Goal: Task Accomplishment & Management: Manage account settings

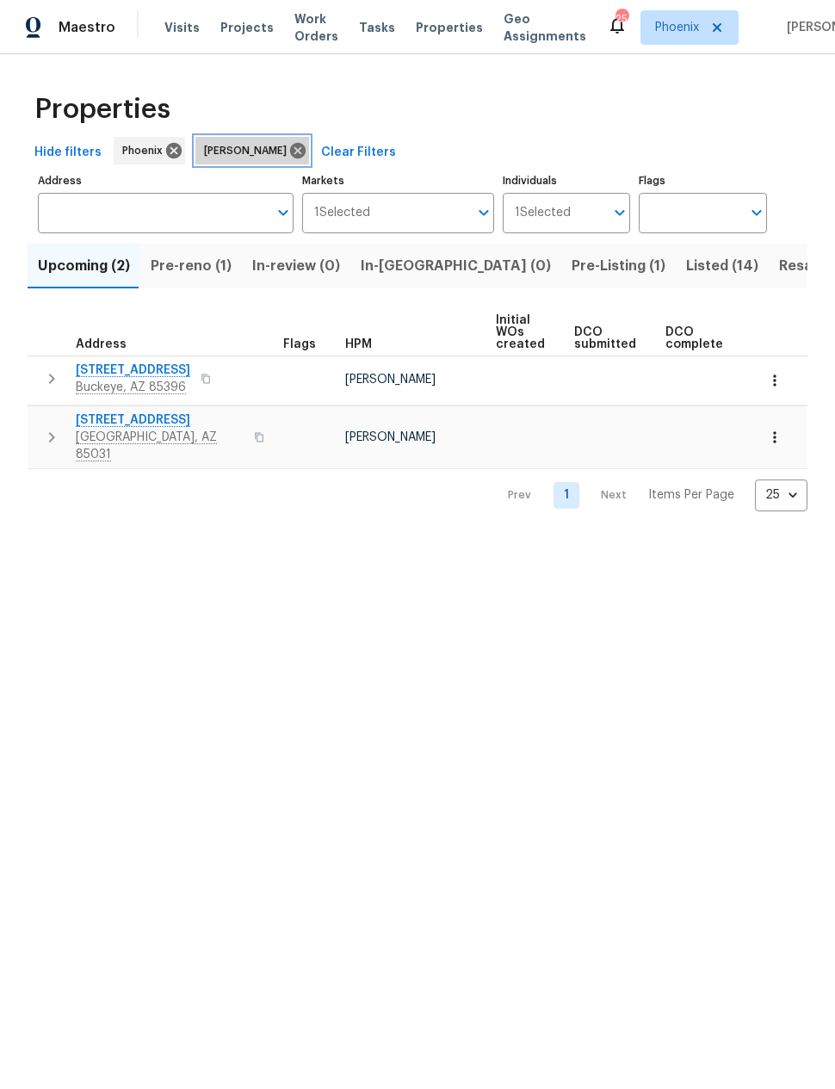
click at [290, 150] on icon at bounding box center [297, 150] width 15 height 15
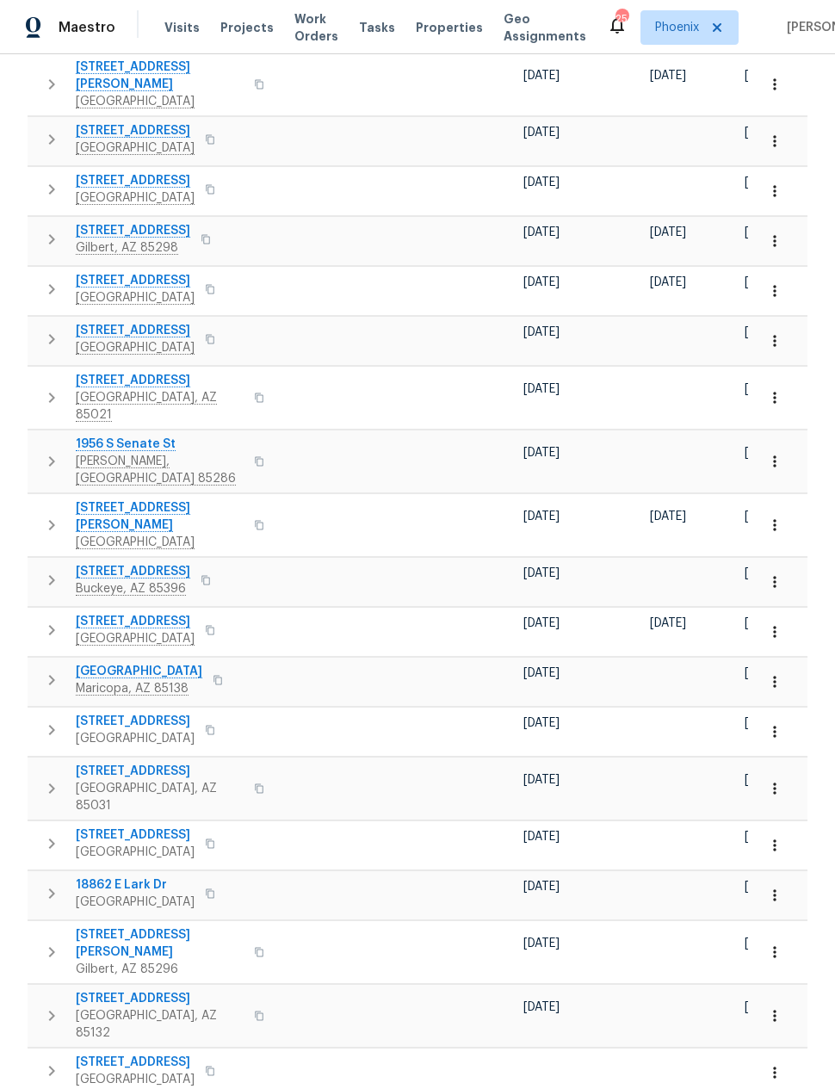
scroll to position [69, 0]
click at [803, 1049] on body "Maestro Visits Projects Work Orders Tasks Properties Geo Assignments 25 Phoenix…" at bounding box center [417, 544] width 835 height 1089
click at [789, 988] on li "50" at bounding box center [781, 991] width 80 height 52
type input "50"
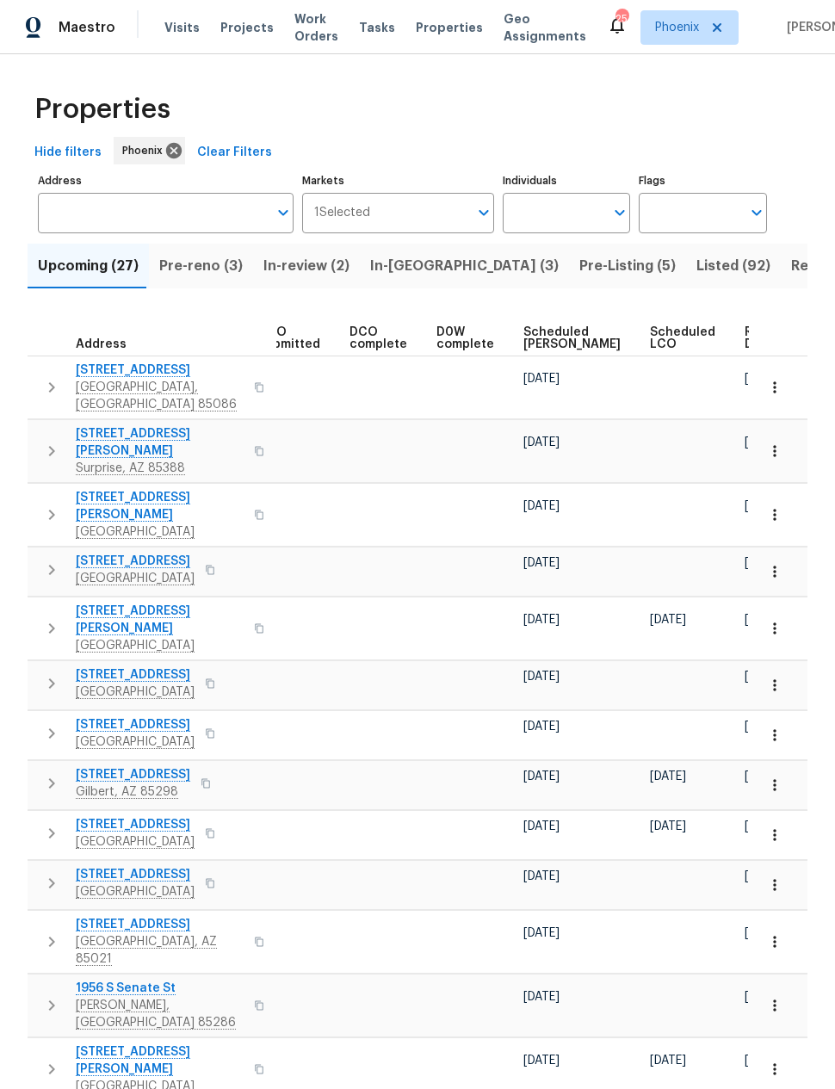
click at [745, 326] on span "Ready Date" at bounding box center [764, 338] width 38 height 24
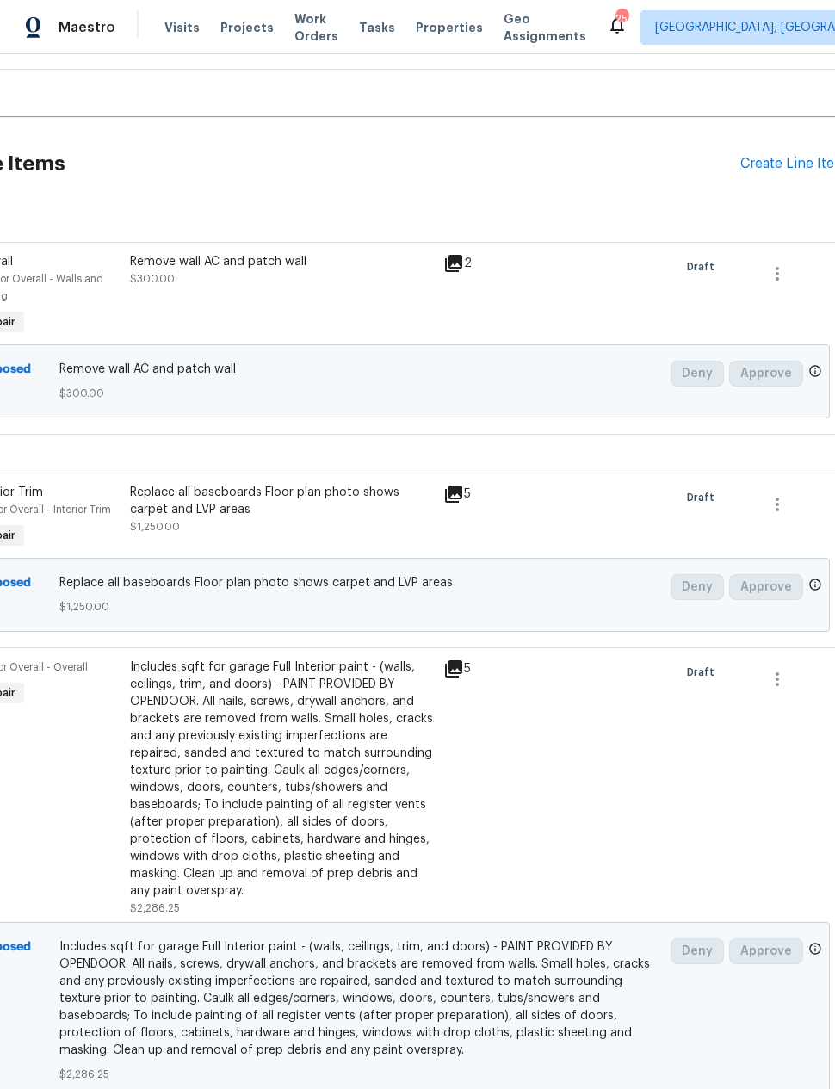
scroll to position [355, 125]
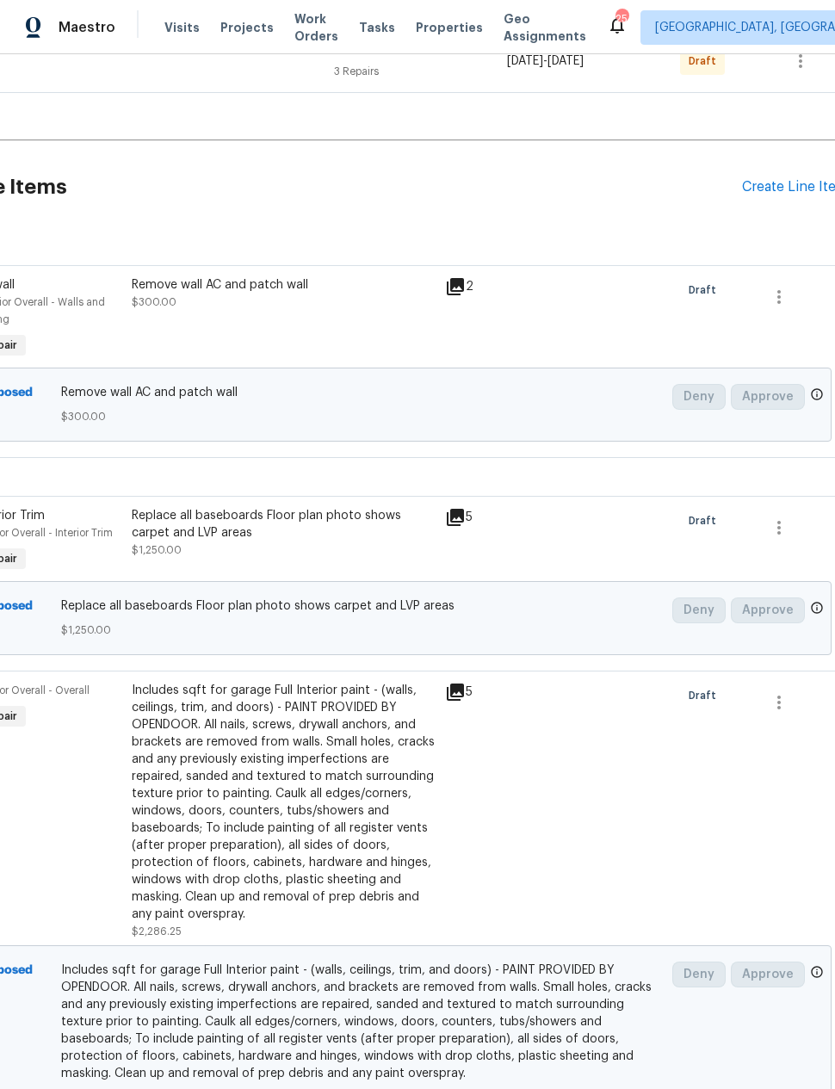
click at [775, 194] on div "Create Line Item" at bounding box center [795, 187] width 106 height 16
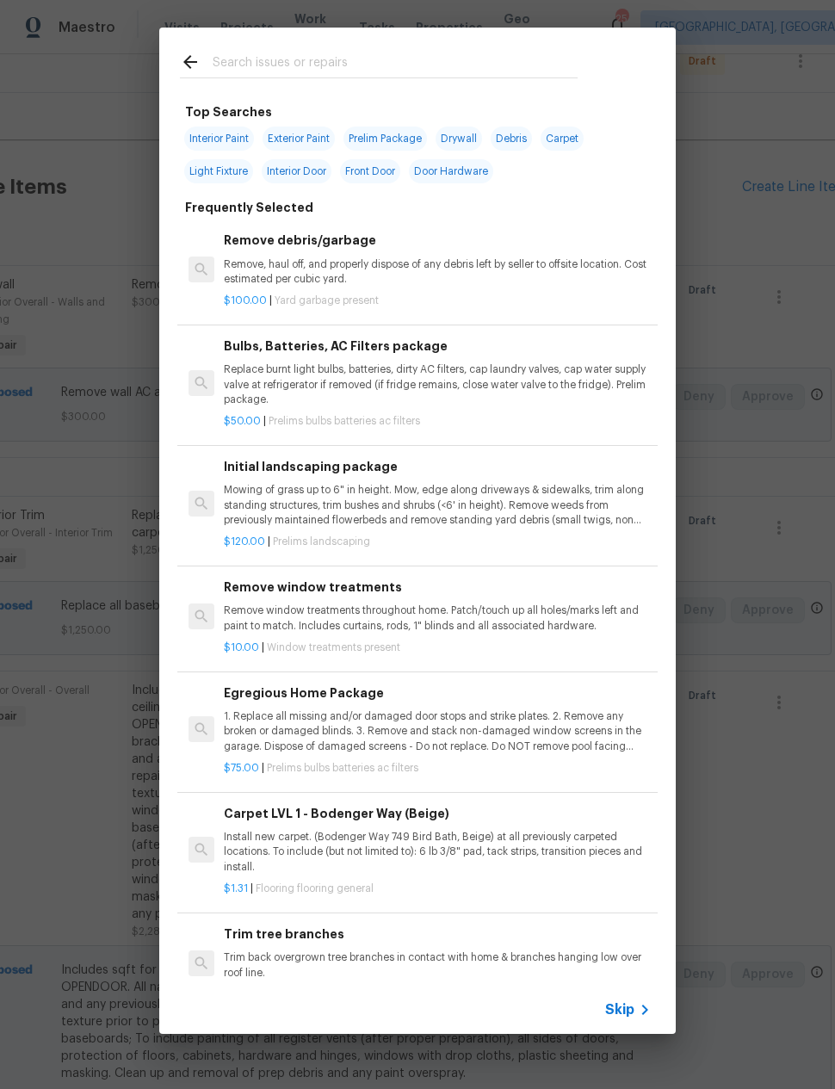
click at [331, 46] on div at bounding box center [378, 62] width 439 height 68
click at [313, 137] on span "Exterior Paint" at bounding box center [299, 139] width 72 height 24
type input "Exterior Paint"
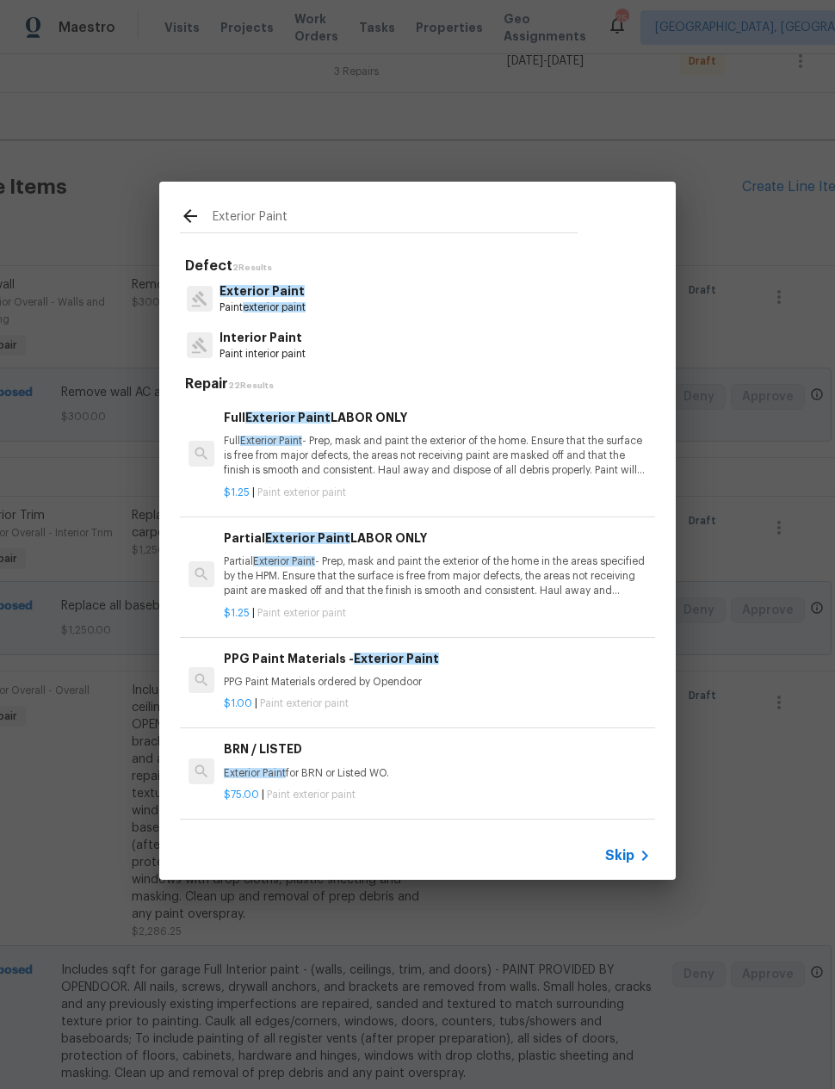
click at [491, 455] on p "Full Exterior Paint - Prep, mask and paint the exterior of the home. Ensure tha…" at bounding box center [437, 456] width 427 height 44
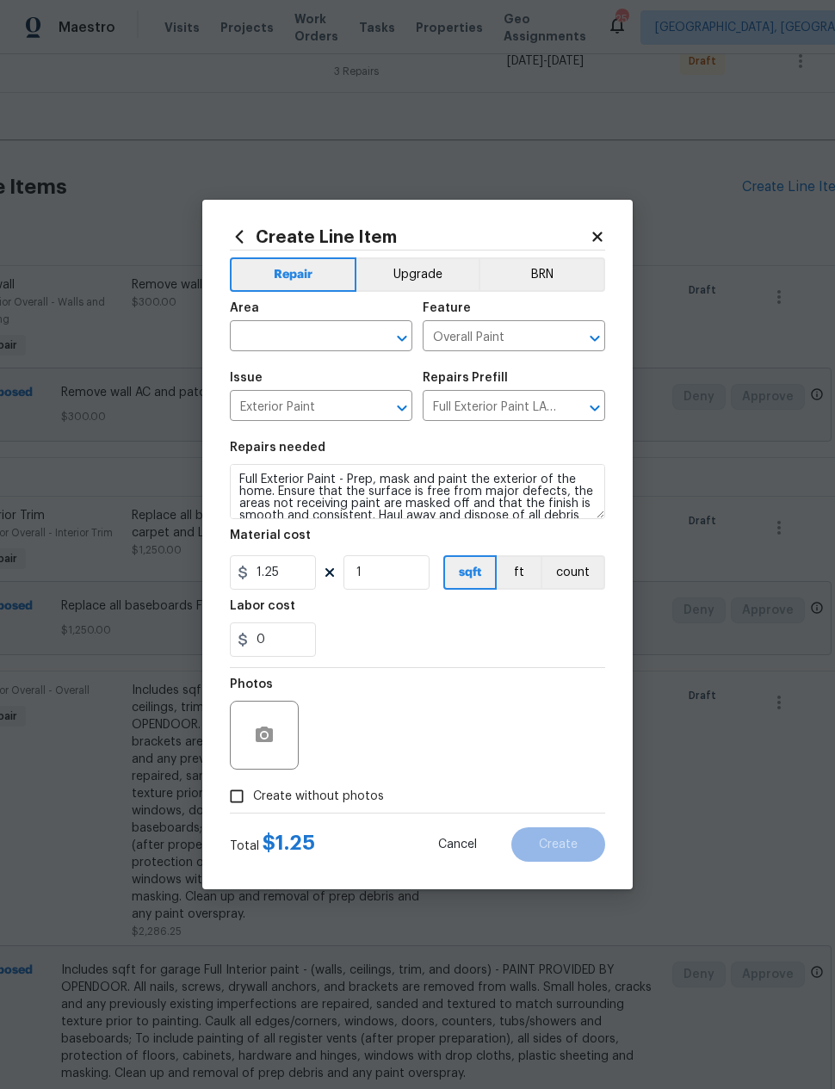
click at [318, 338] on input "text" at bounding box center [297, 338] width 134 height 27
click at [336, 400] on li "Exterior Overall" at bounding box center [321, 404] width 182 height 28
type input "Exterior Overall"
click at [336, 400] on input "Exterior Paint" at bounding box center [297, 407] width 134 height 27
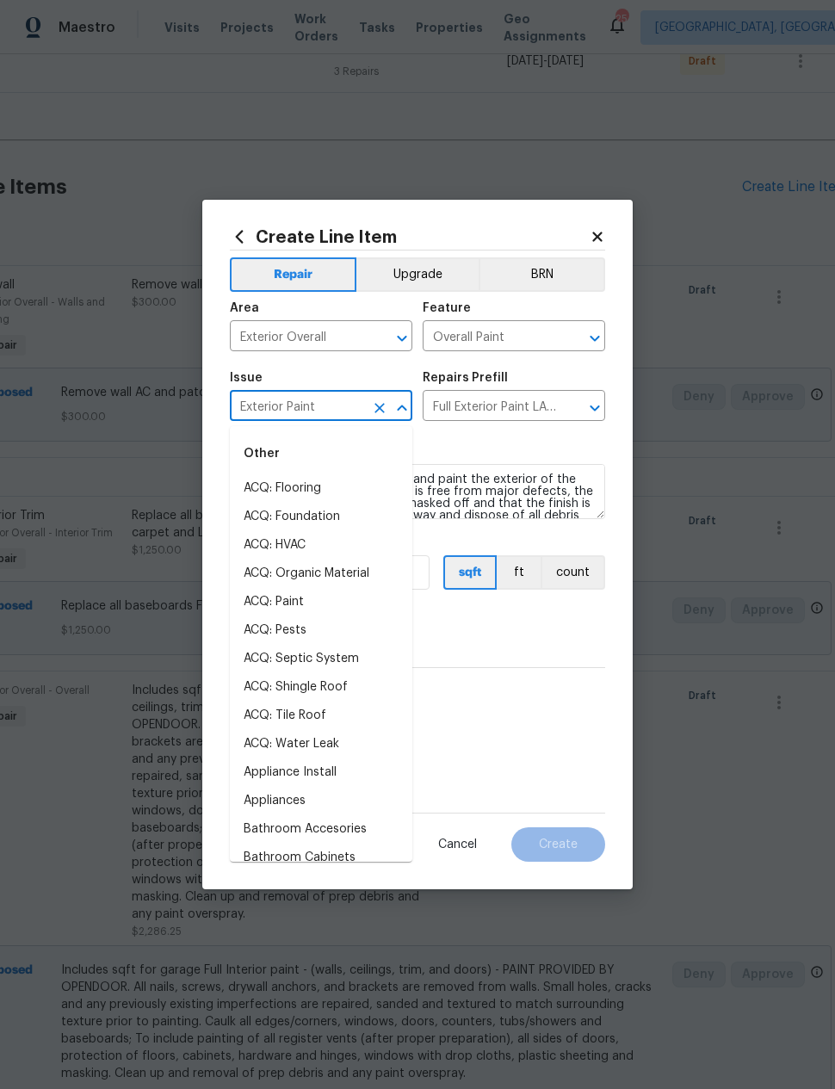
click at [509, 645] on div "0" at bounding box center [417, 639] width 375 height 34
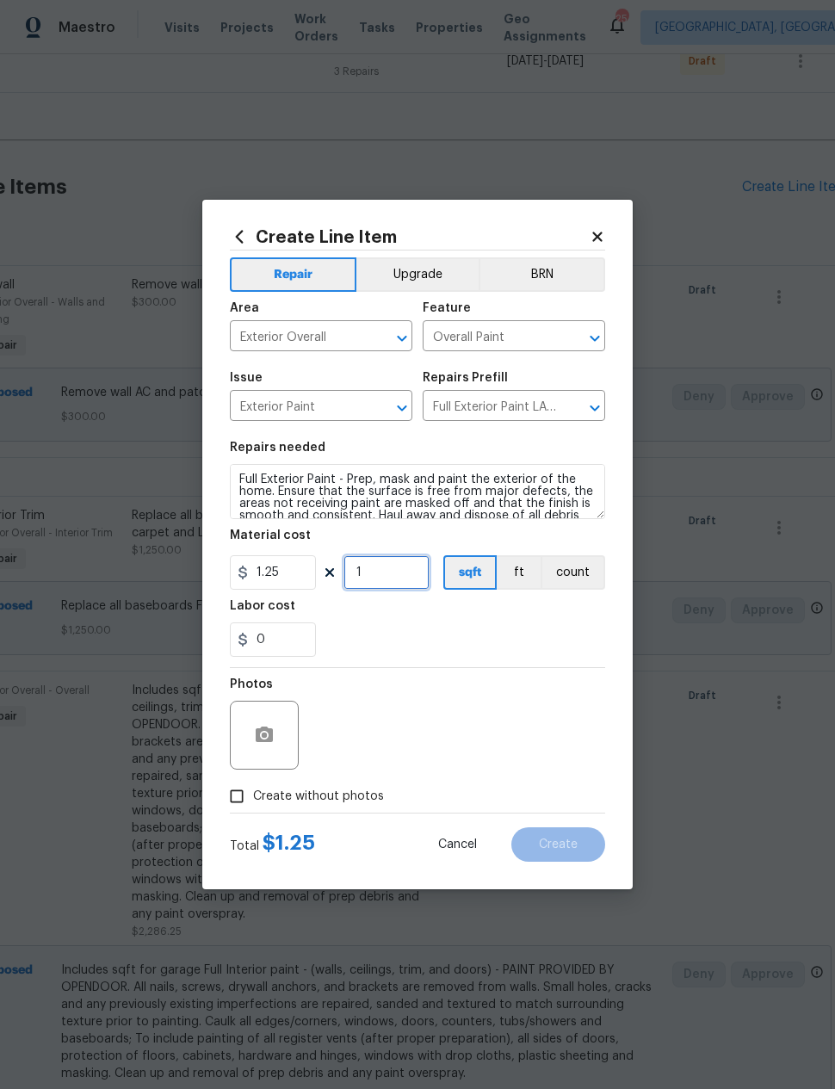
click at [394, 577] on input "1" at bounding box center [386, 572] width 86 height 34
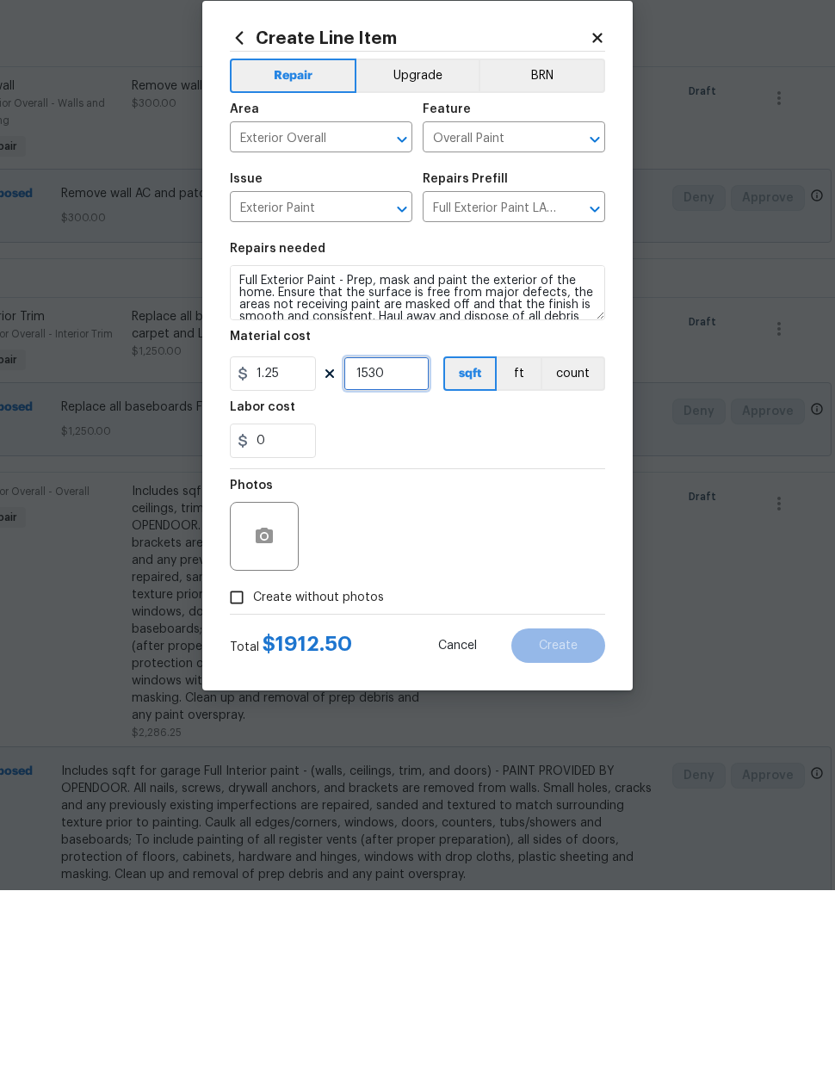
type input "1530"
click at [525, 668] on div "Photos" at bounding box center [417, 724] width 375 height 112
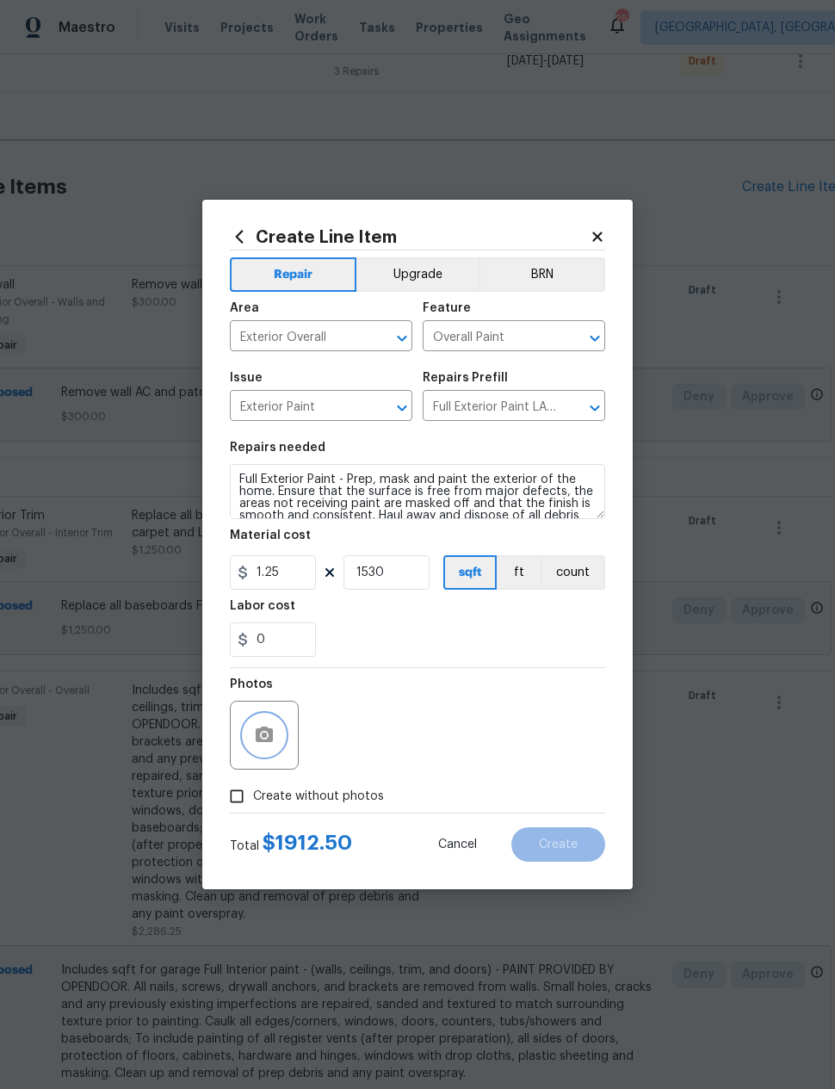
click at [267, 741] on icon "button" at bounding box center [264, 734] width 17 height 15
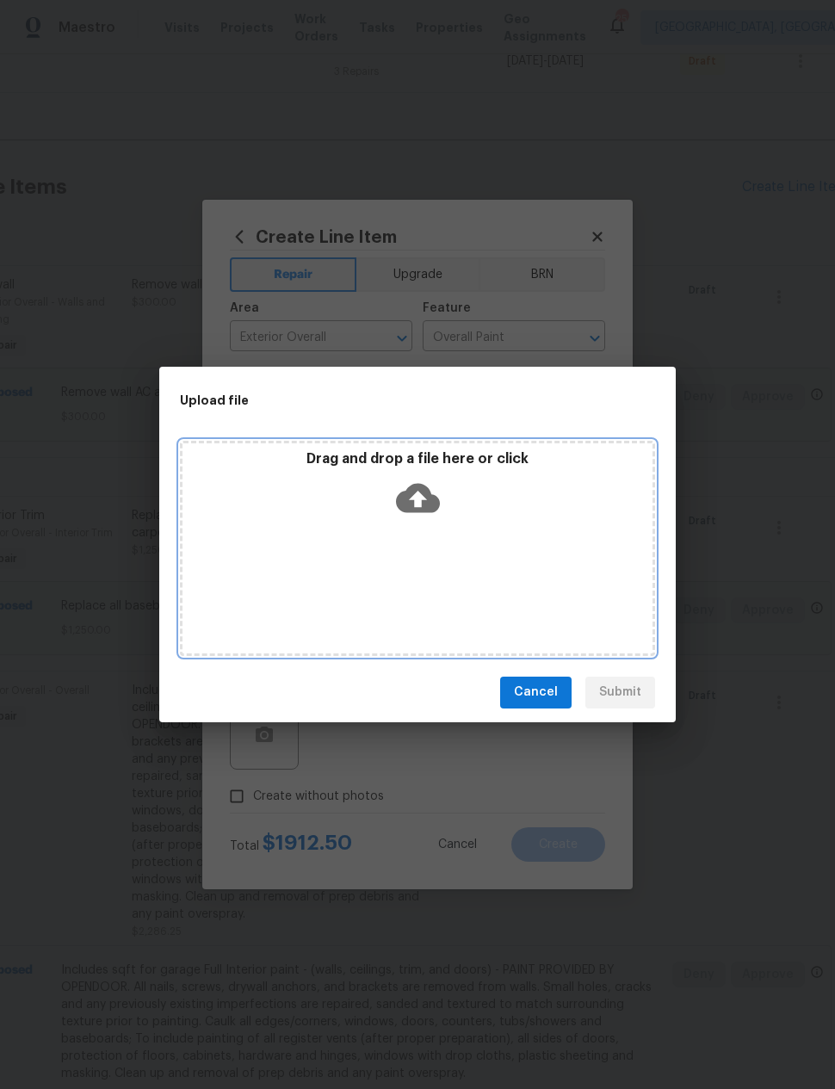
click at [423, 504] on icon at bounding box center [418, 497] width 44 height 29
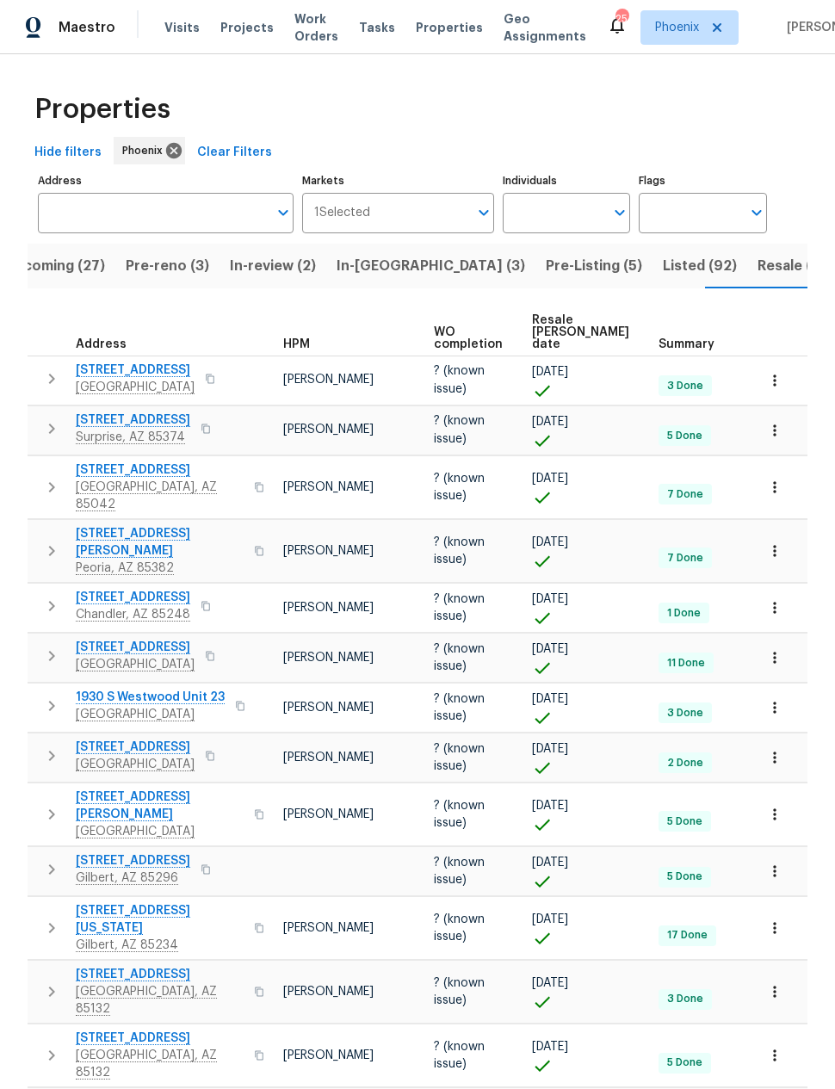
click at [201, 221] on input "Address" at bounding box center [153, 213] width 230 height 40
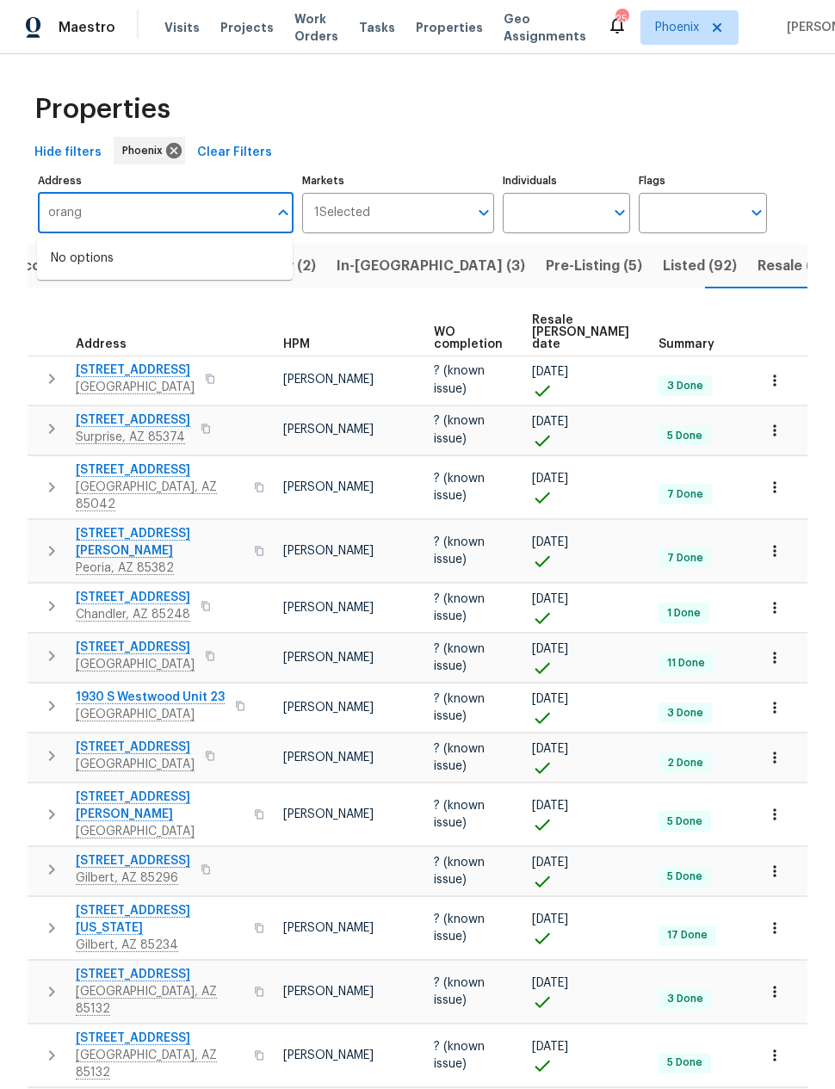
type input "orange"
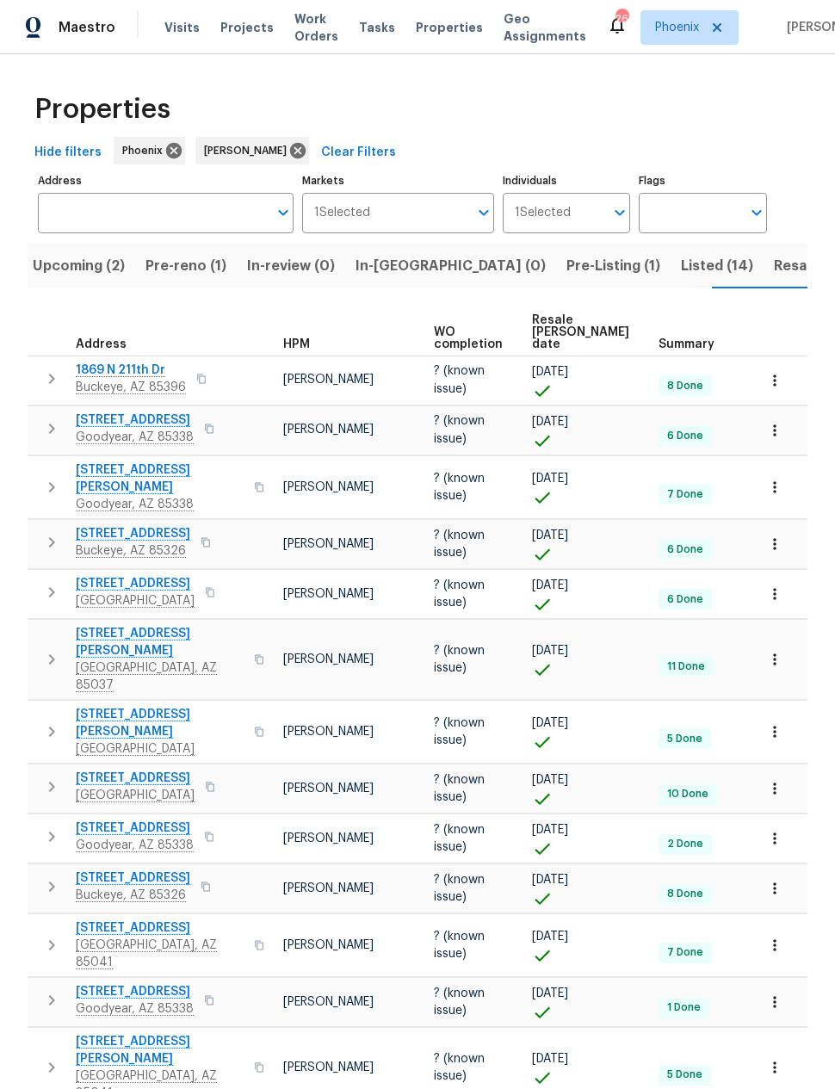
click at [556, 320] on span "Resale COE date" at bounding box center [580, 332] width 97 height 36
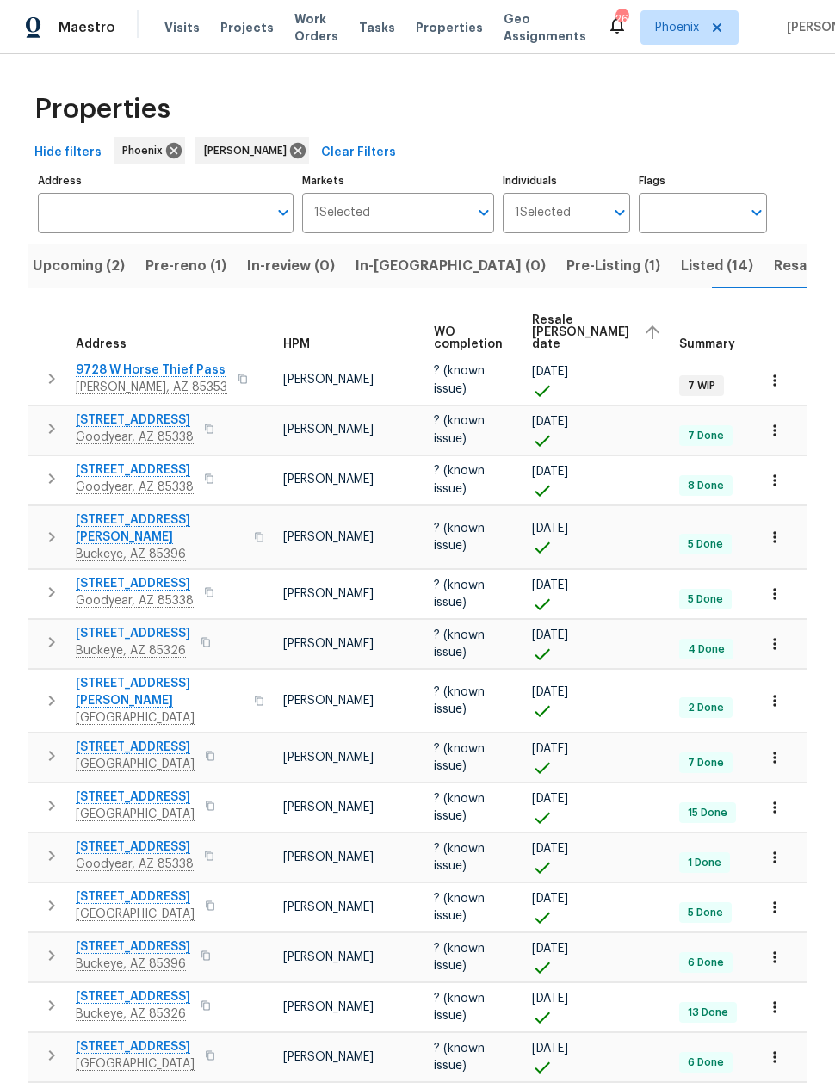
click at [539, 337] on span "Resale COE date" at bounding box center [580, 332] width 97 height 36
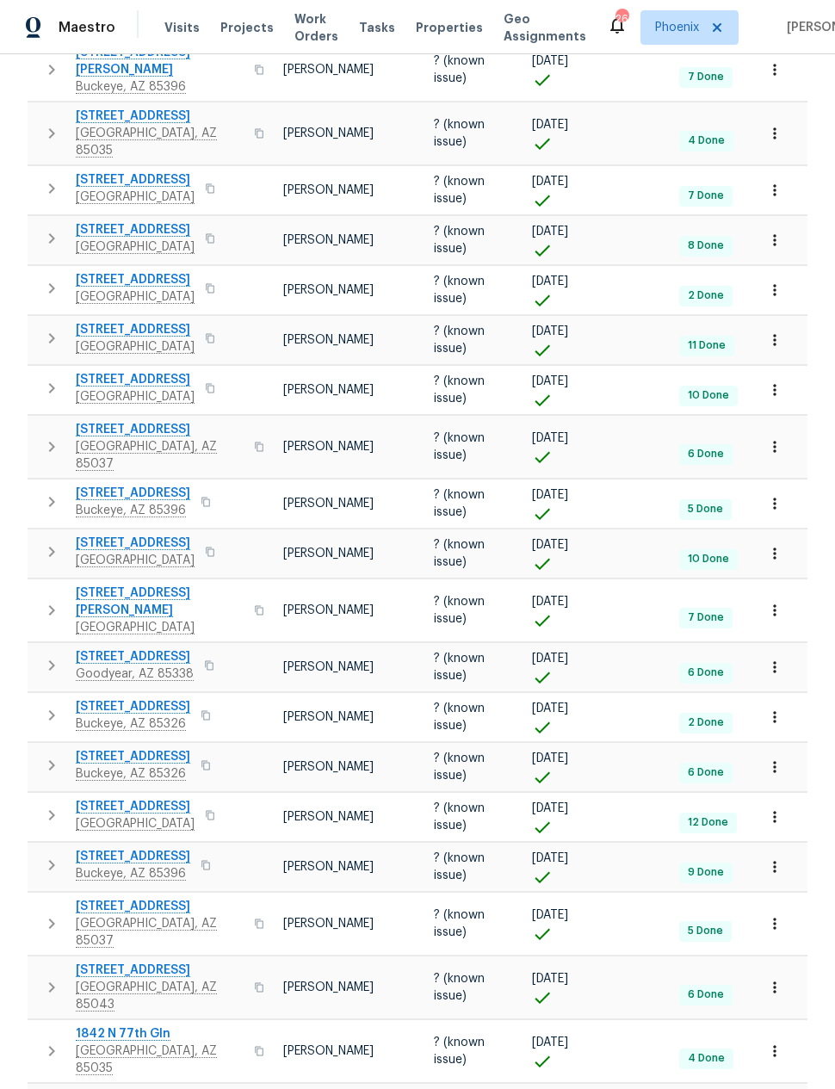
scroll to position [558, 0]
click at [136, 799] on span "6633 W Orange Dr" at bounding box center [135, 807] width 119 height 17
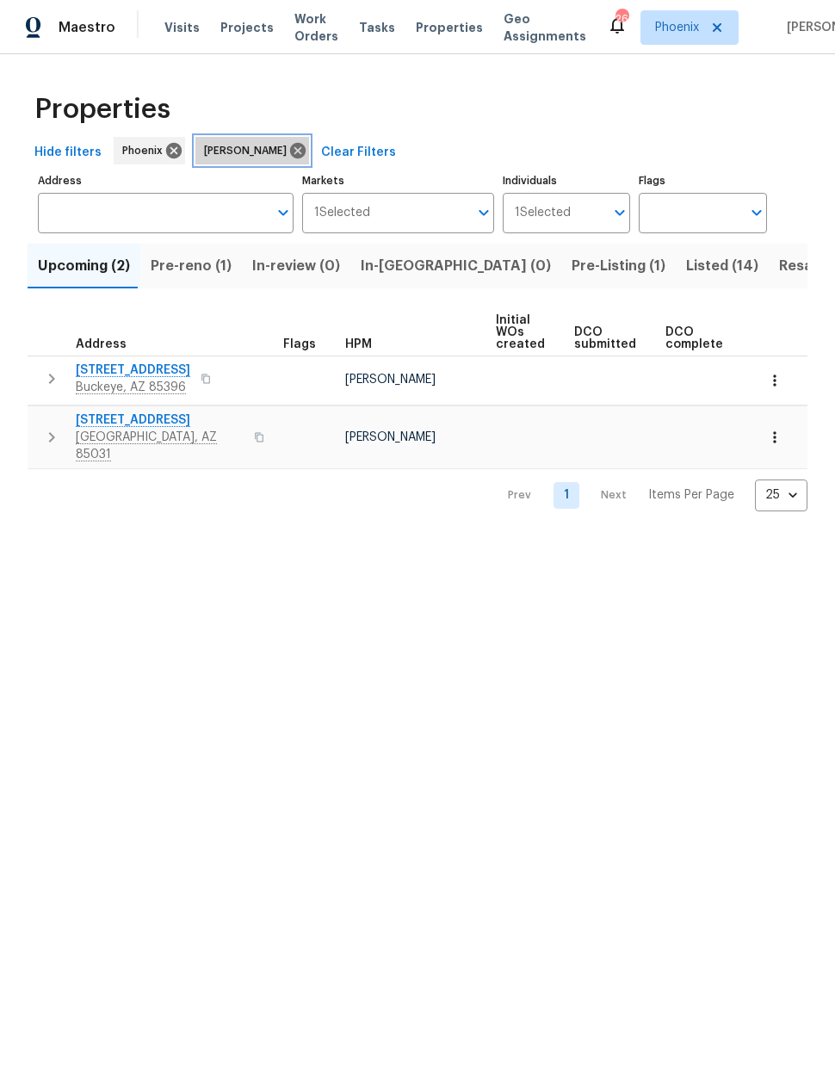
click at [290, 155] on icon at bounding box center [297, 150] width 15 height 15
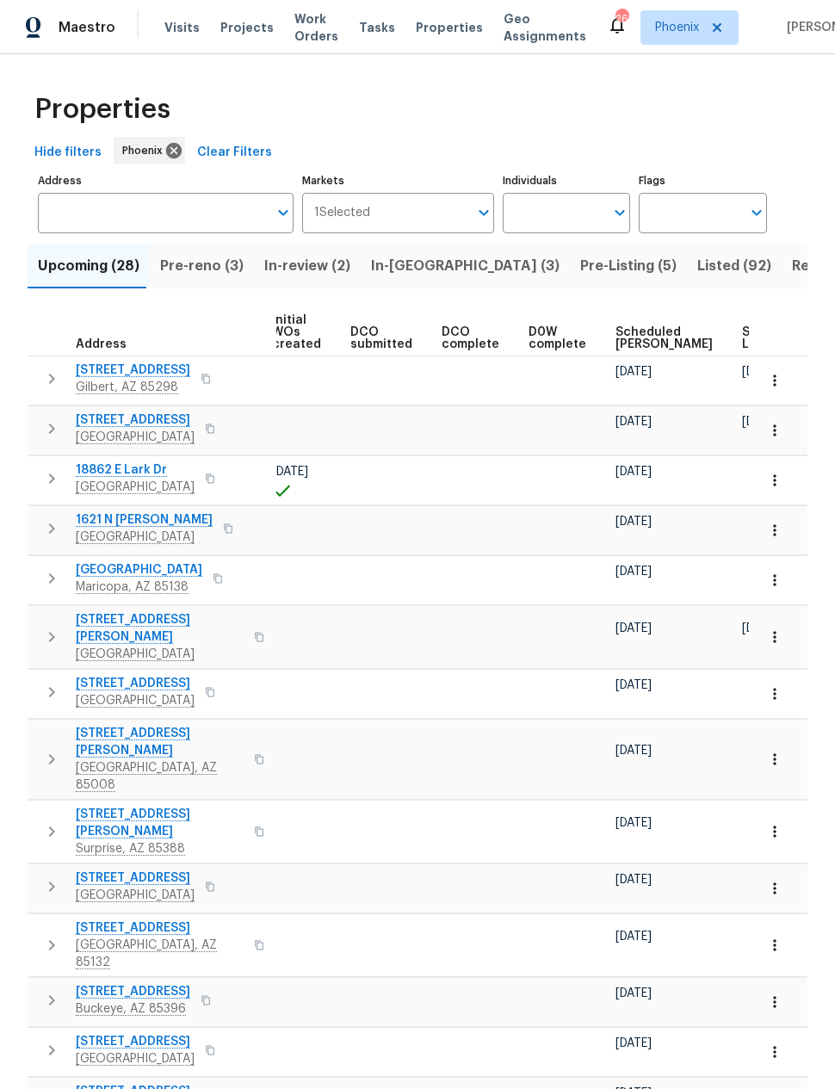
scroll to position [0, 224]
click at [206, 263] on span "Pre-reno (3)" at bounding box center [201, 266] width 83 height 24
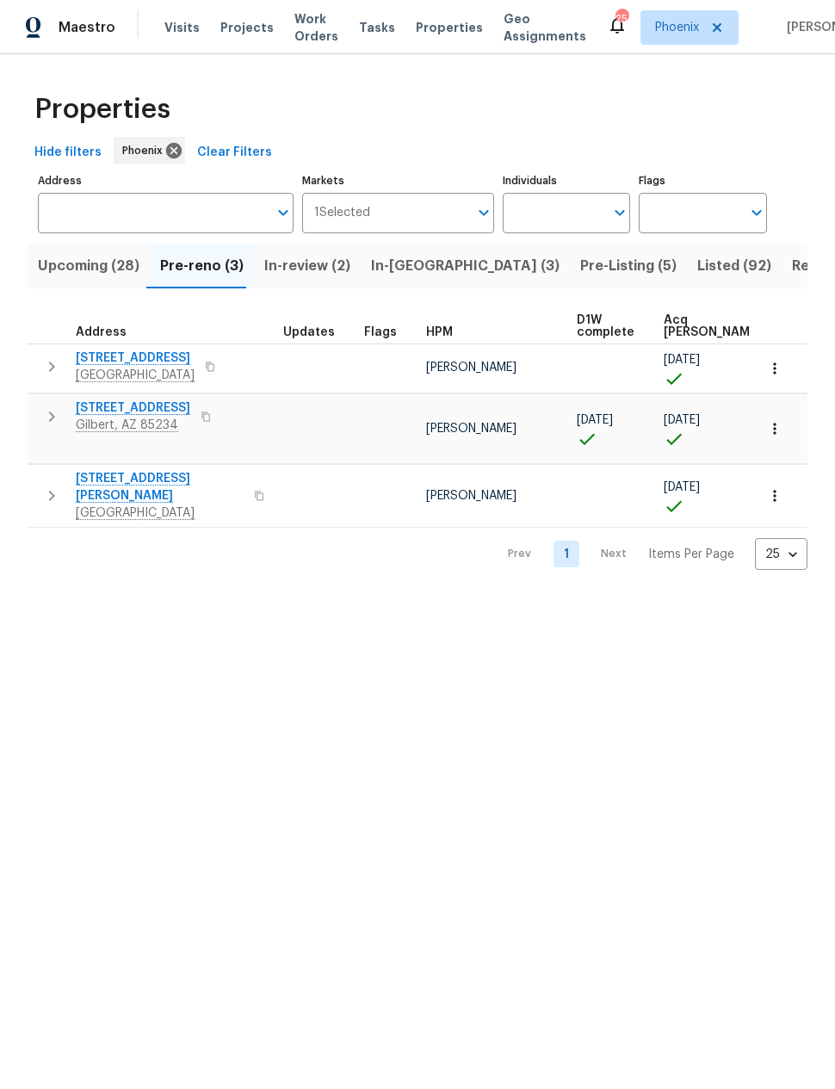
click at [249, 475] on button "button" at bounding box center [259, 495] width 21 height 41
click at [769, 487] on icon "button" at bounding box center [774, 495] width 17 height 17
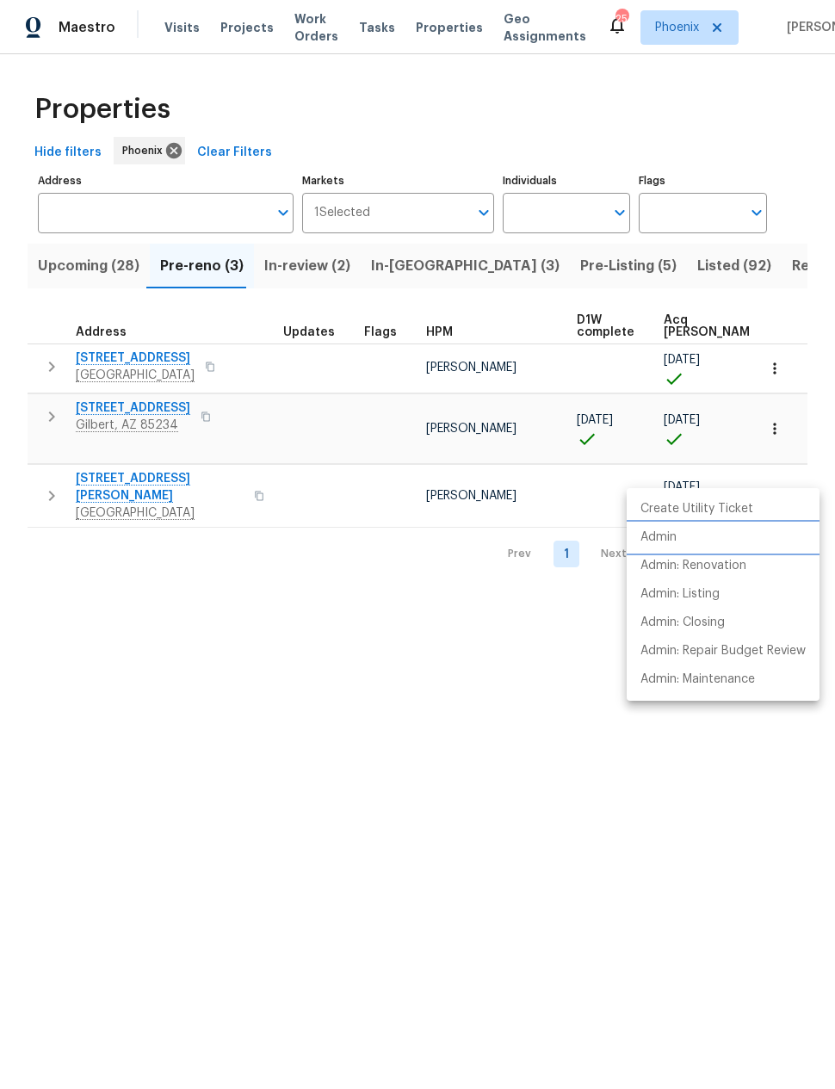
click at [678, 541] on li "Admin" at bounding box center [723, 537] width 193 height 28
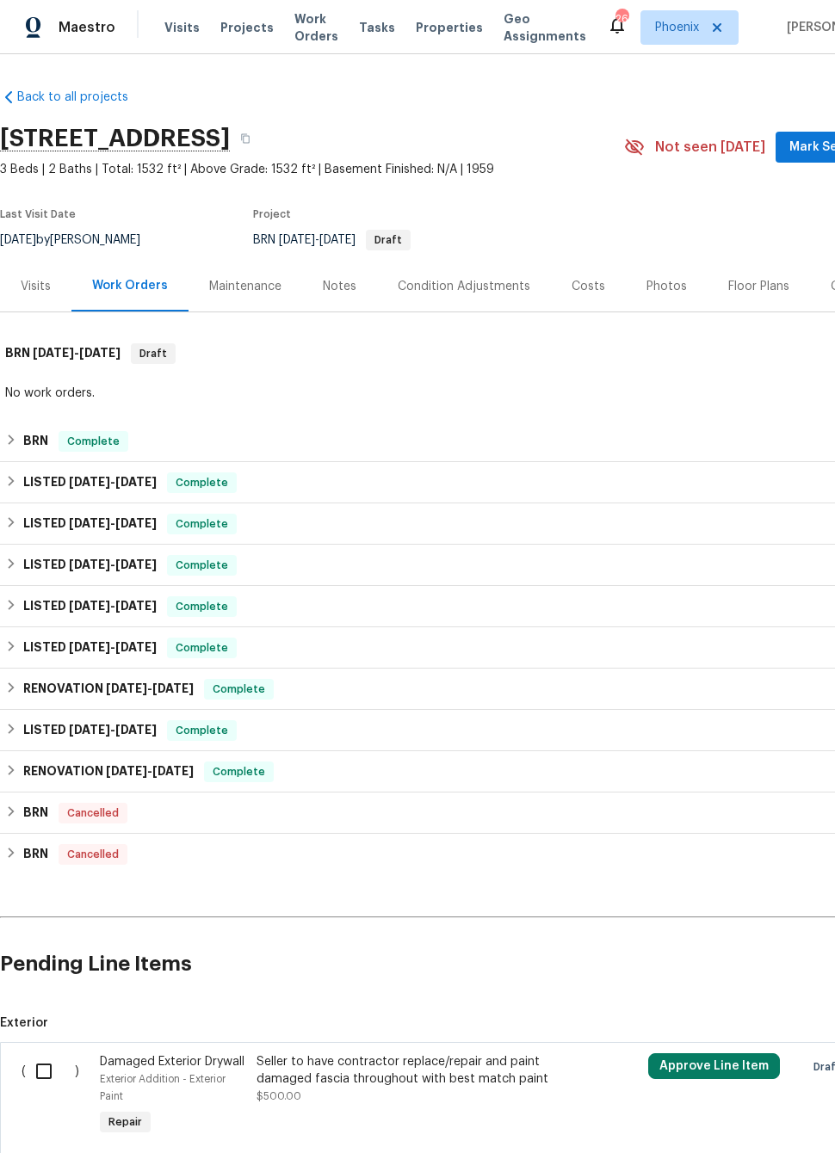
click at [658, 297] on div "Photos" at bounding box center [667, 286] width 82 height 51
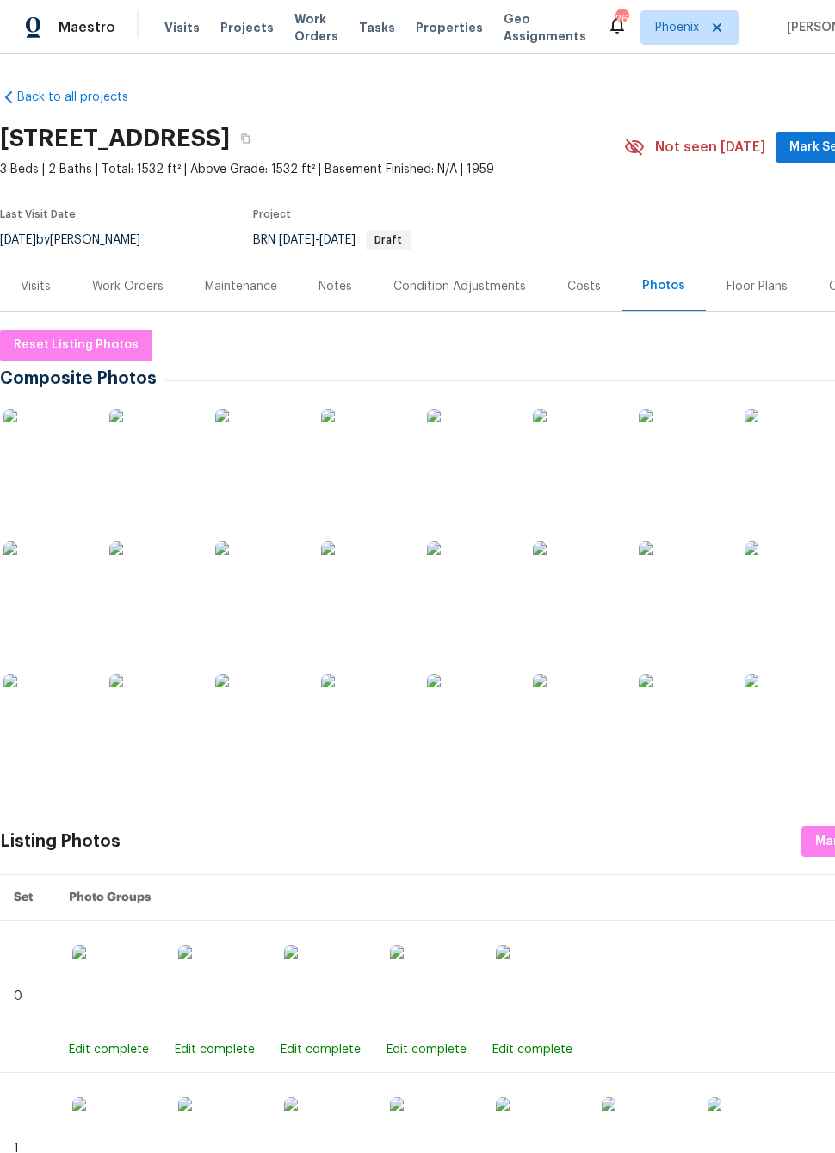
click at [786, 714] on img at bounding box center [788, 717] width 86 height 86
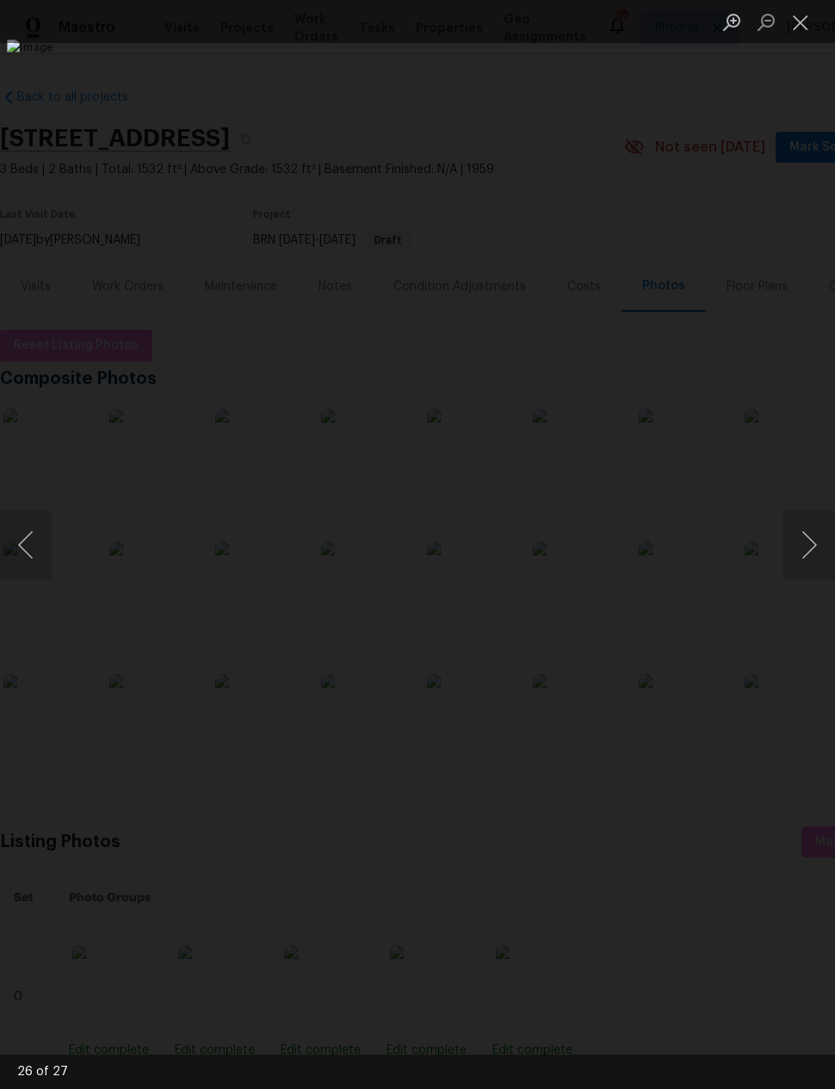
click at [657, 194] on div "Lightbox" at bounding box center [417, 544] width 835 height 1089
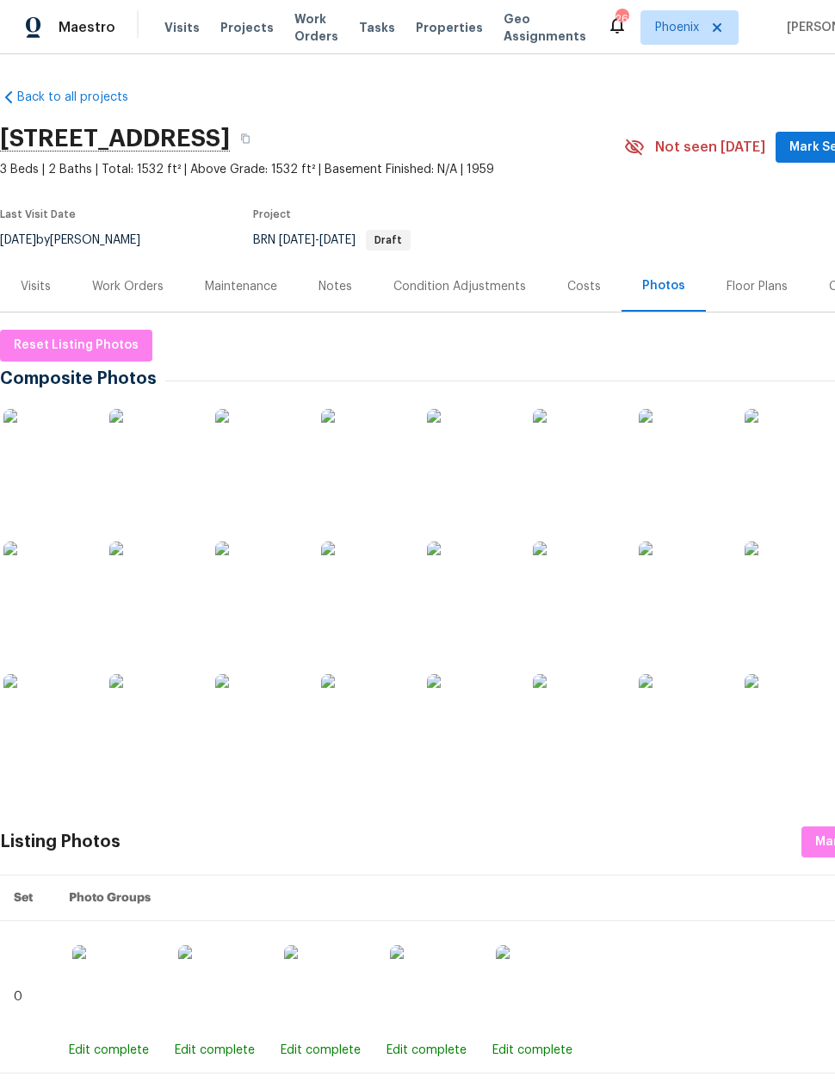
click at [751, 288] on div "Floor Plans" at bounding box center [757, 286] width 61 height 17
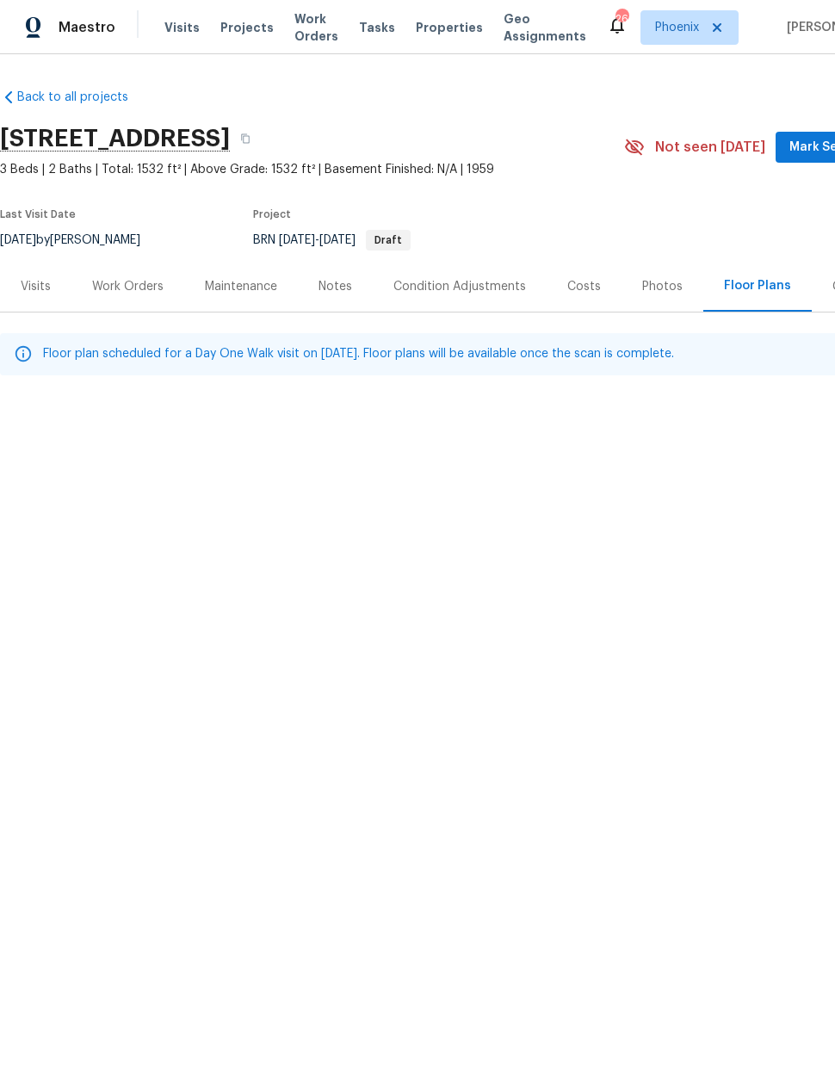
click at [670, 275] on div "Photos" at bounding box center [663, 286] width 82 height 51
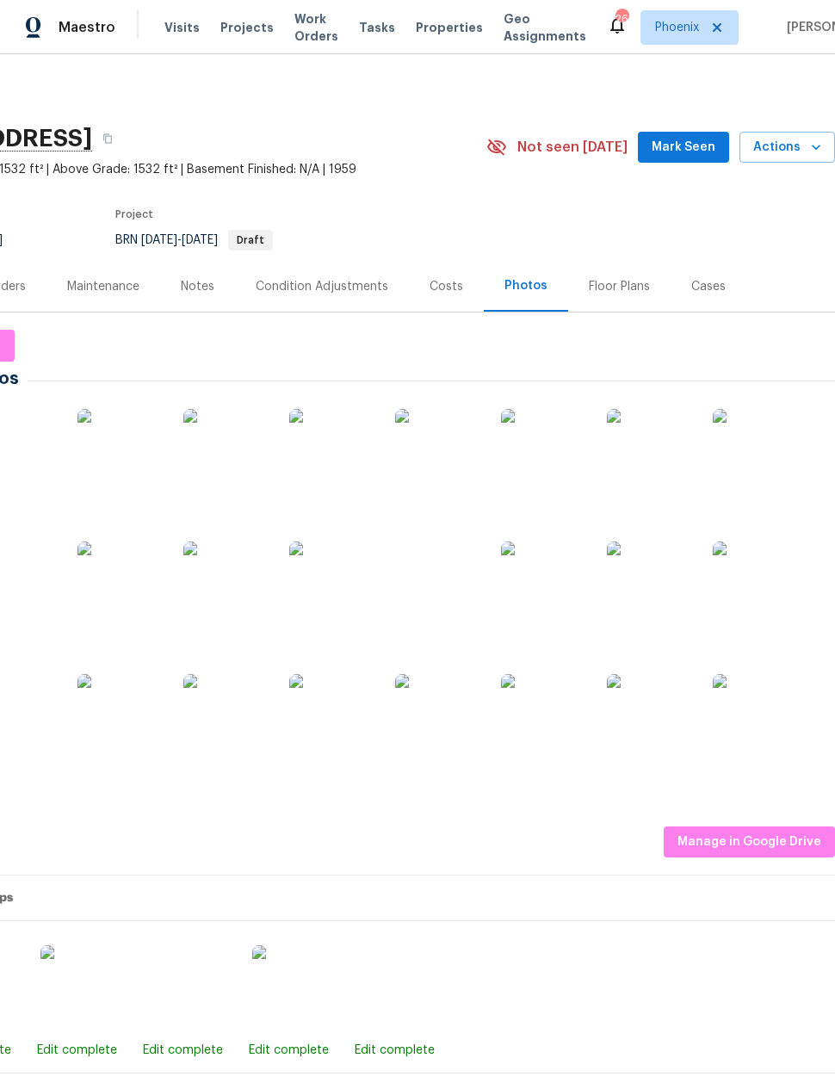
scroll to position [0, 138]
click at [769, 574] on img at bounding box center [756, 584] width 86 height 86
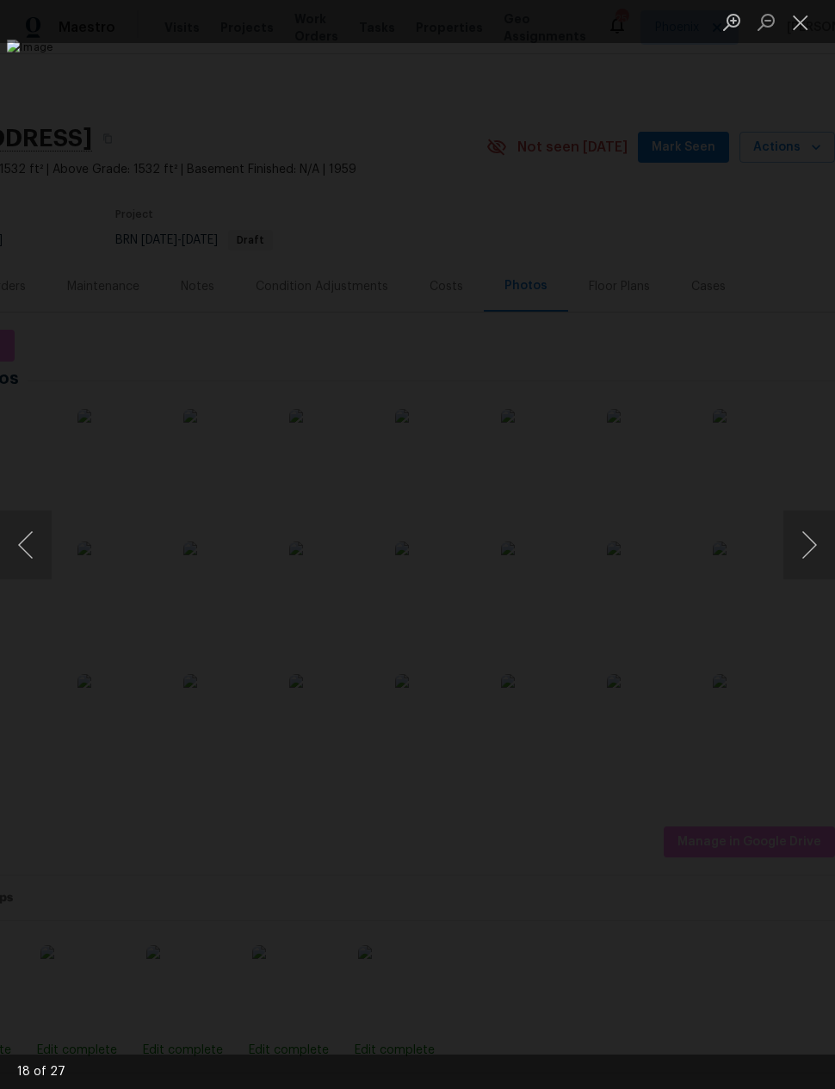
click at [583, 512] on img "Lightbox" at bounding box center [394, 545] width 775 height 1011
click at [785, 541] on button "Next image" at bounding box center [809, 544] width 52 height 69
click at [28, 554] on button "Previous image" at bounding box center [26, 544] width 52 height 69
click at [30, 532] on button "Previous image" at bounding box center [26, 544] width 52 height 69
click at [29, 551] on button "Previous image" at bounding box center [26, 544] width 52 height 69
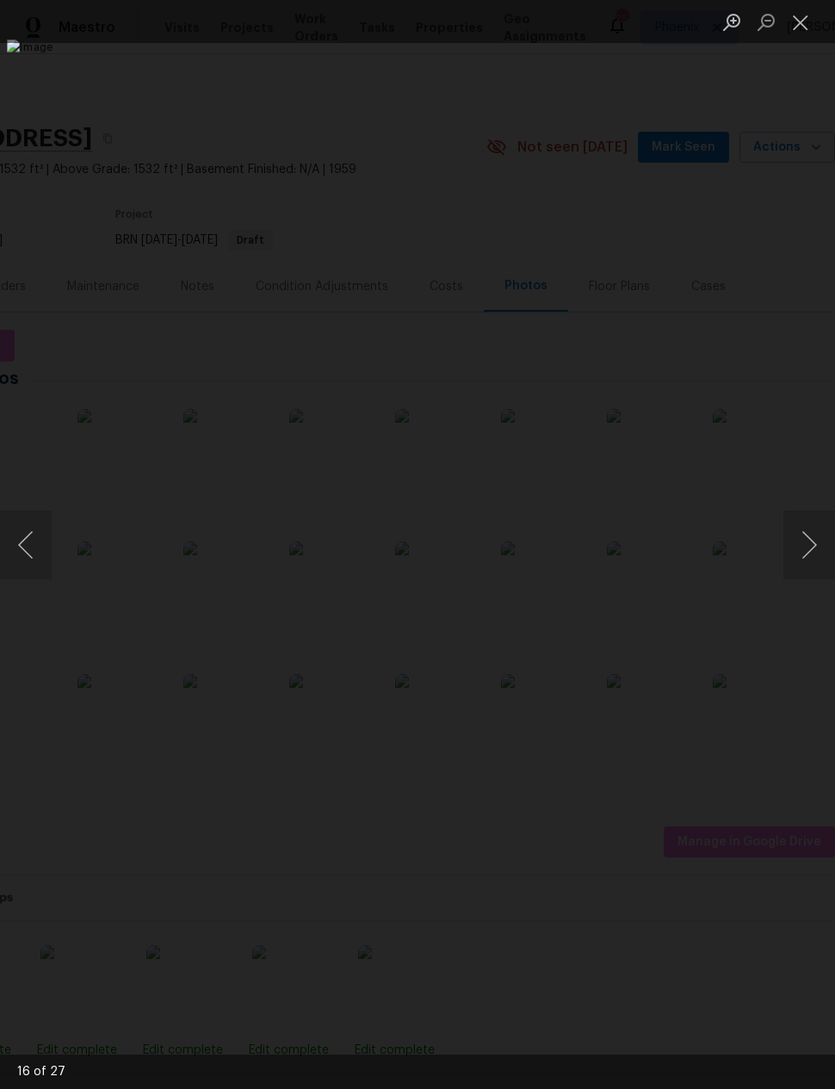
click at [23, 546] on button "Previous image" at bounding box center [26, 544] width 52 height 69
click at [671, 906] on div "Lightbox" at bounding box center [417, 544] width 835 height 1089
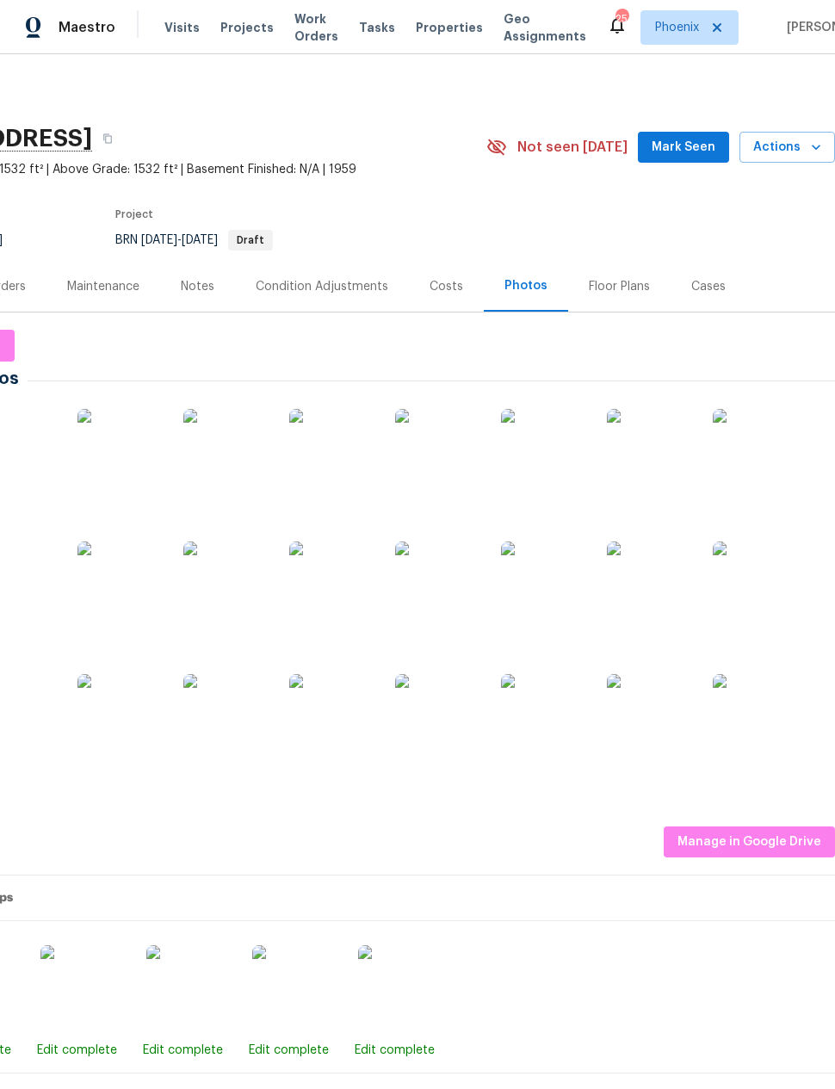
click at [669, 725] on img at bounding box center [650, 717] width 86 height 86
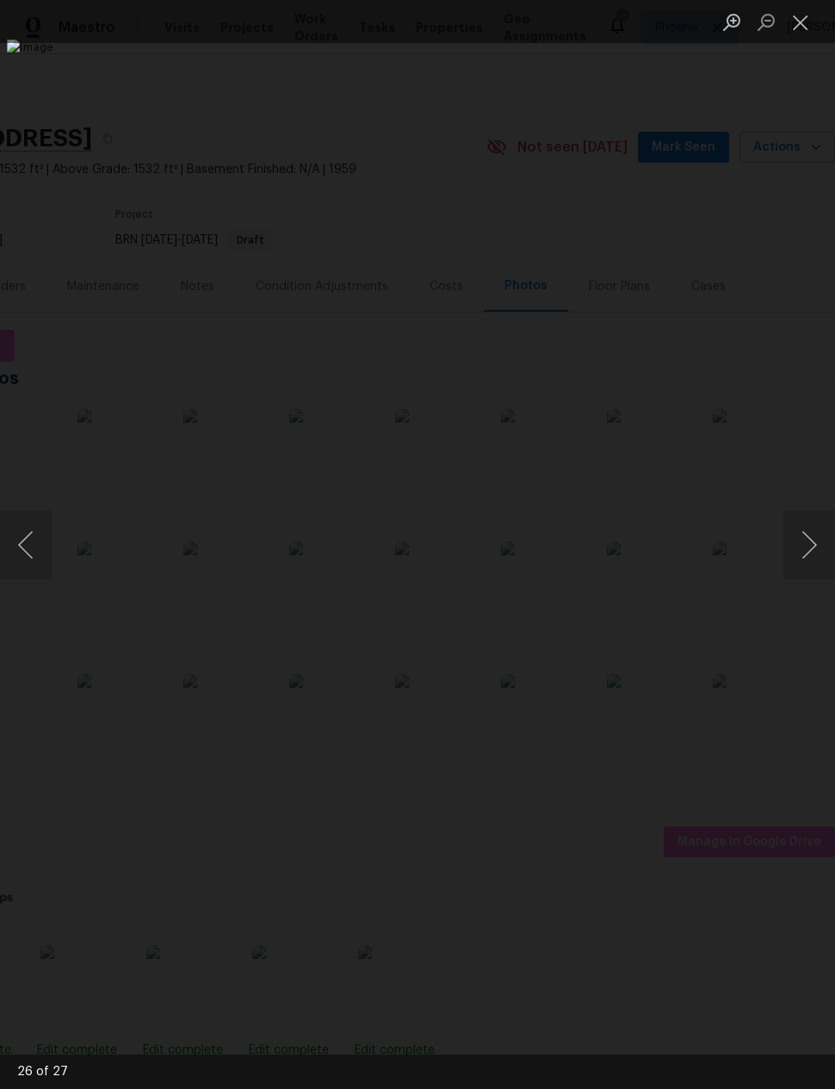
click at [173, 640] on img "Lightbox" at bounding box center [394, 545] width 775 height 1011
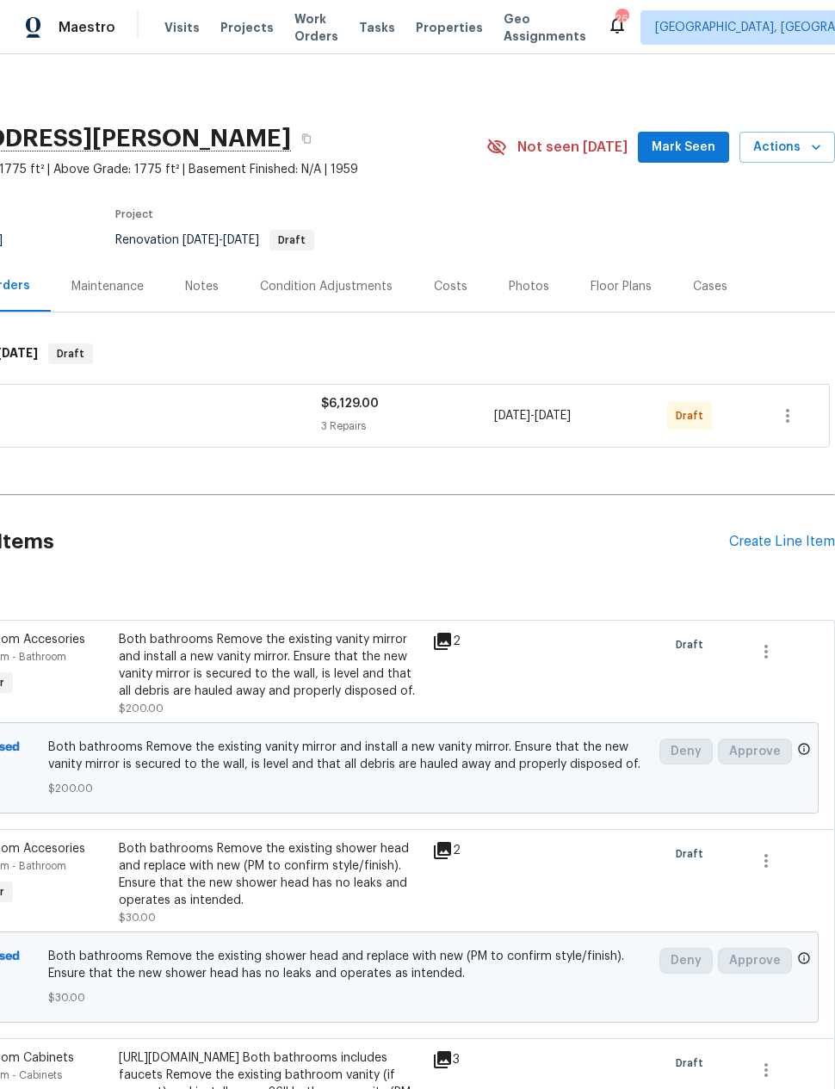
scroll to position [0, 138]
click at [784, 416] on icon "button" at bounding box center [787, 415] width 21 height 21
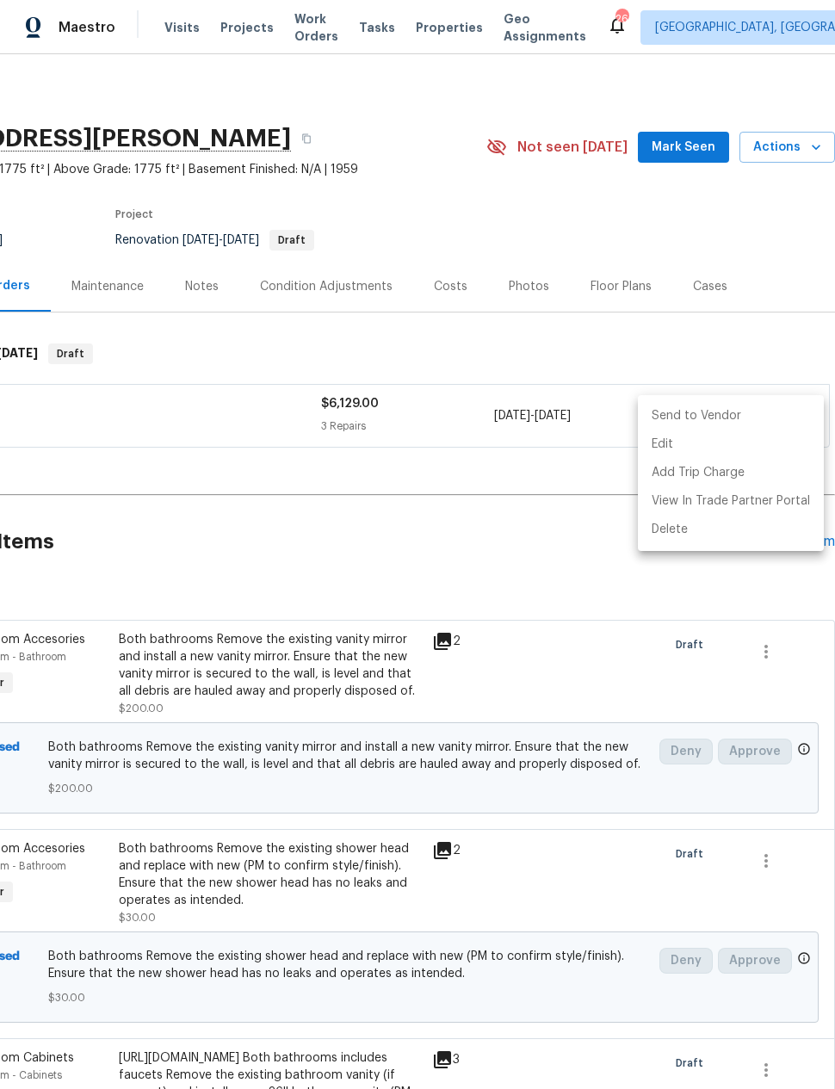
click at [741, 417] on li "Send to Vendor" at bounding box center [731, 416] width 186 height 28
click at [546, 570] on div at bounding box center [417, 544] width 835 height 1089
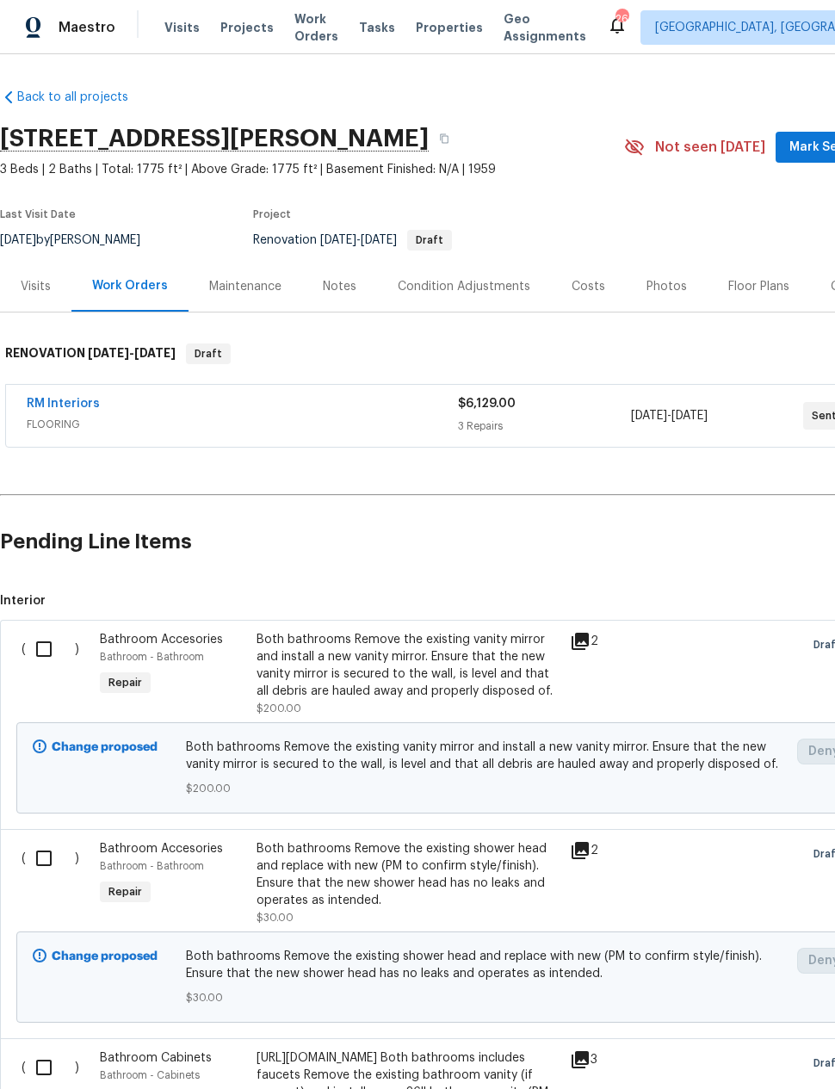
scroll to position [0, 0]
click at [78, 402] on link "RM Interiors" at bounding box center [63, 404] width 73 height 12
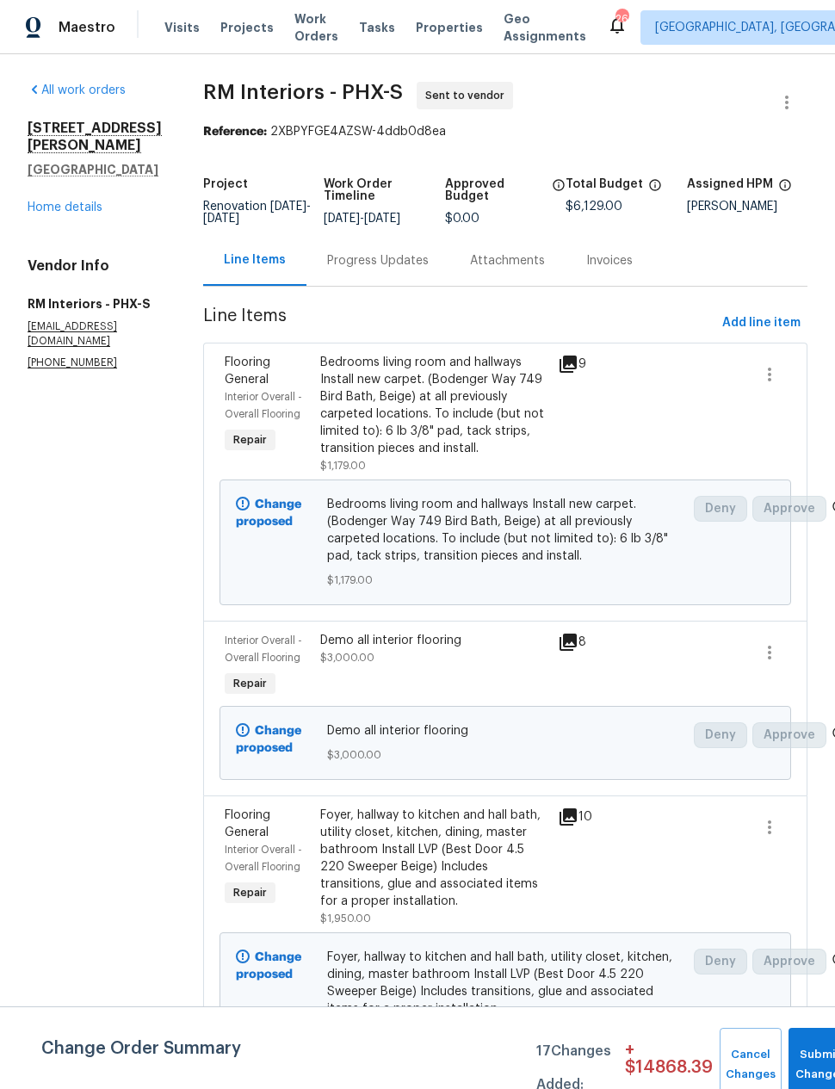
click at [395, 269] on div "Progress Updates" at bounding box center [378, 260] width 102 height 17
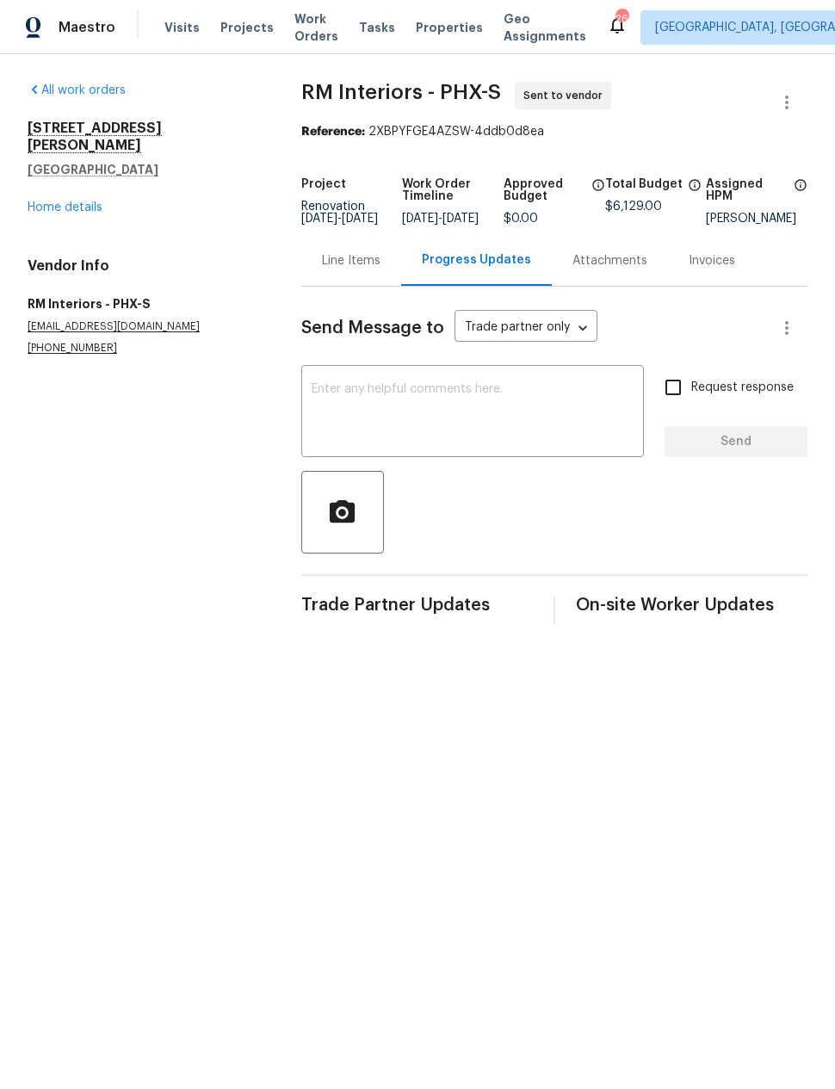
click at [465, 417] on textarea at bounding box center [473, 413] width 322 height 60
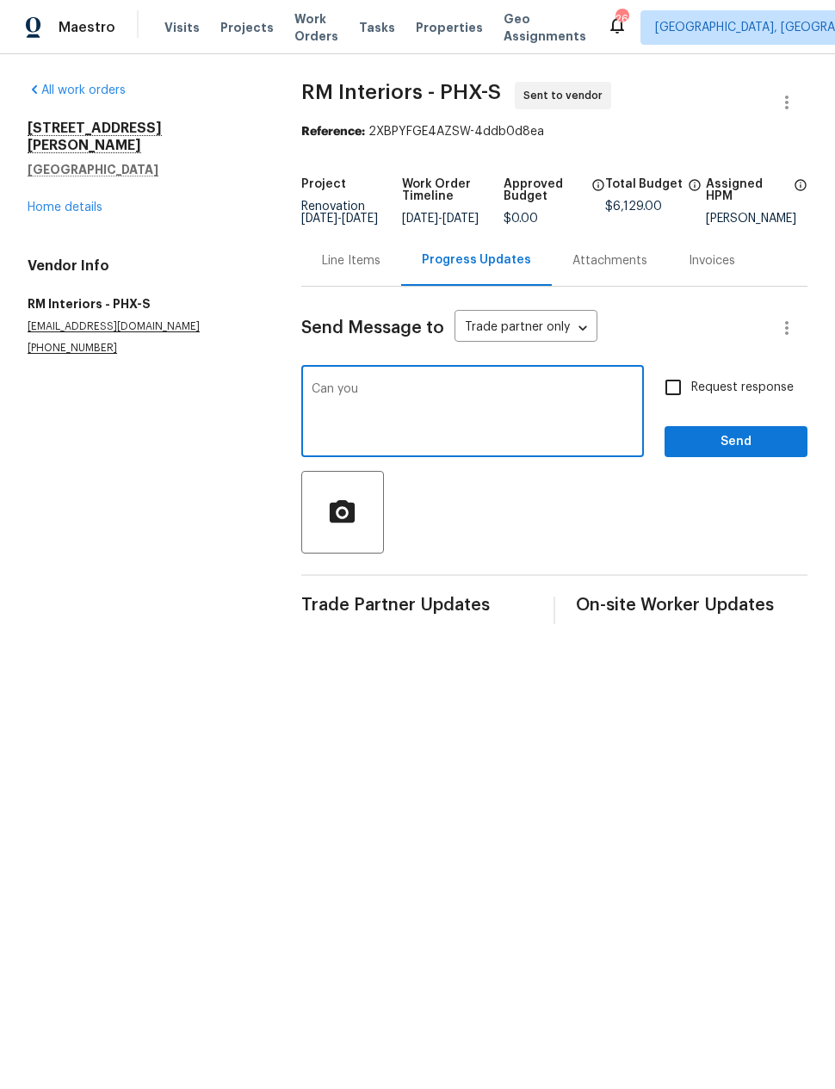
type textarea "Can"
type textarea "C"
type textarea "When can we schedule flooring demo? I’ll have toilets removed first"
click at [671, 405] on input "Request response" at bounding box center [673, 387] width 36 height 36
checkbox input "true"
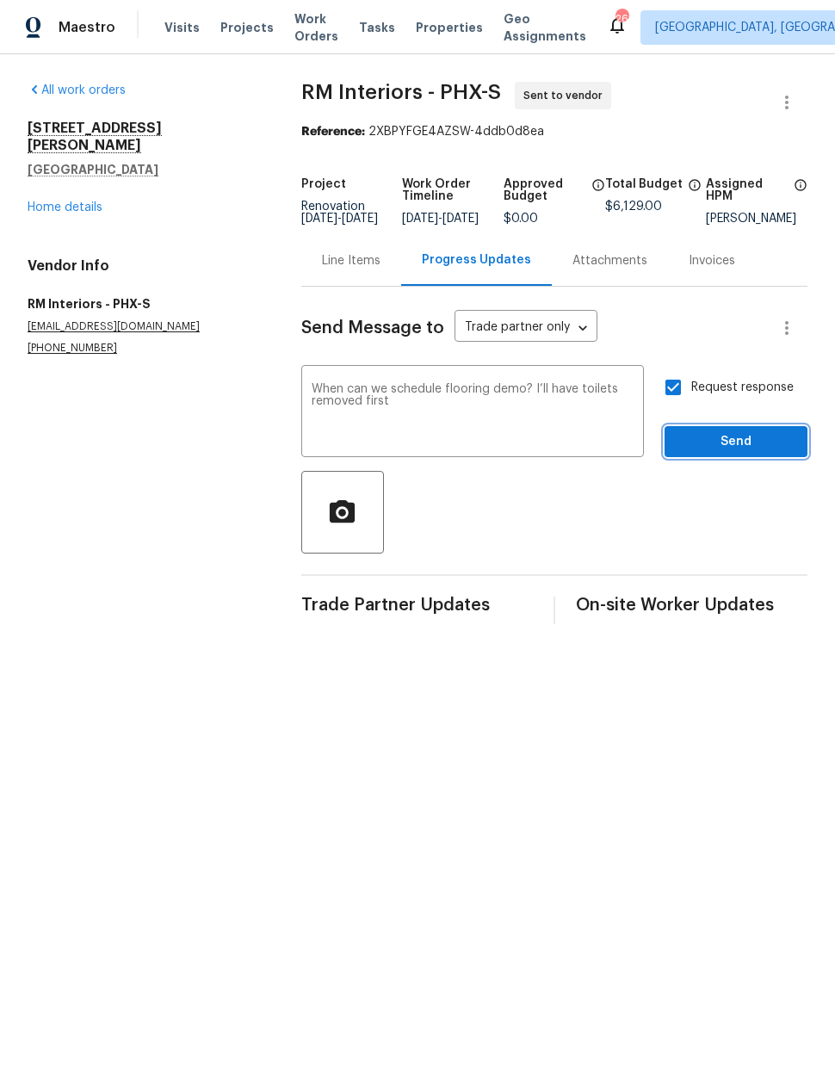
click at [743, 447] on span "Send" at bounding box center [735, 442] width 115 height 22
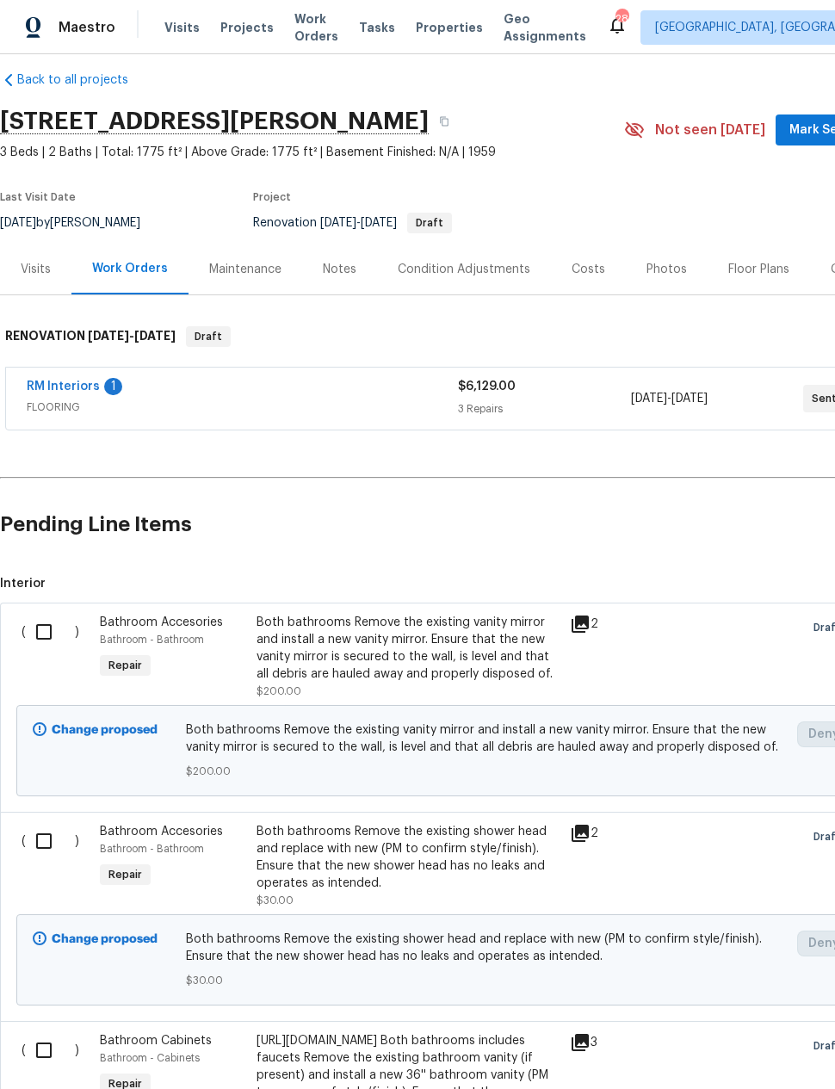
scroll to position [16, 0]
click at [47, 633] on input "checkbox" at bounding box center [50, 633] width 49 height 36
checkbox input "true"
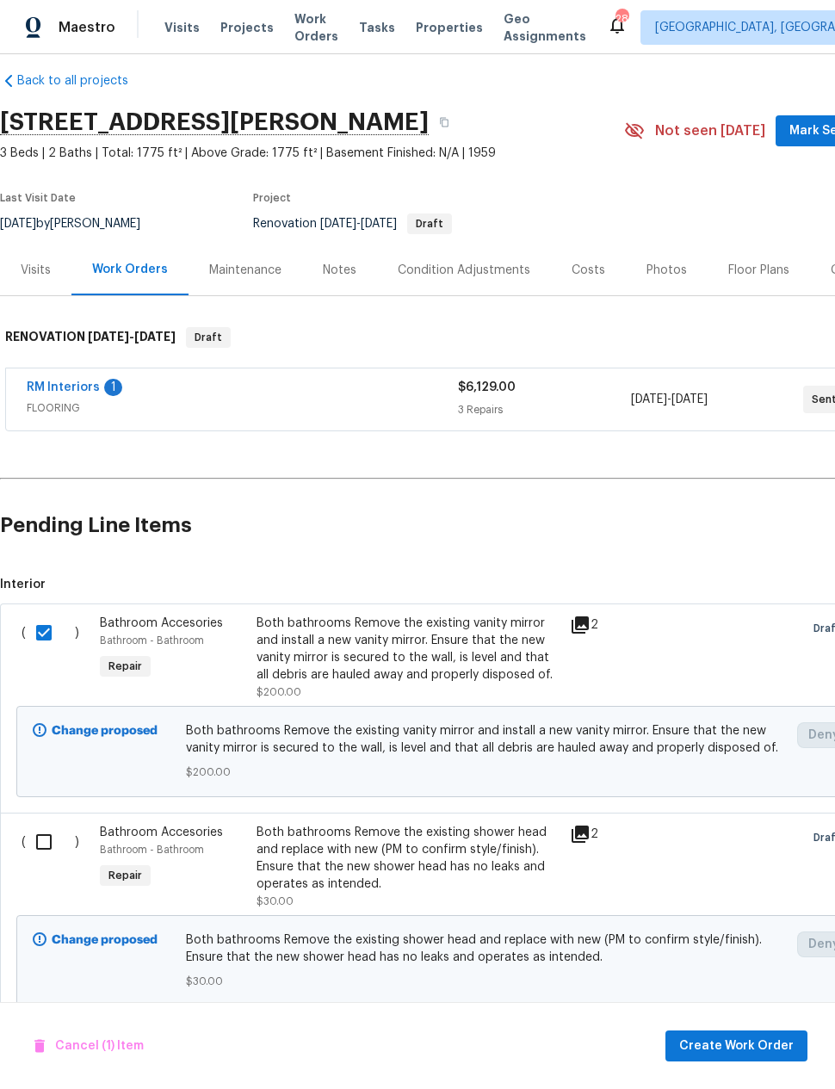
click at [45, 850] on input "checkbox" at bounding box center [50, 842] width 49 height 36
checkbox input "true"
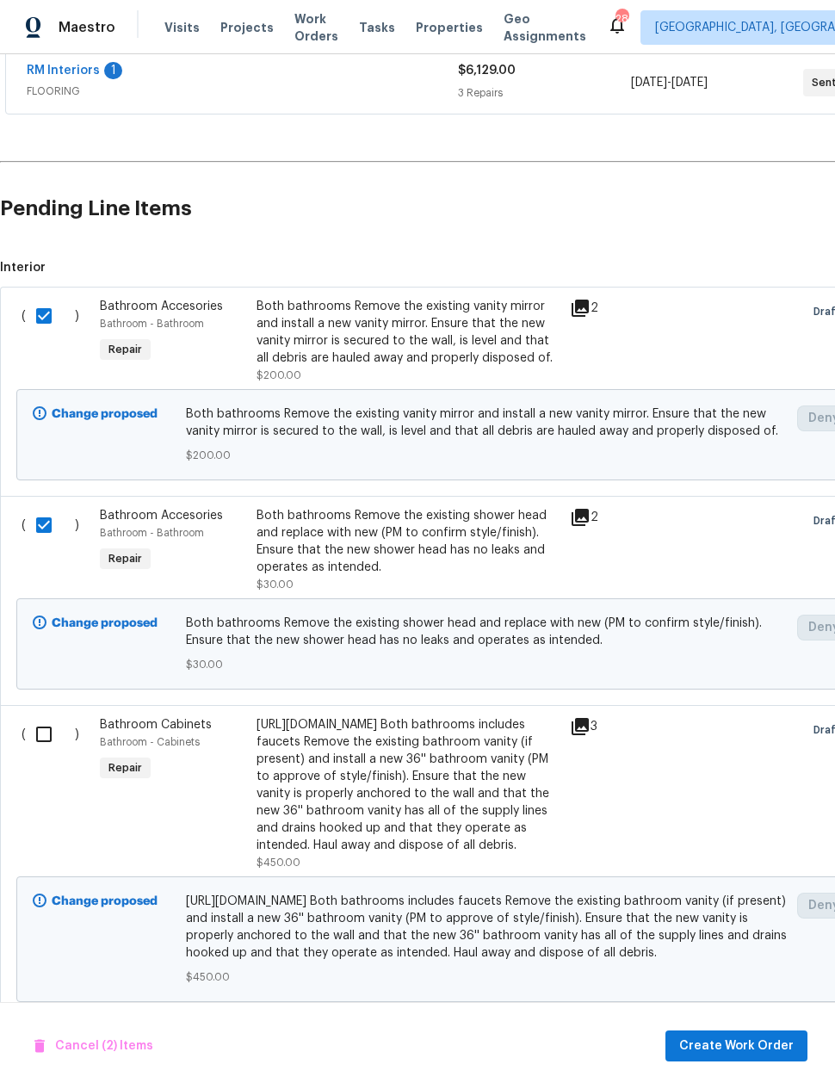
scroll to position [334, 0]
click at [38, 731] on input "checkbox" at bounding box center [50, 733] width 49 height 36
checkbox input "true"
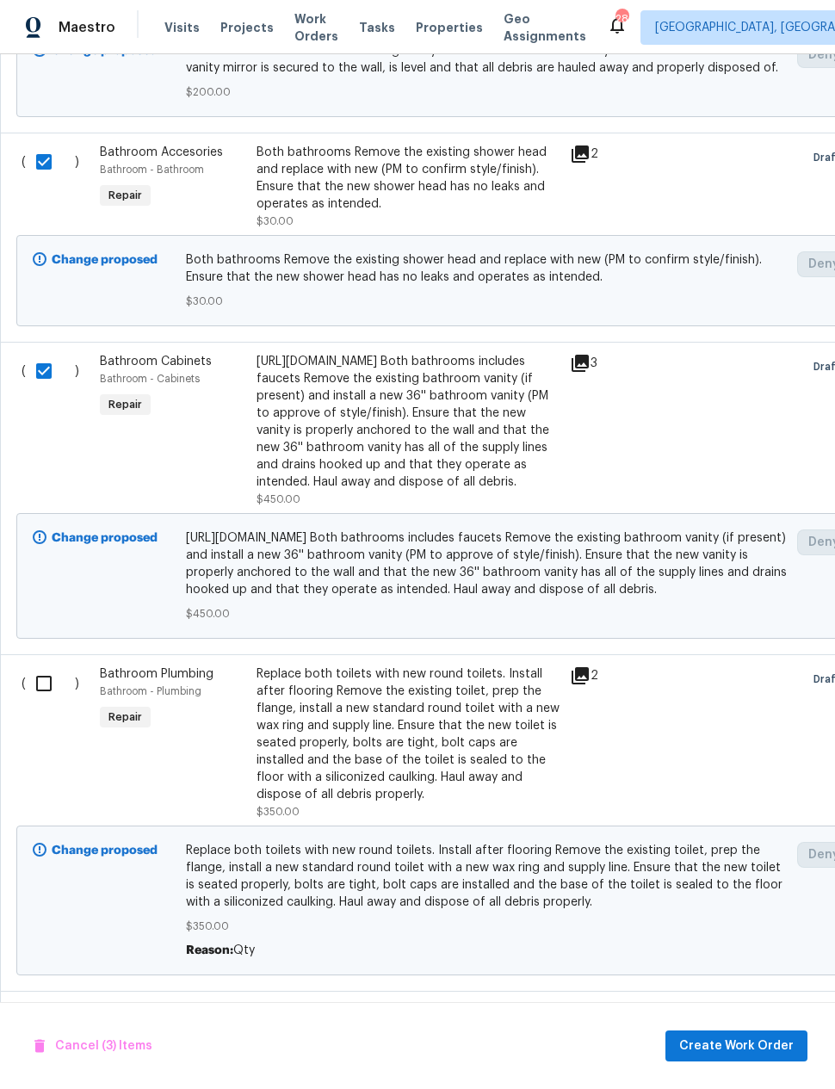
scroll to position [693, 0]
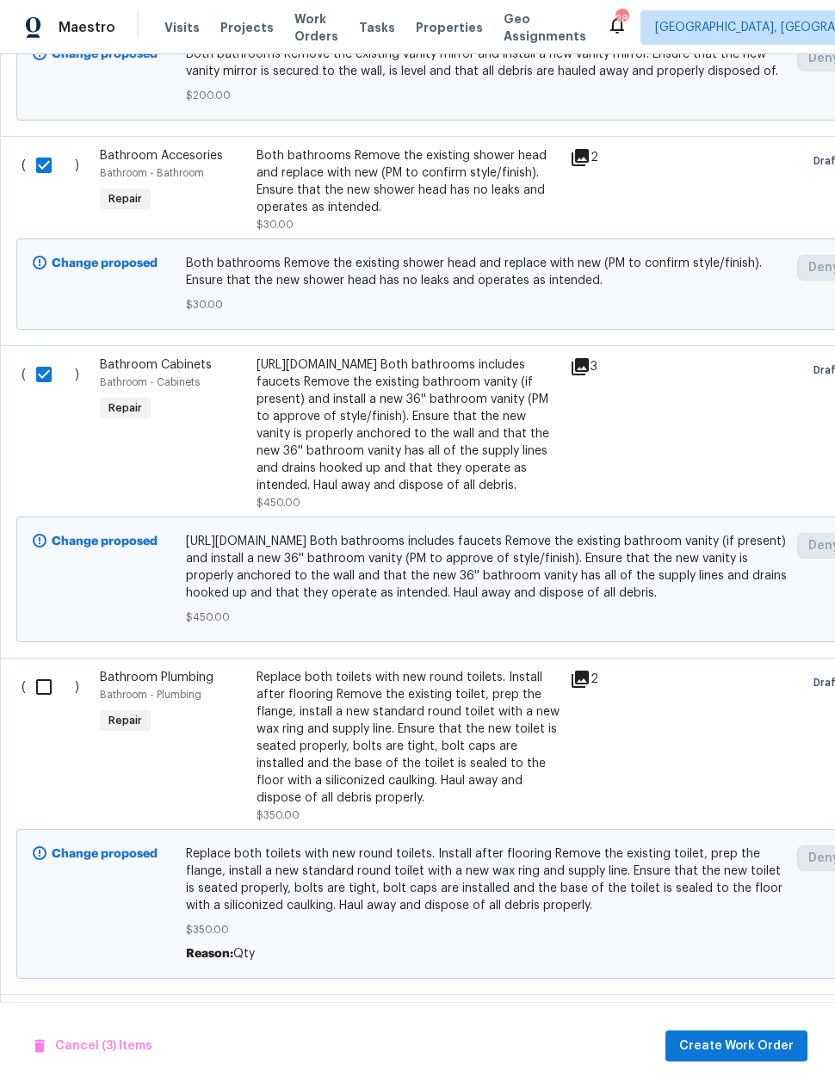
click at [44, 705] on input "checkbox" at bounding box center [50, 687] width 49 height 36
checkbox input "true"
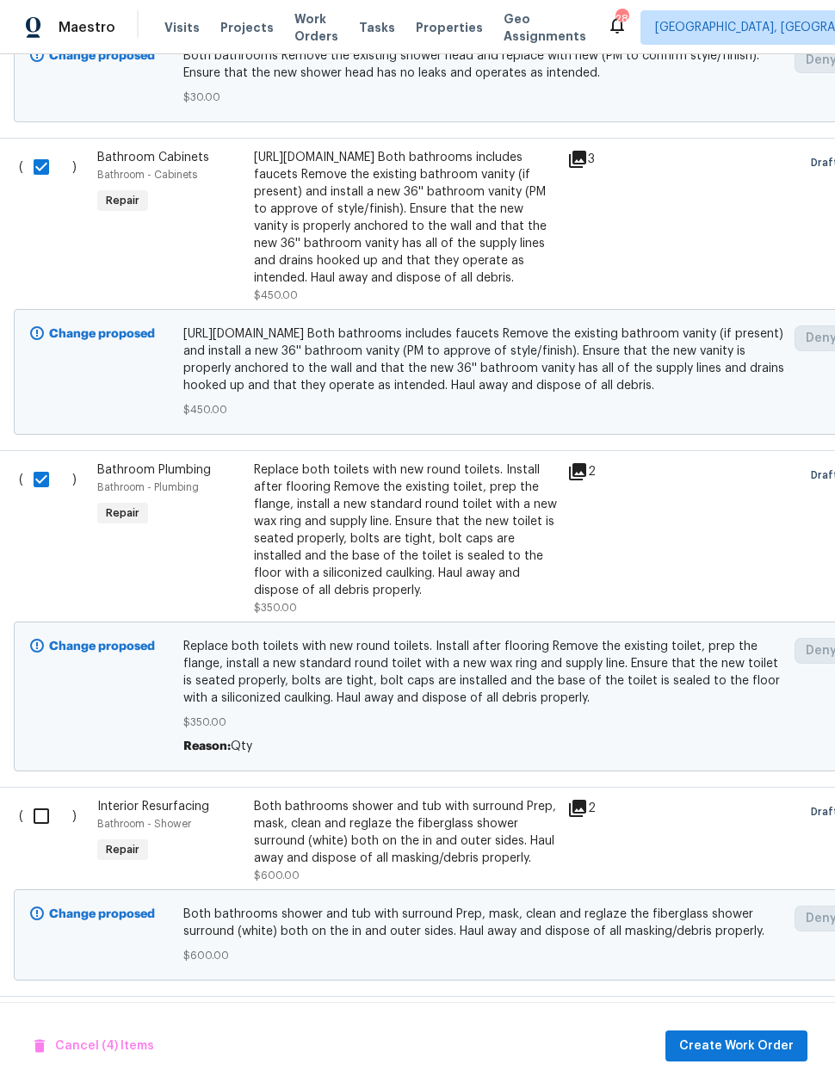
scroll to position [900, 3]
click at [44, 834] on input "checkbox" at bounding box center [46, 816] width 49 height 36
checkbox input "true"
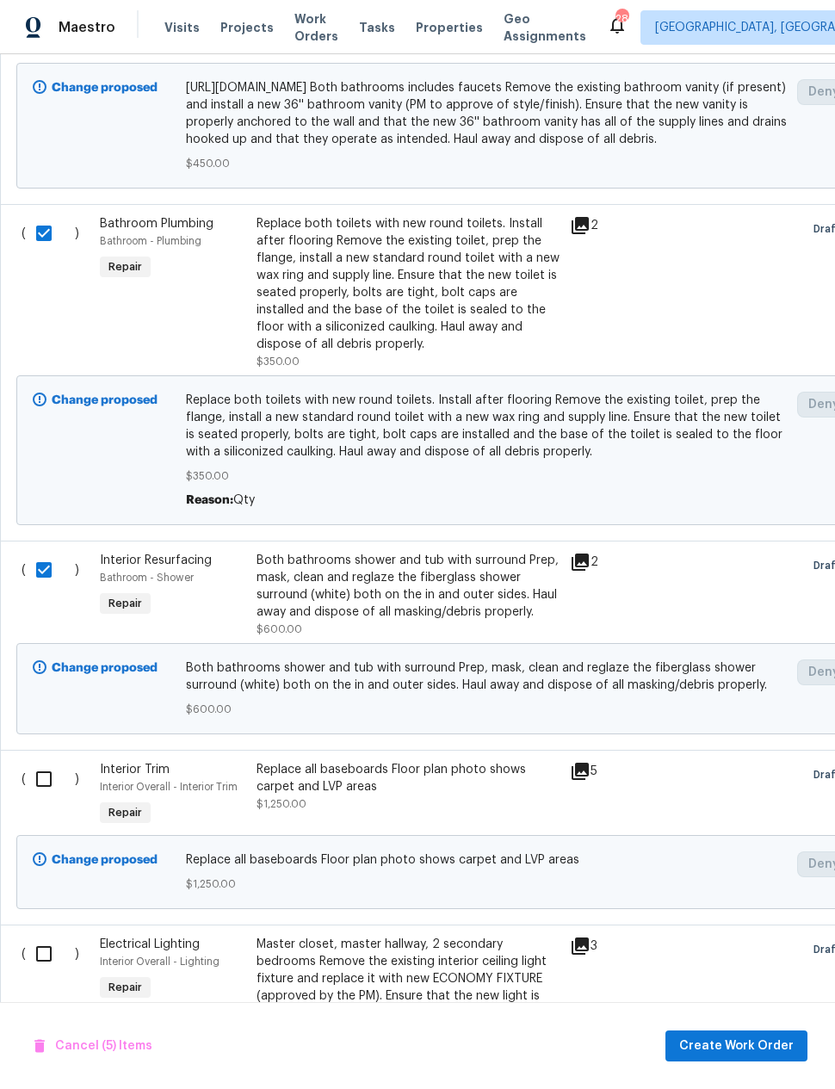
scroll to position [1147, 0]
click at [45, 797] on input "checkbox" at bounding box center [50, 779] width 49 height 36
checkbox input "true"
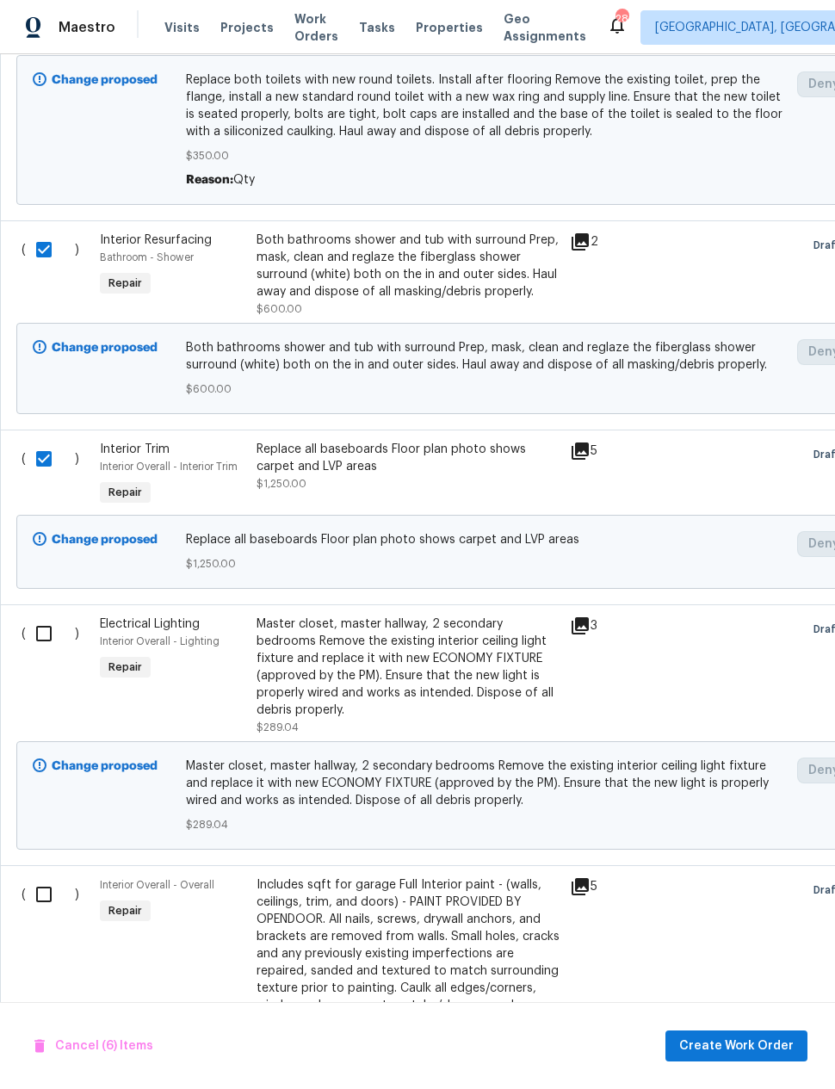
scroll to position [1468, 0]
click at [50, 651] on input "checkbox" at bounding box center [50, 633] width 49 height 36
checkbox input "true"
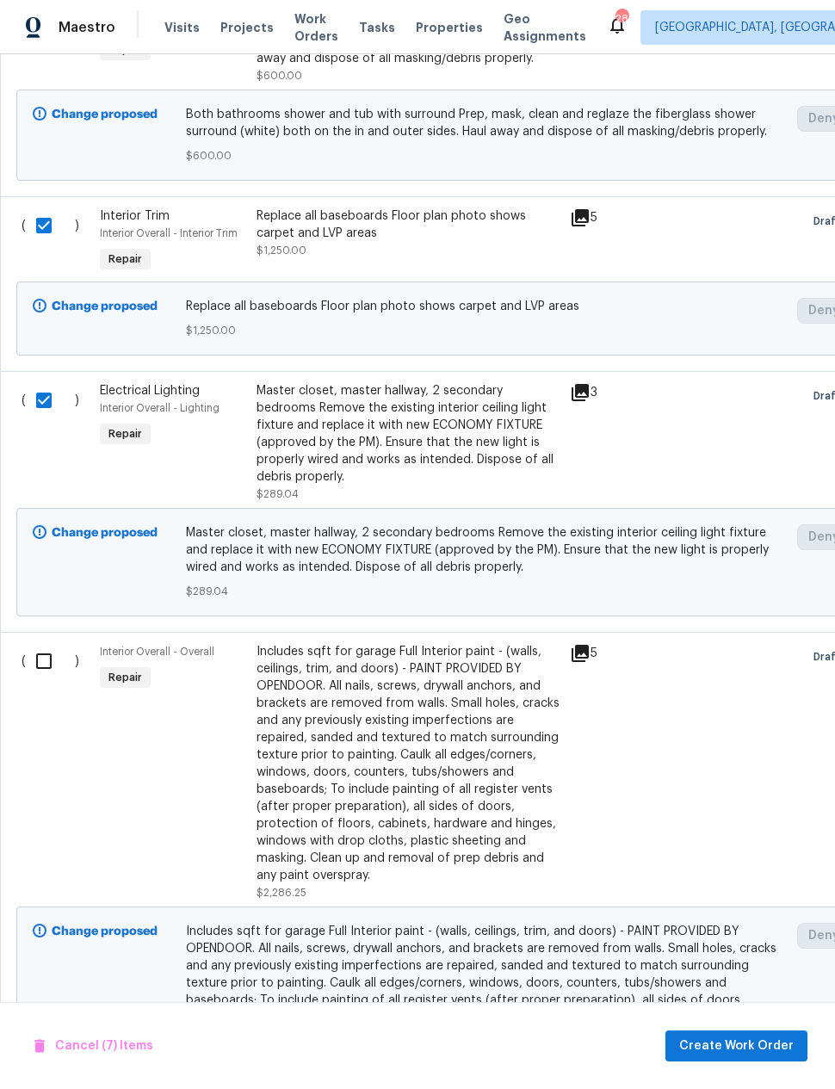
scroll to position [1701, 0]
click at [34, 678] on input "checkbox" at bounding box center [50, 660] width 49 height 36
checkbox input "true"
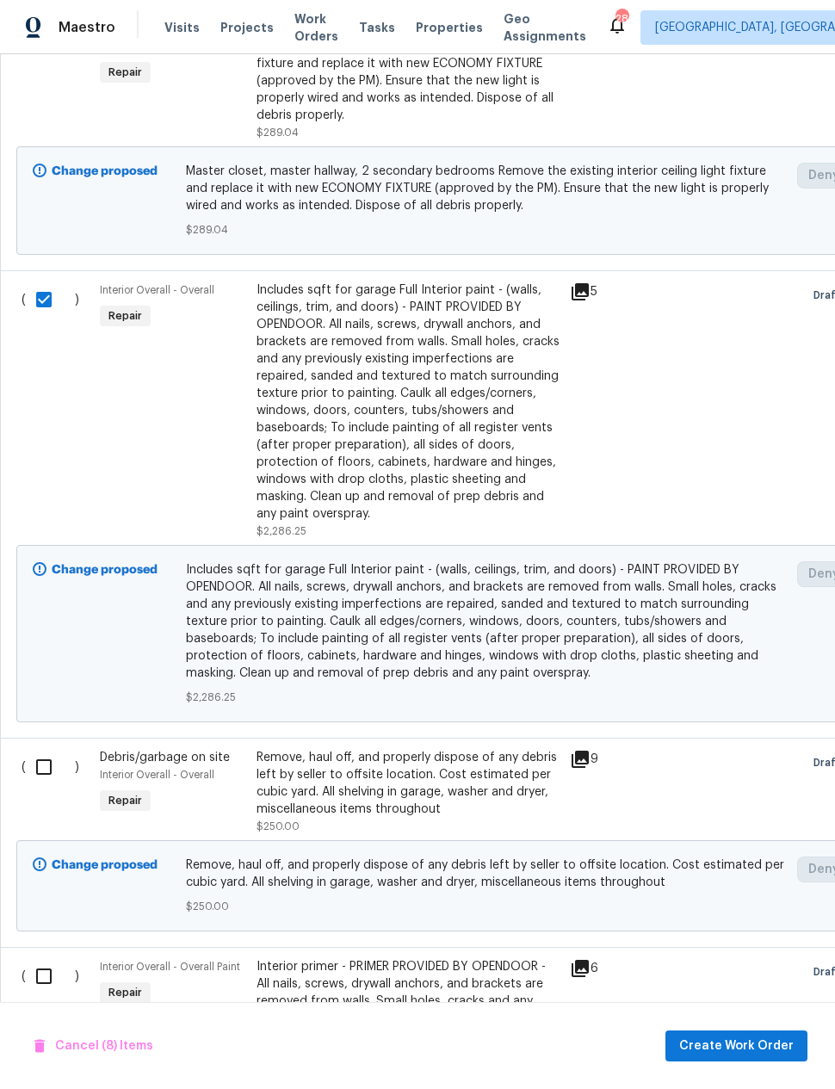
scroll to position [2063, 0]
click at [44, 784] on input "checkbox" at bounding box center [50, 766] width 49 height 36
checkbox input "true"
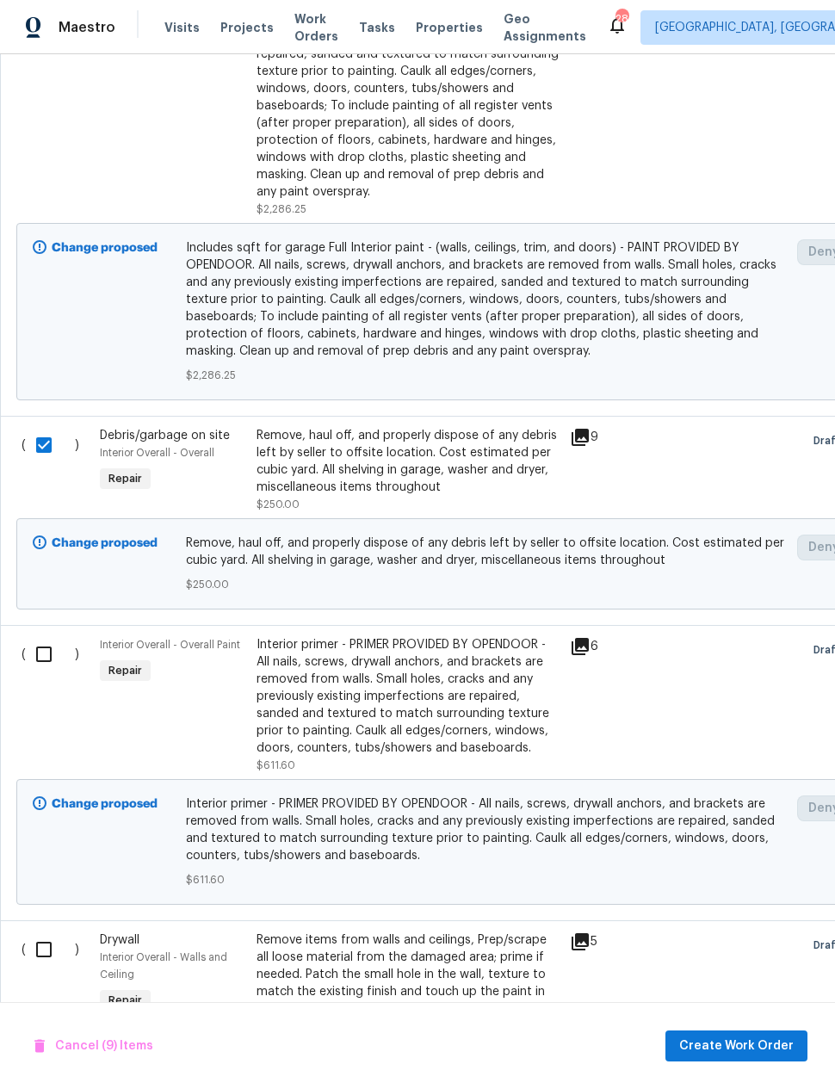
scroll to position [2384, 0]
click at [46, 671] on input "checkbox" at bounding box center [50, 653] width 49 height 36
checkbox input "true"
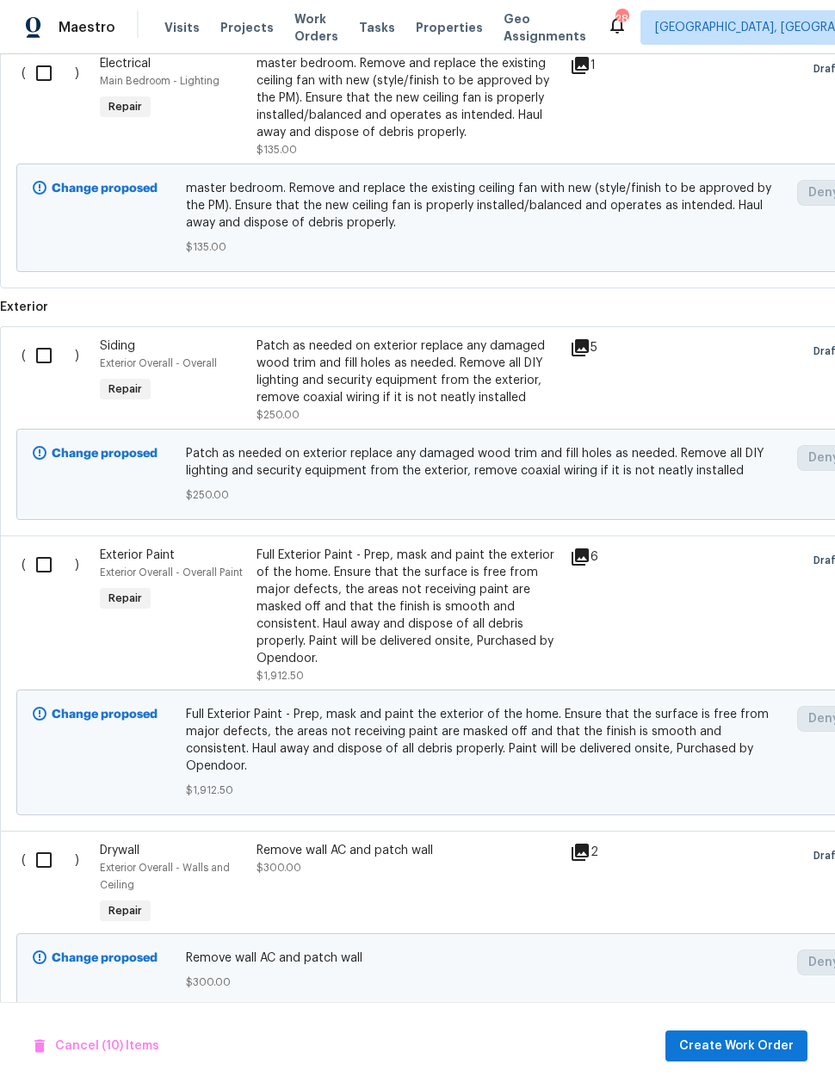
scroll to position [3955, 0]
click at [53, 879] on input "checkbox" at bounding box center [50, 861] width 49 height 36
checkbox input "true"
click at [46, 584] on input "checkbox" at bounding box center [50, 565] width 49 height 36
checkbox input "true"
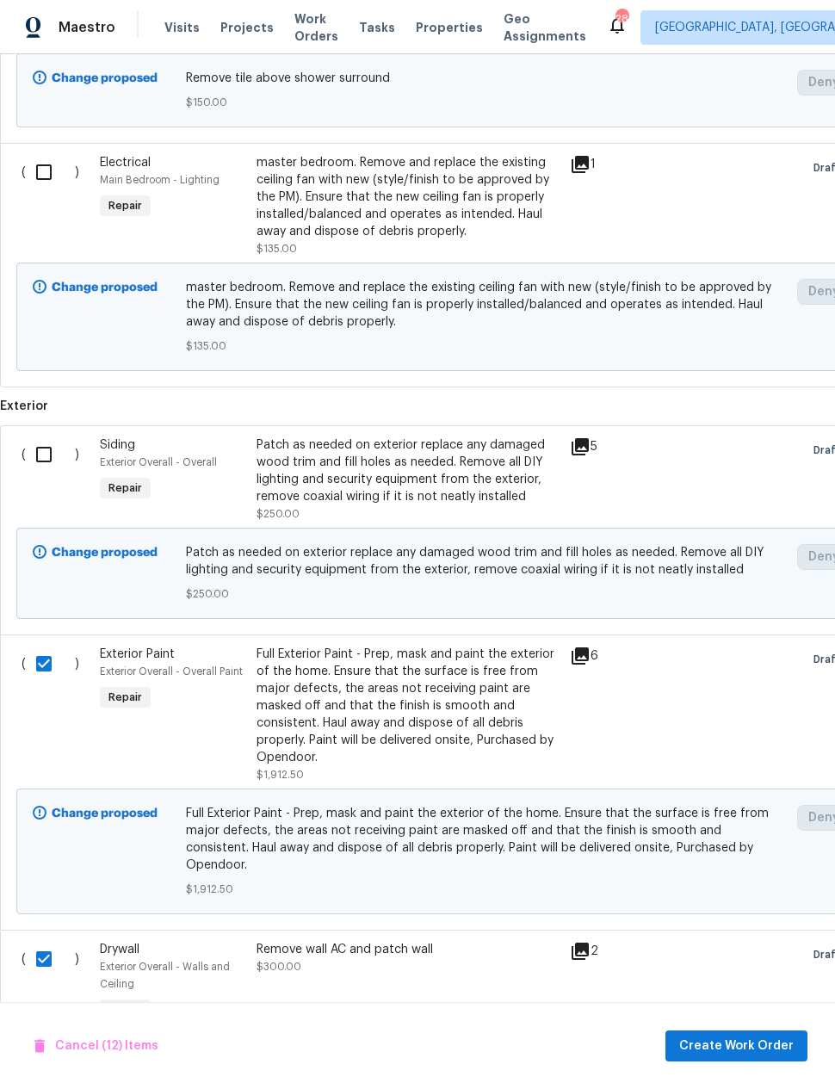
scroll to position [3855, -2]
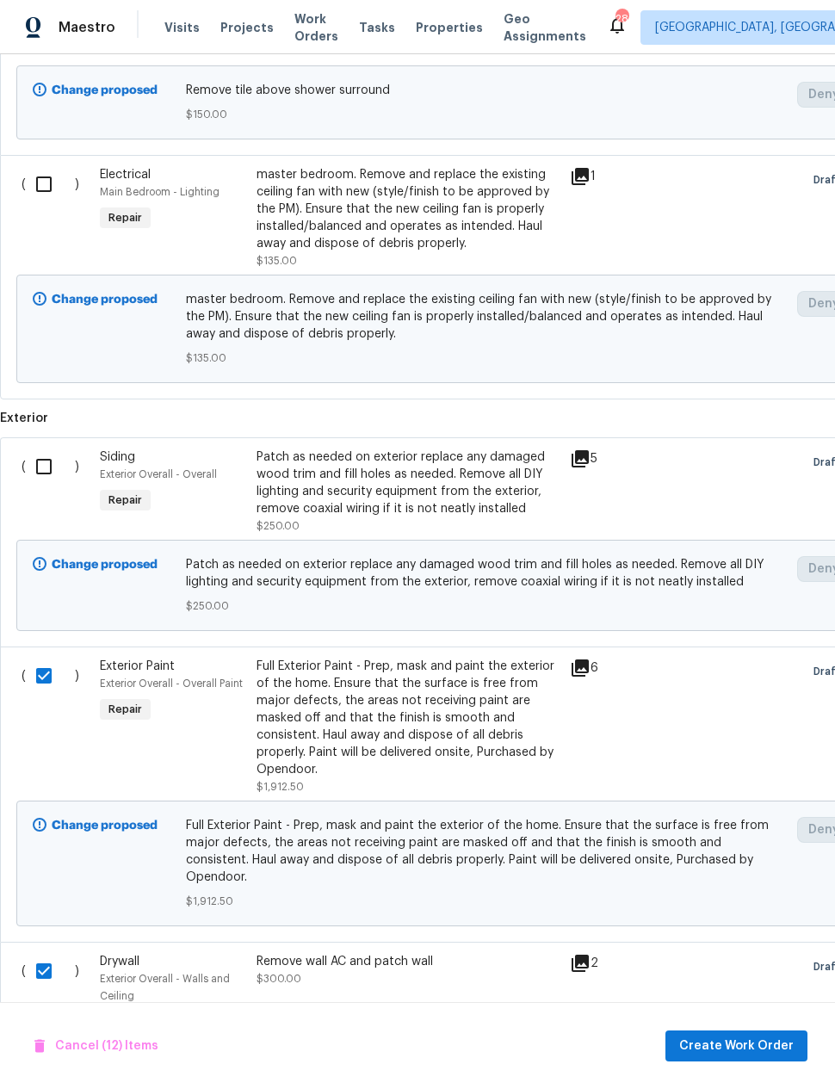
click at [44, 485] on input "checkbox" at bounding box center [50, 466] width 49 height 36
checkbox input "true"
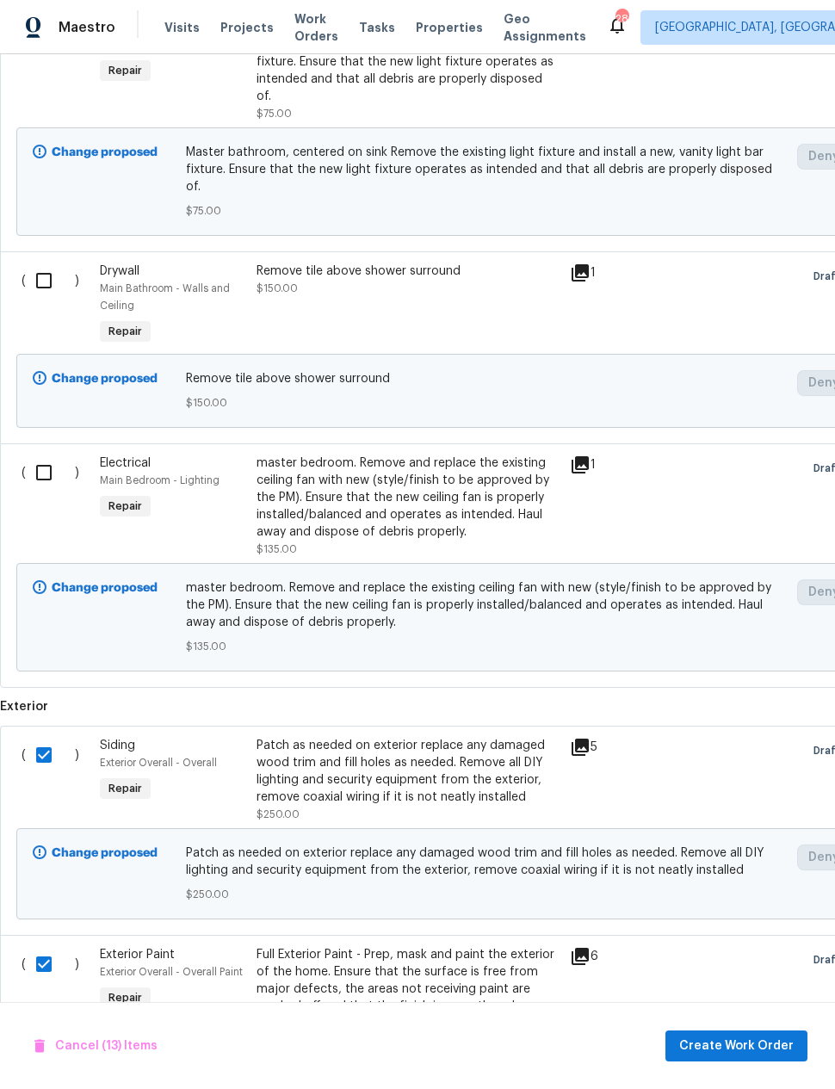
scroll to position [3556, 0]
click at [38, 492] on input "checkbox" at bounding box center [50, 473] width 49 height 36
checkbox input "true"
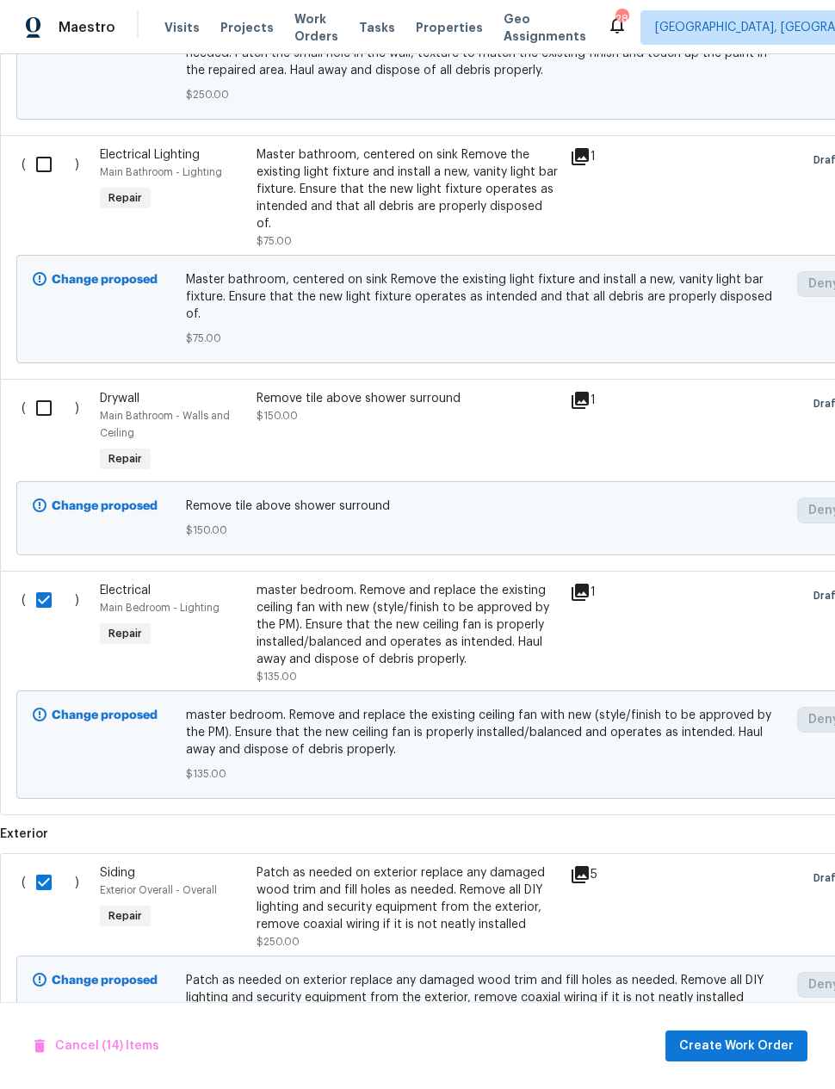
scroll to position [3429, 0]
click at [35, 427] on input "checkbox" at bounding box center [50, 409] width 49 height 36
checkbox input "true"
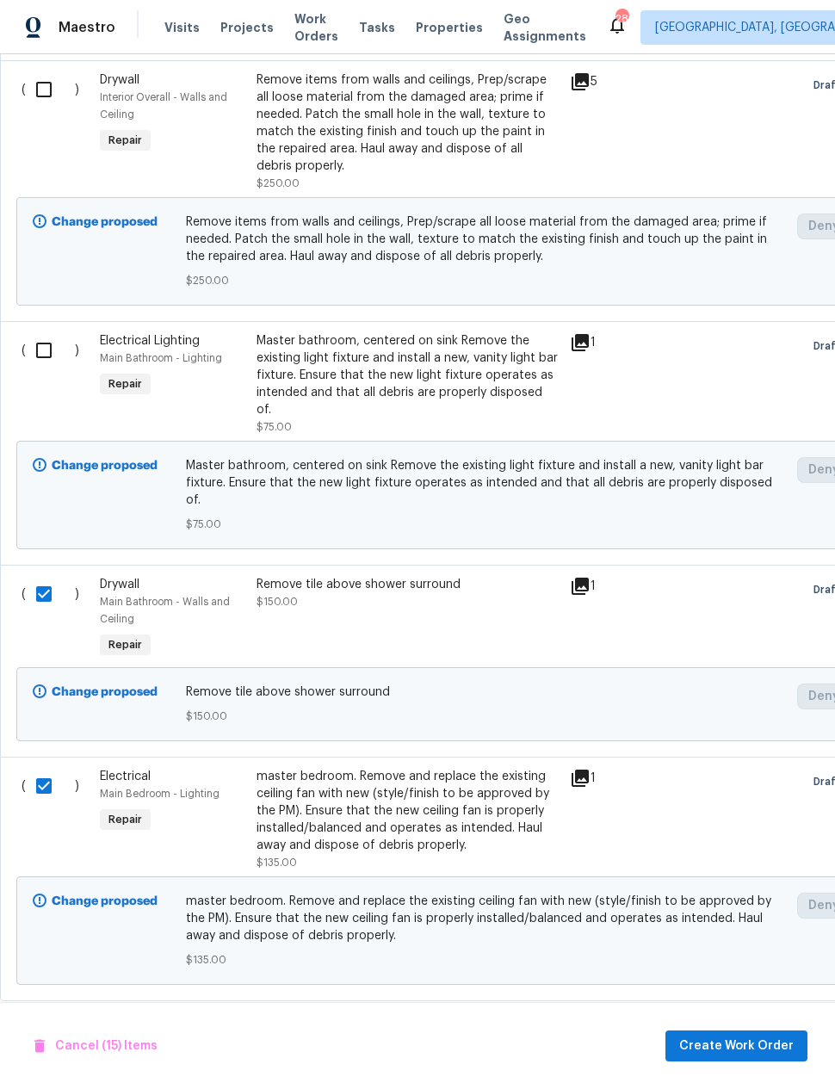
scroll to position [3242, 0]
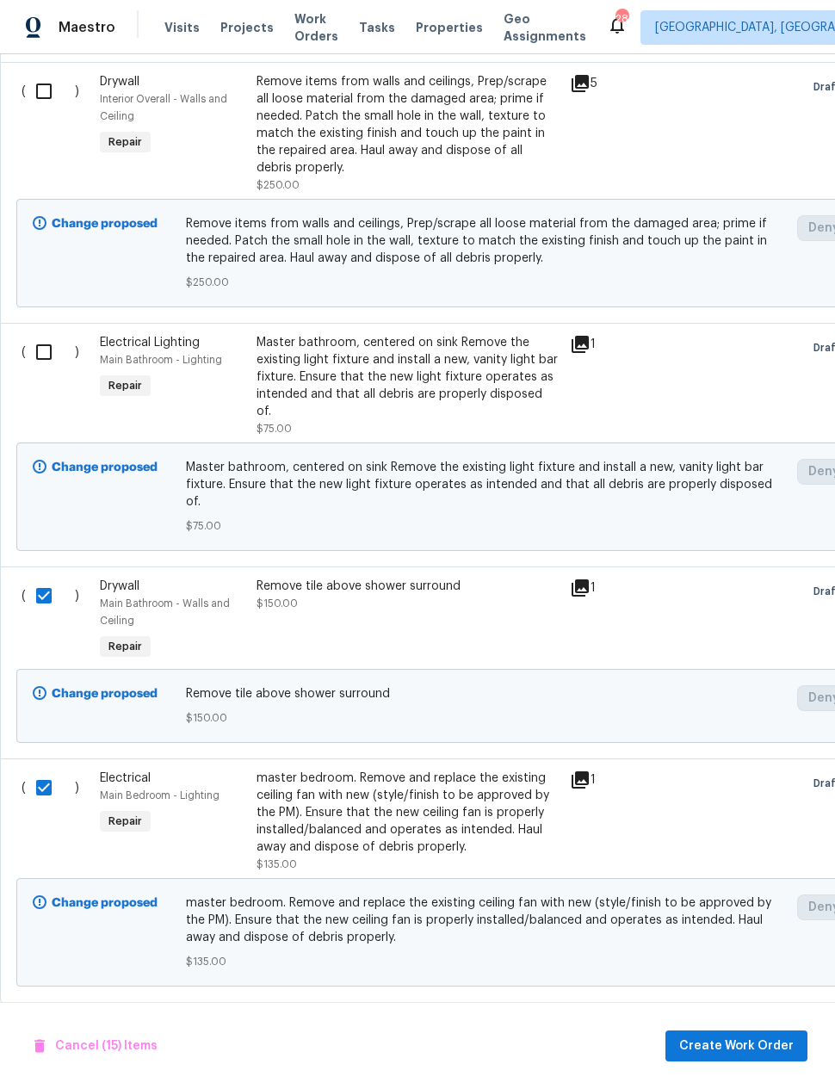
click at [35, 370] on input "checkbox" at bounding box center [50, 352] width 49 height 36
checkbox input "true"
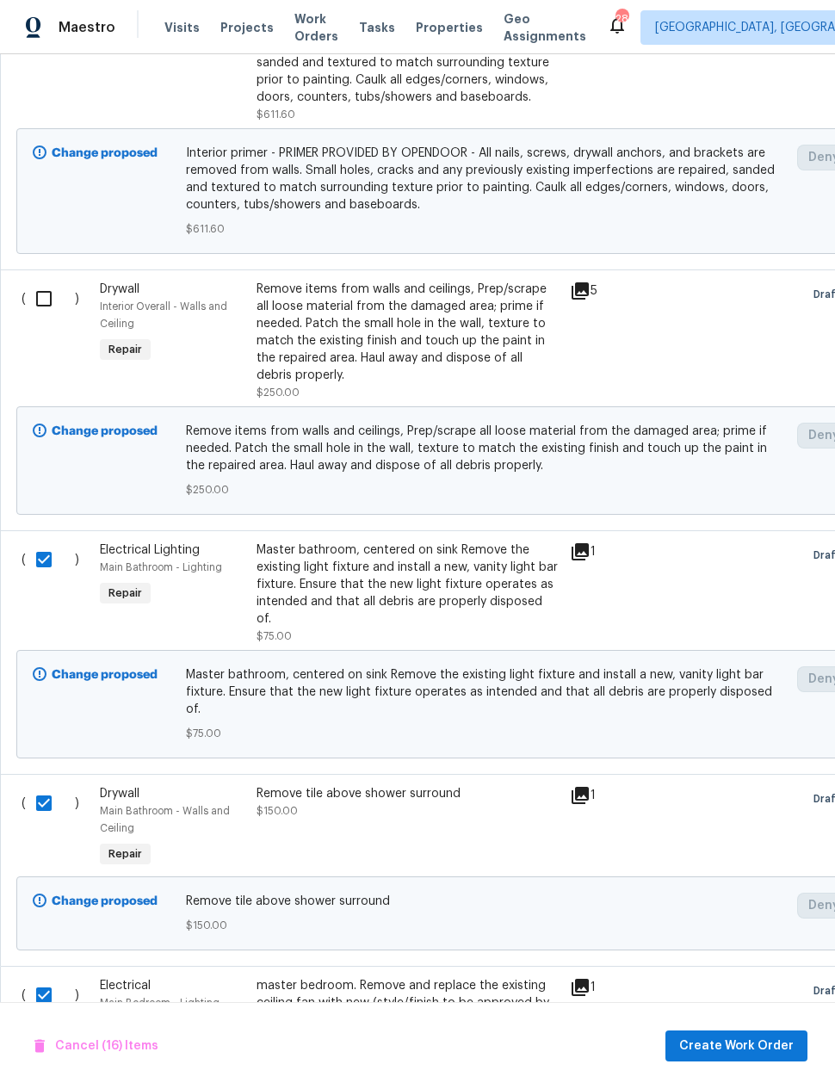
scroll to position [3034, 0]
click at [34, 318] on input "checkbox" at bounding box center [50, 299] width 49 height 36
checkbox input "true"
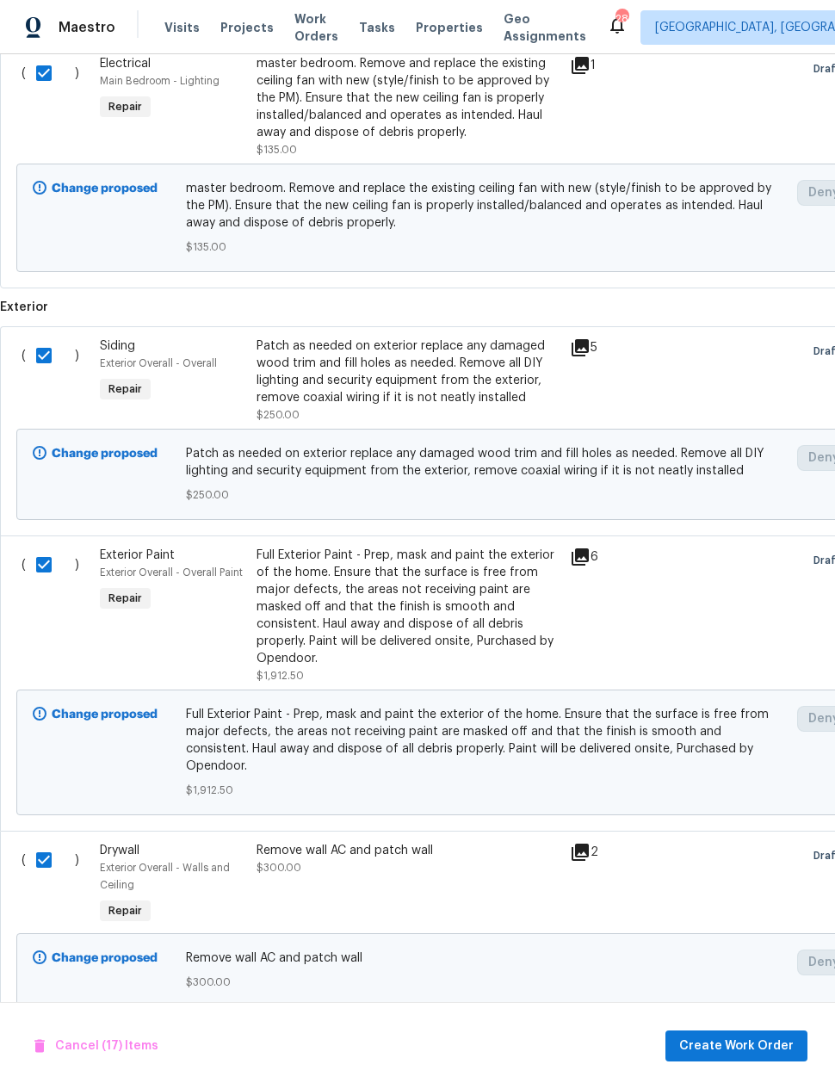
scroll to position [3955, 0]
click at [751, 1044] on span "Create Work Order" at bounding box center [736, 1047] width 114 height 22
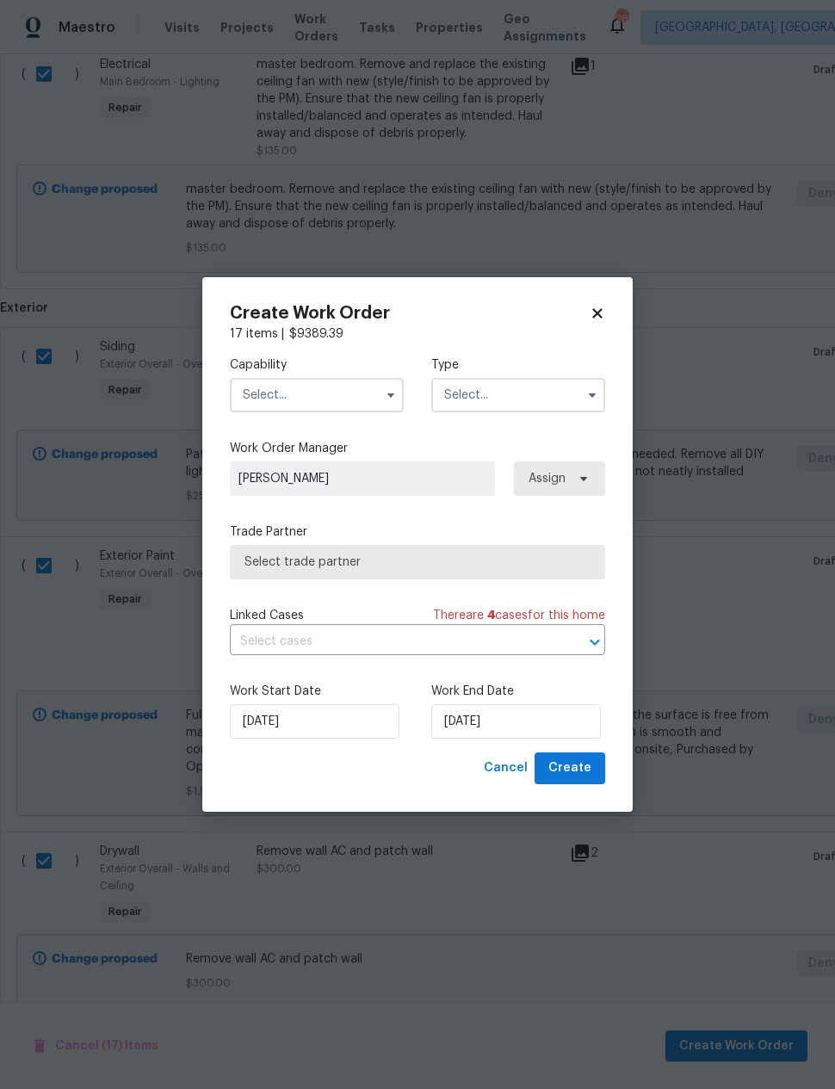
click at [336, 392] on input "text" at bounding box center [317, 395] width 174 height 34
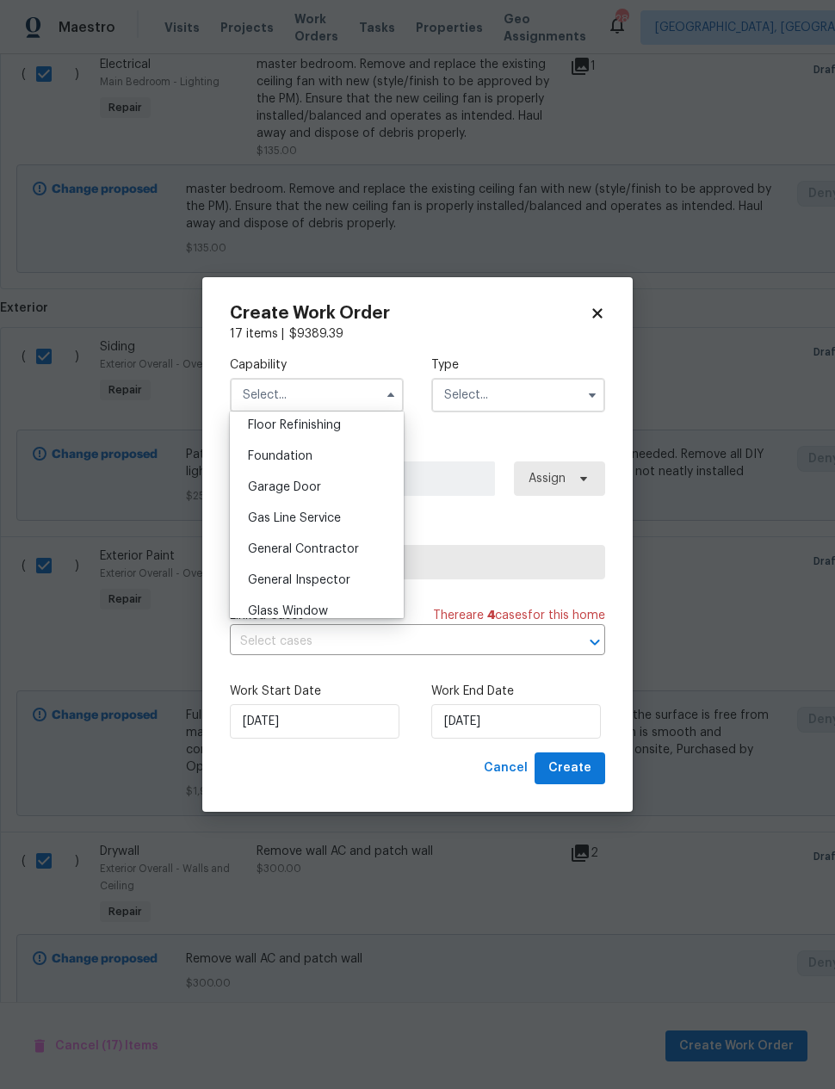
scroll to position [715, 0]
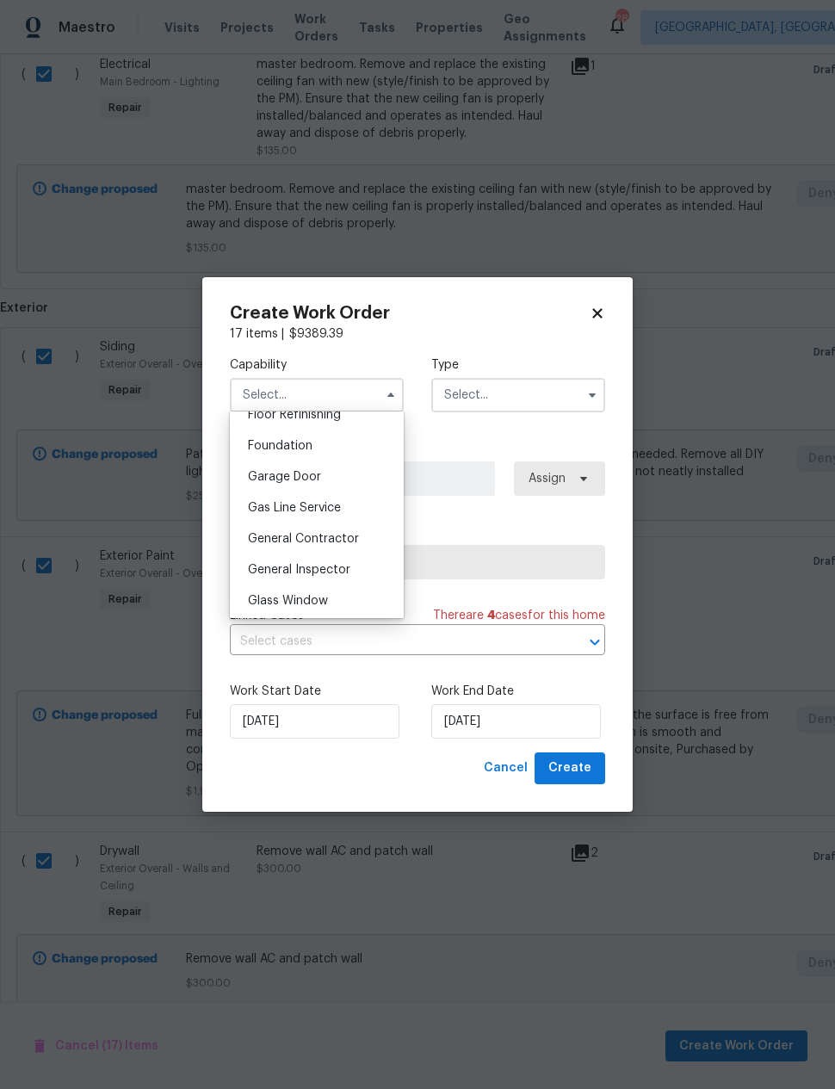
click at [351, 535] on span "General Contractor" at bounding box center [303, 539] width 111 height 12
type input "General Contractor"
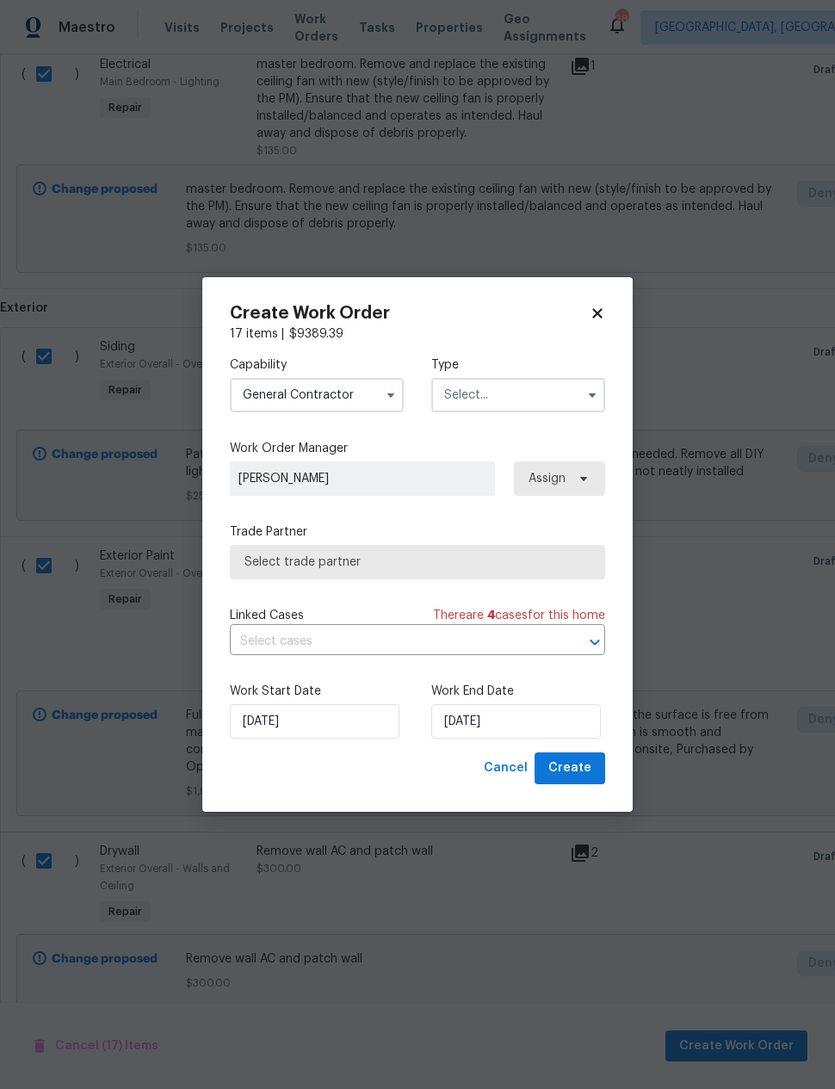
click at [512, 395] on input "text" at bounding box center [518, 395] width 174 height 34
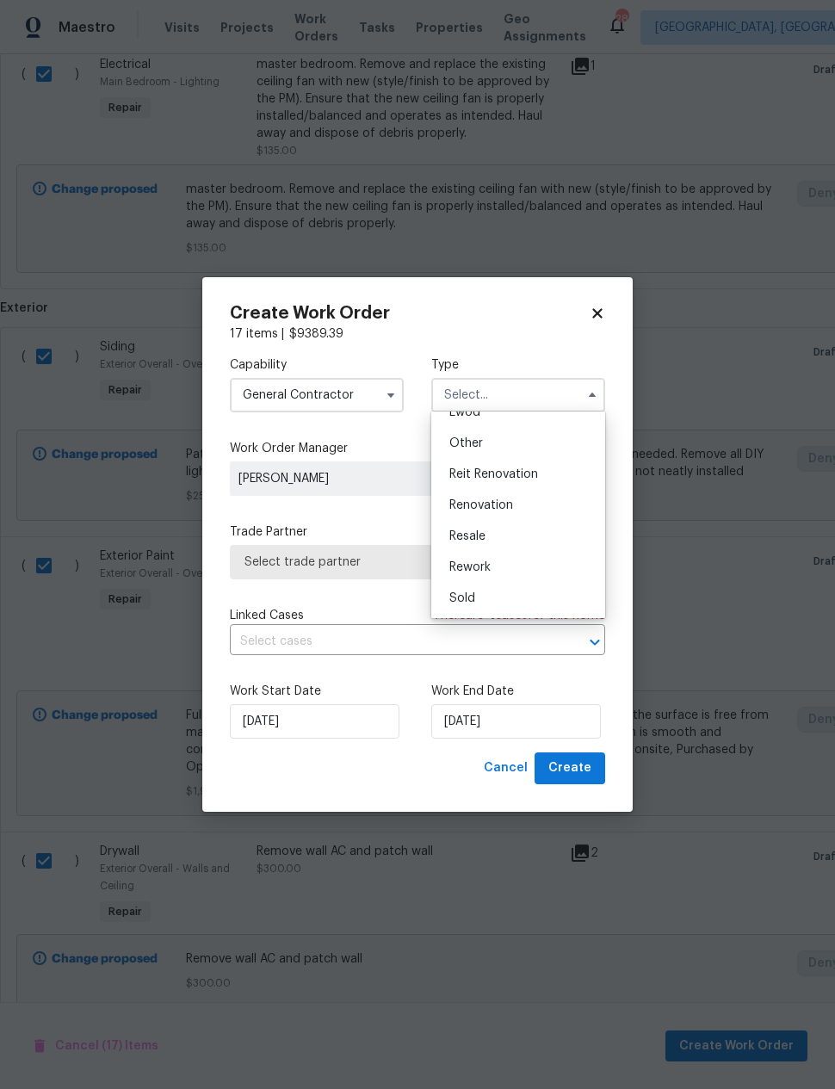
scroll to position [205, 0]
click at [504, 506] on span "Renovation" at bounding box center [481, 505] width 64 height 12
type input "Renovation"
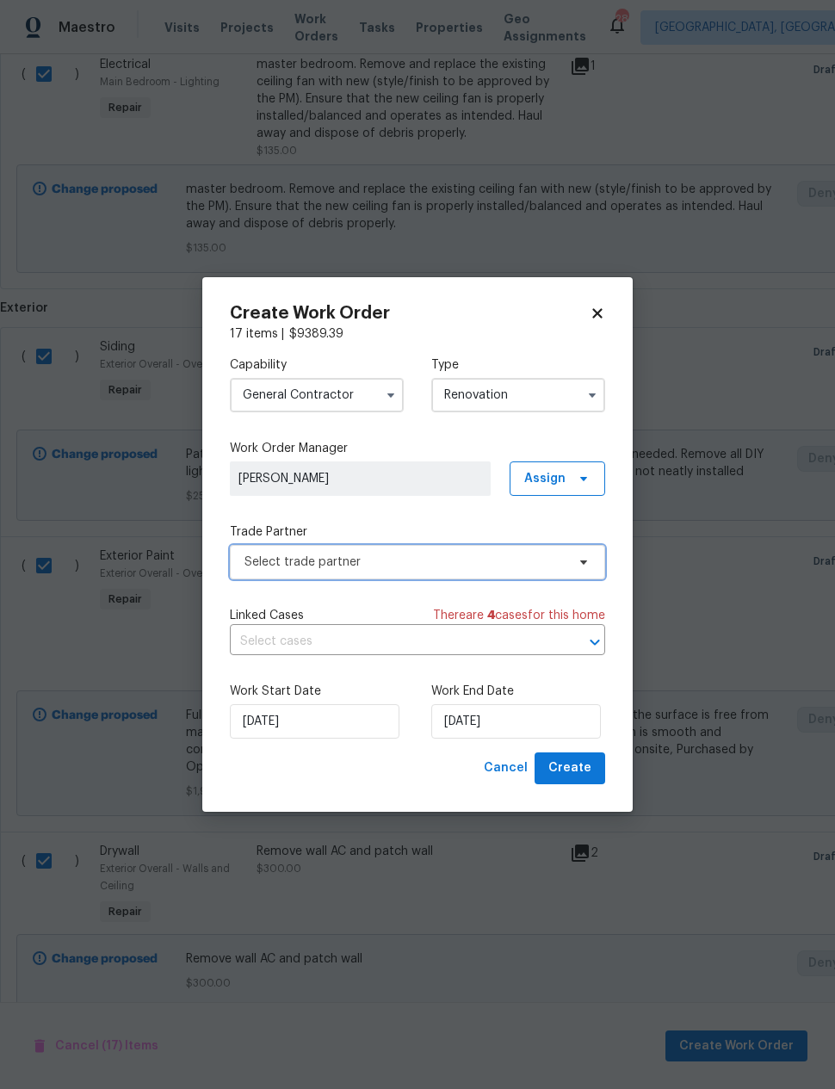
click at [476, 570] on span "Select trade partner" at bounding box center [417, 562] width 375 height 34
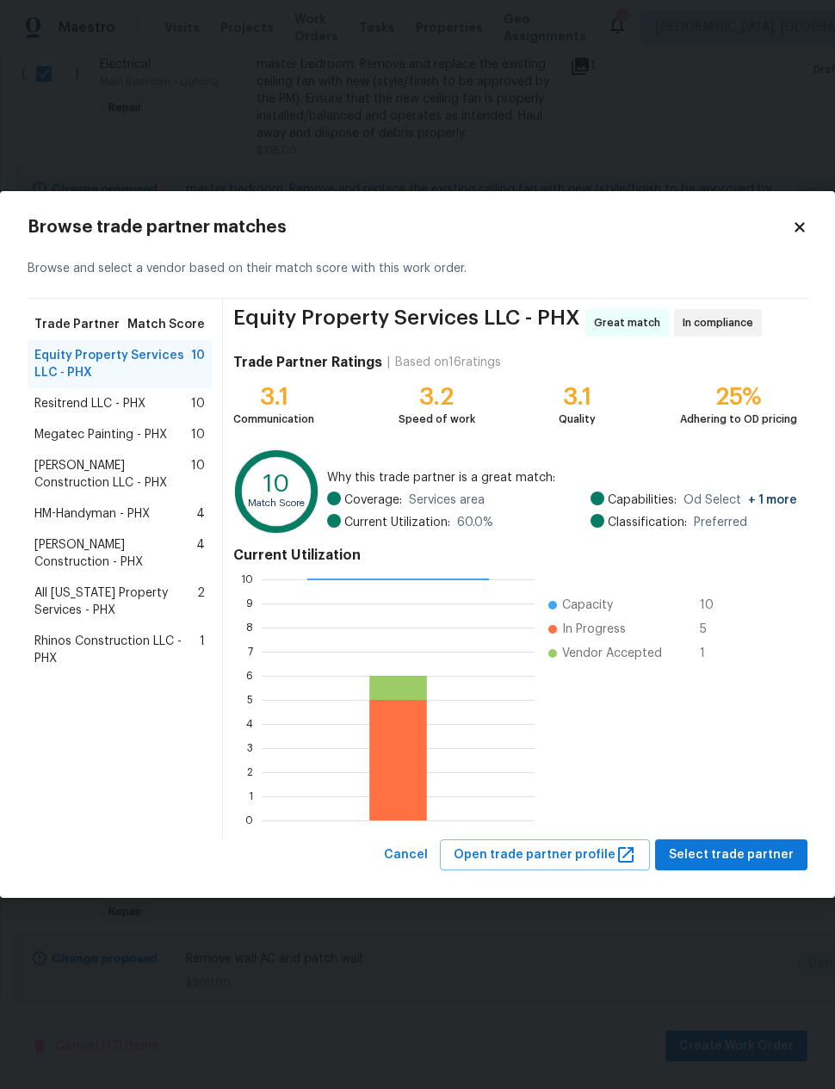
click at [61, 405] on span "Resitrend LLC - PHX" at bounding box center [89, 403] width 111 height 17
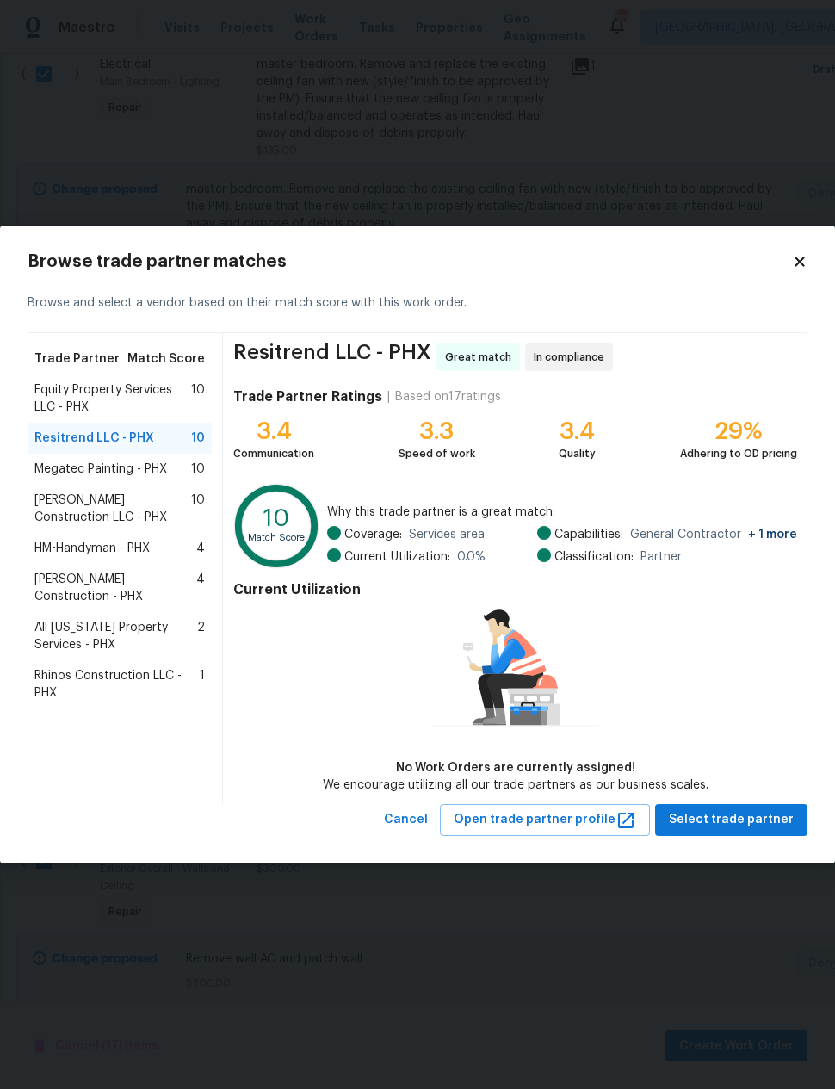
click at [61, 470] on span "Megatec Painting - PHX" at bounding box center [100, 469] width 133 height 17
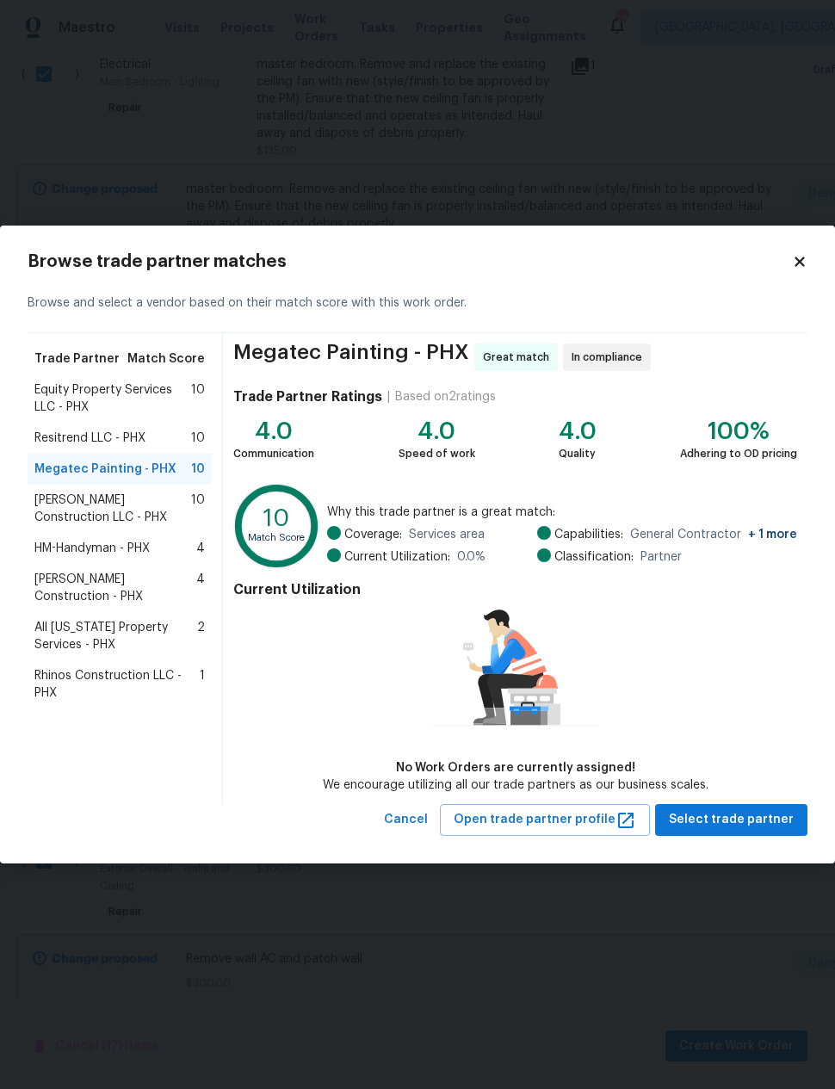
click at [54, 442] on span "Resitrend LLC - PHX" at bounding box center [89, 438] width 111 height 17
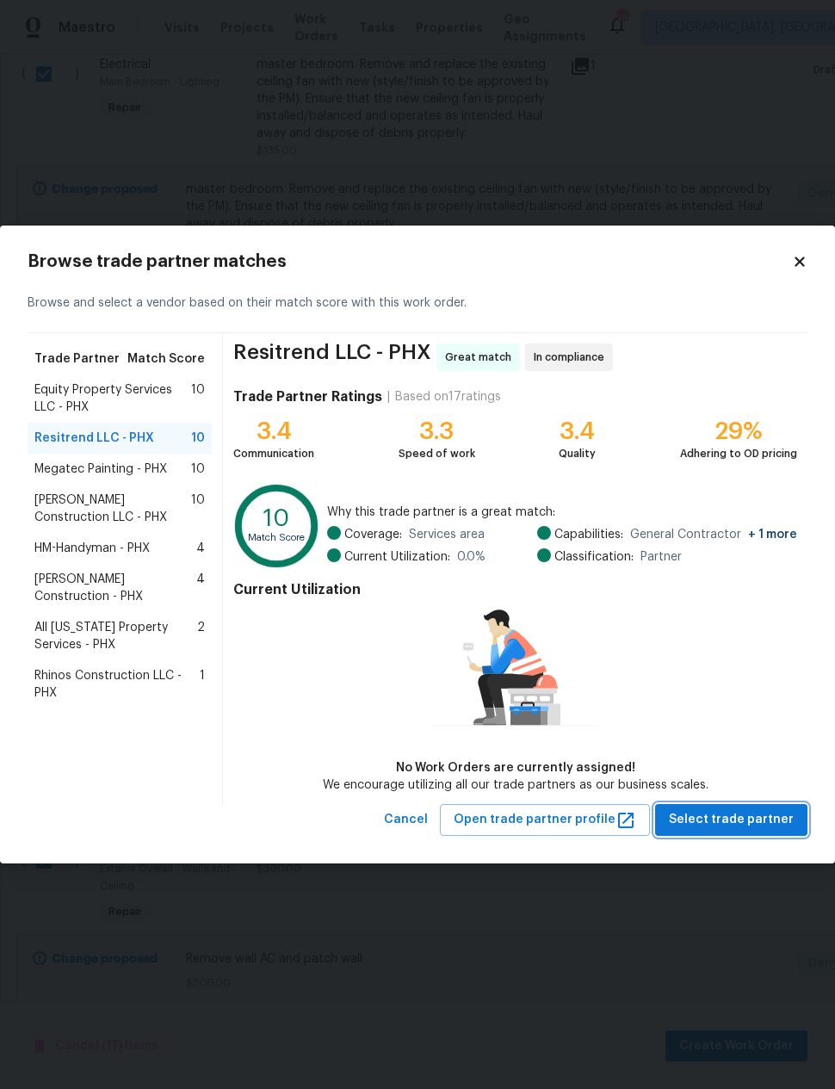
click at [745, 819] on span "Select trade partner" at bounding box center [731, 820] width 125 height 22
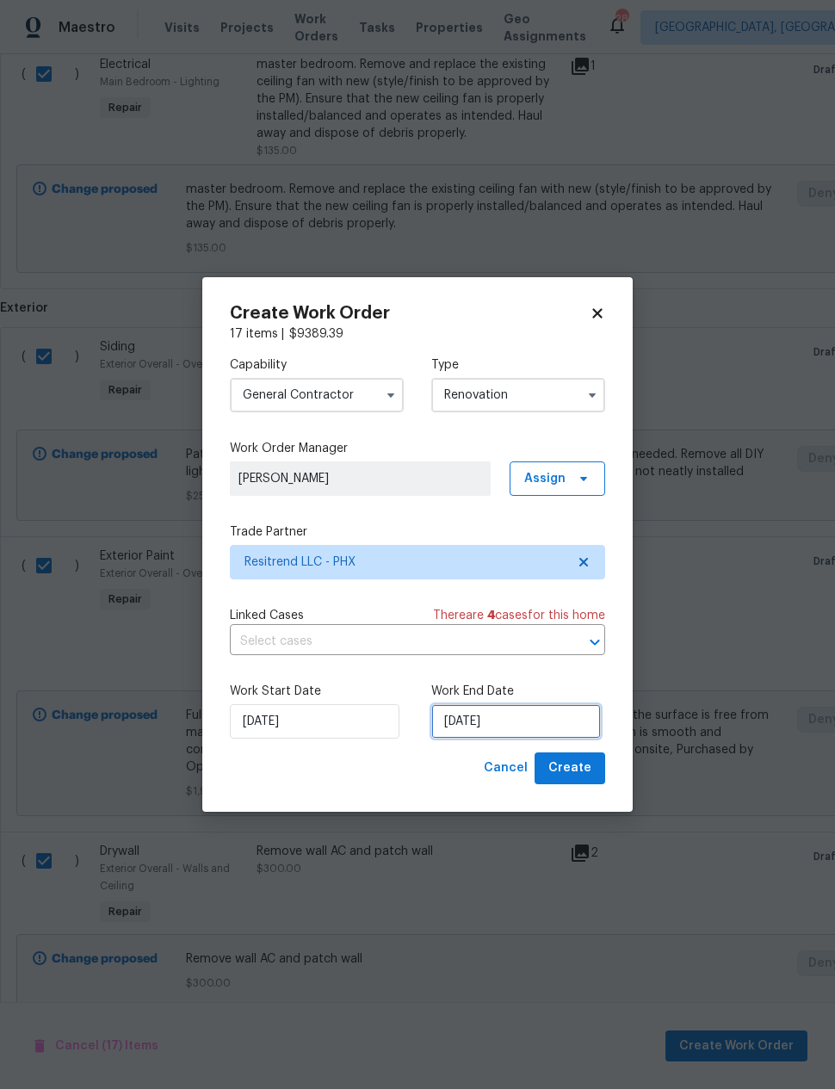
click at [495, 718] on input "9/24/2025" at bounding box center [516, 721] width 170 height 34
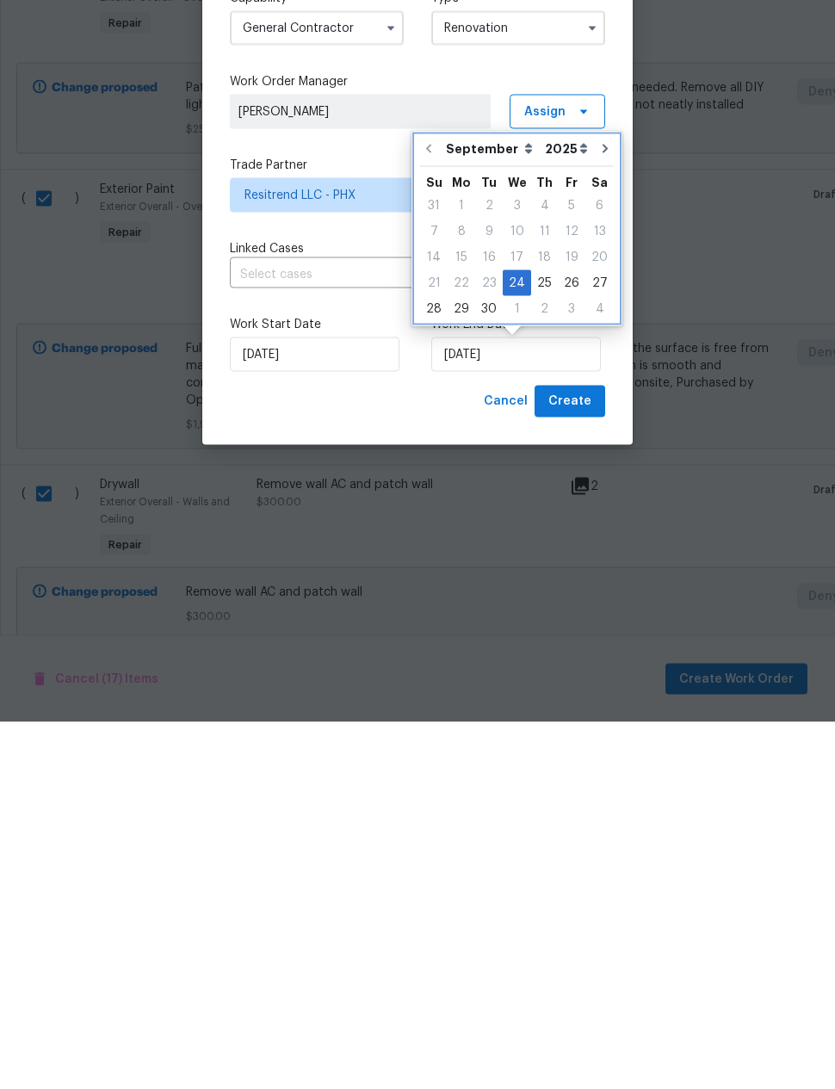
click at [598, 509] on icon "Go to next month" at bounding box center [605, 516] width 14 height 14
type input "10/24/2025"
select select "9"
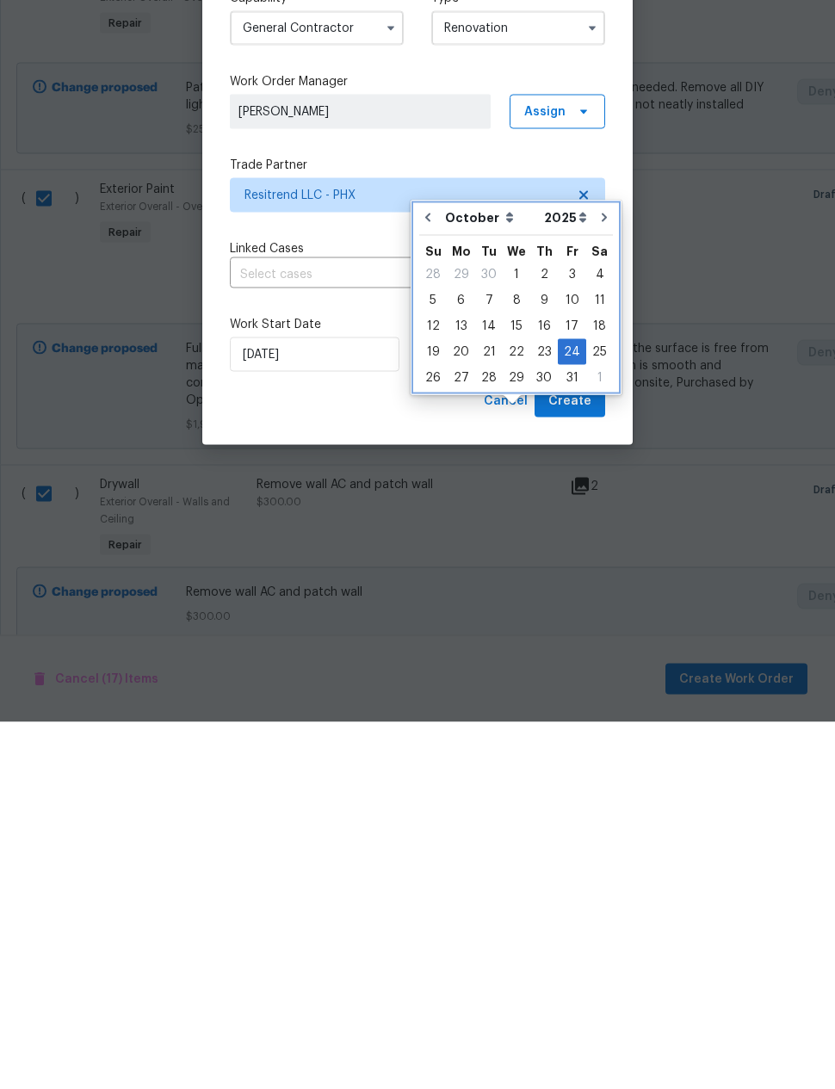
scroll to position [69, 0]
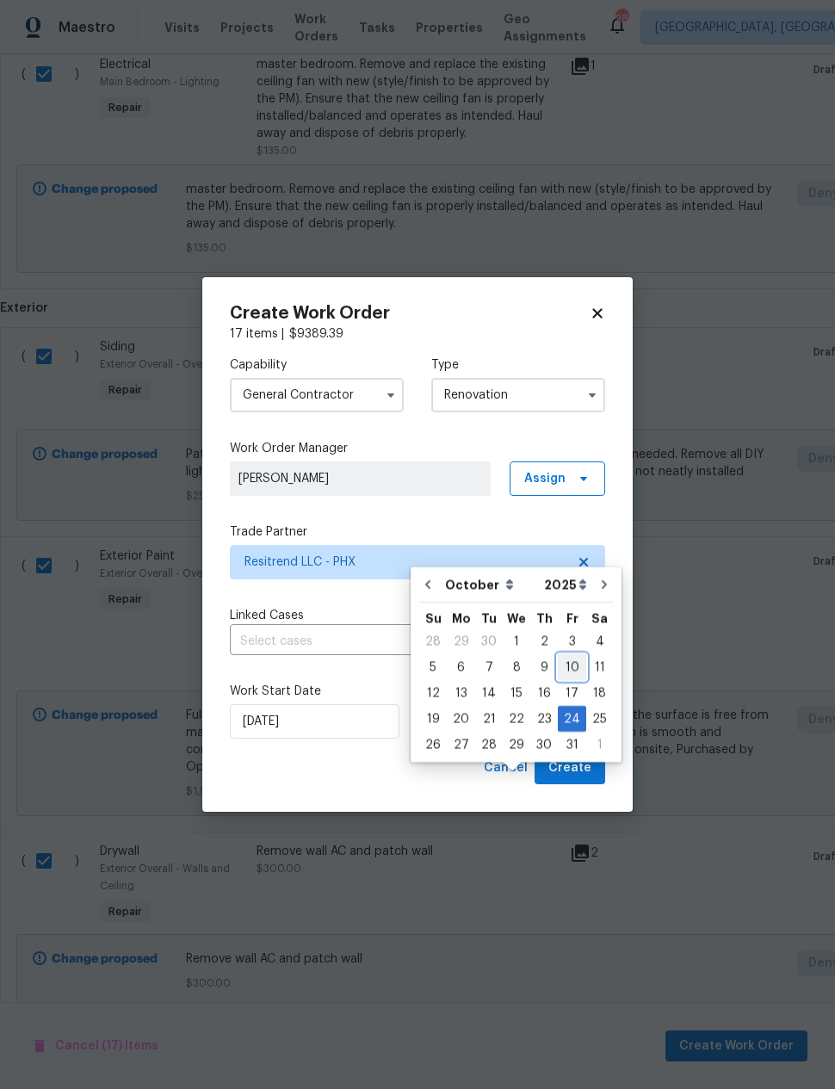
click at [566, 655] on div "10" at bounding box center [572, 667] width 28 height 24
type input "10/10/2025"
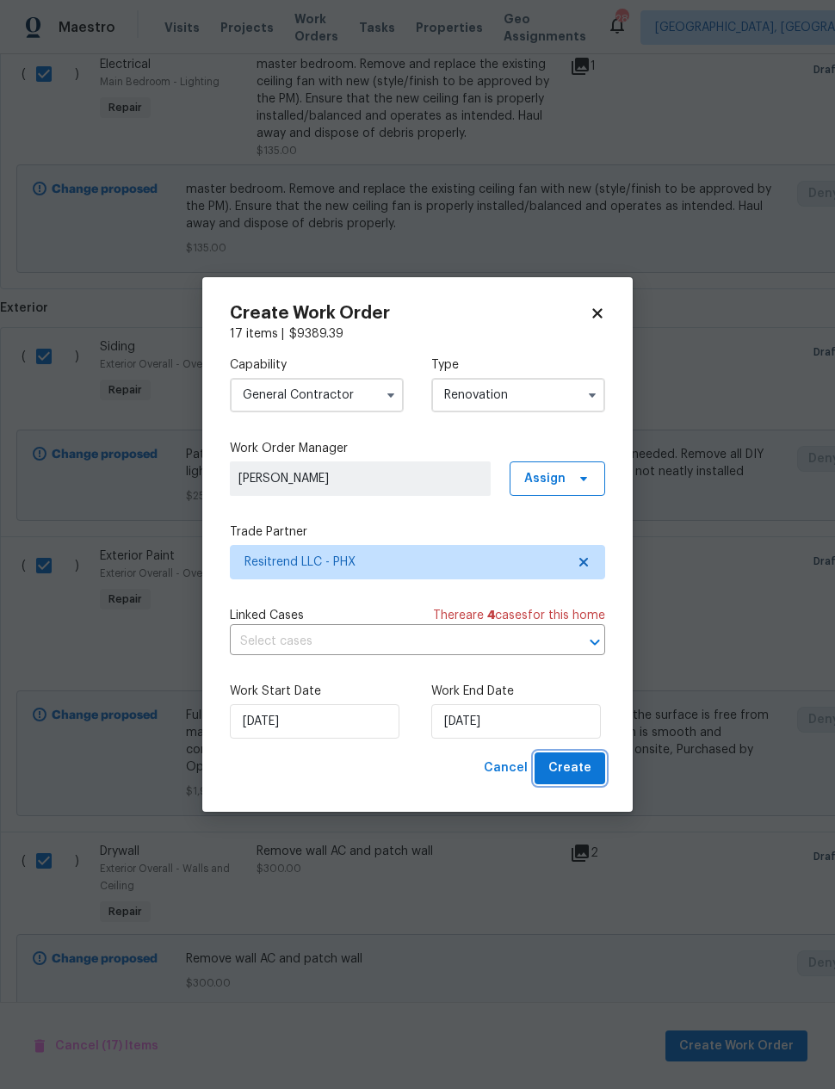
click at [577, 764] on span "Create" at bounding box center [569, 769] width 43 height 22
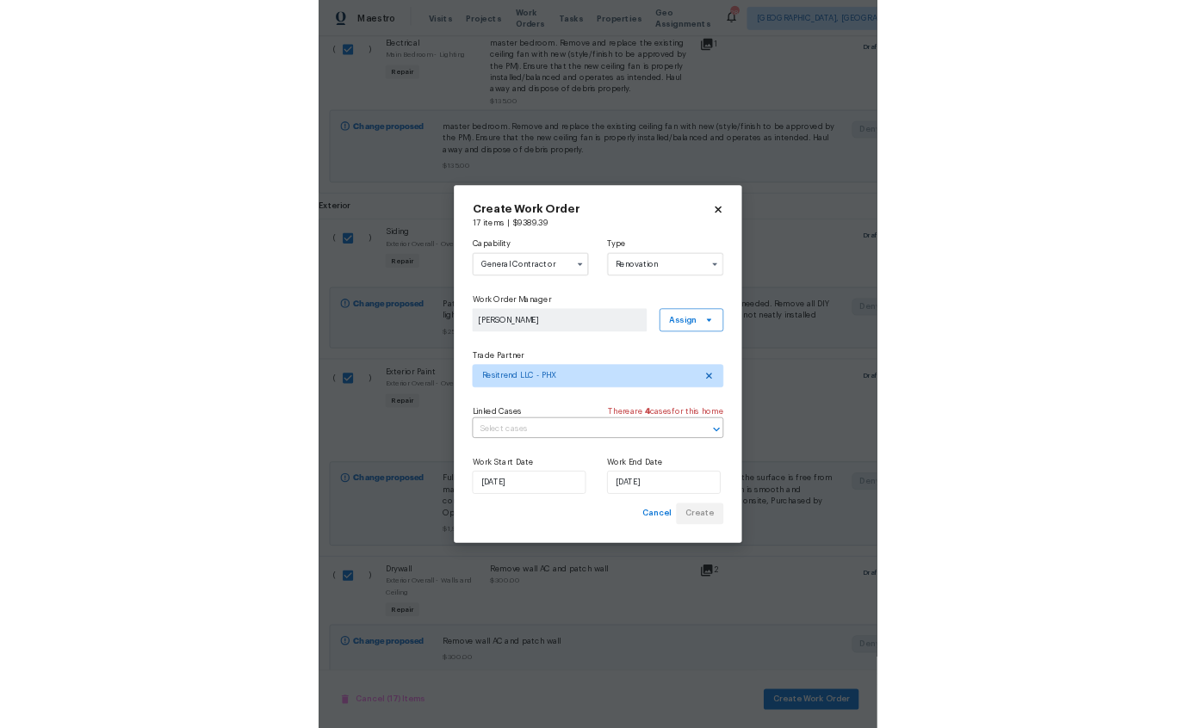
scroll to position [0, 0]
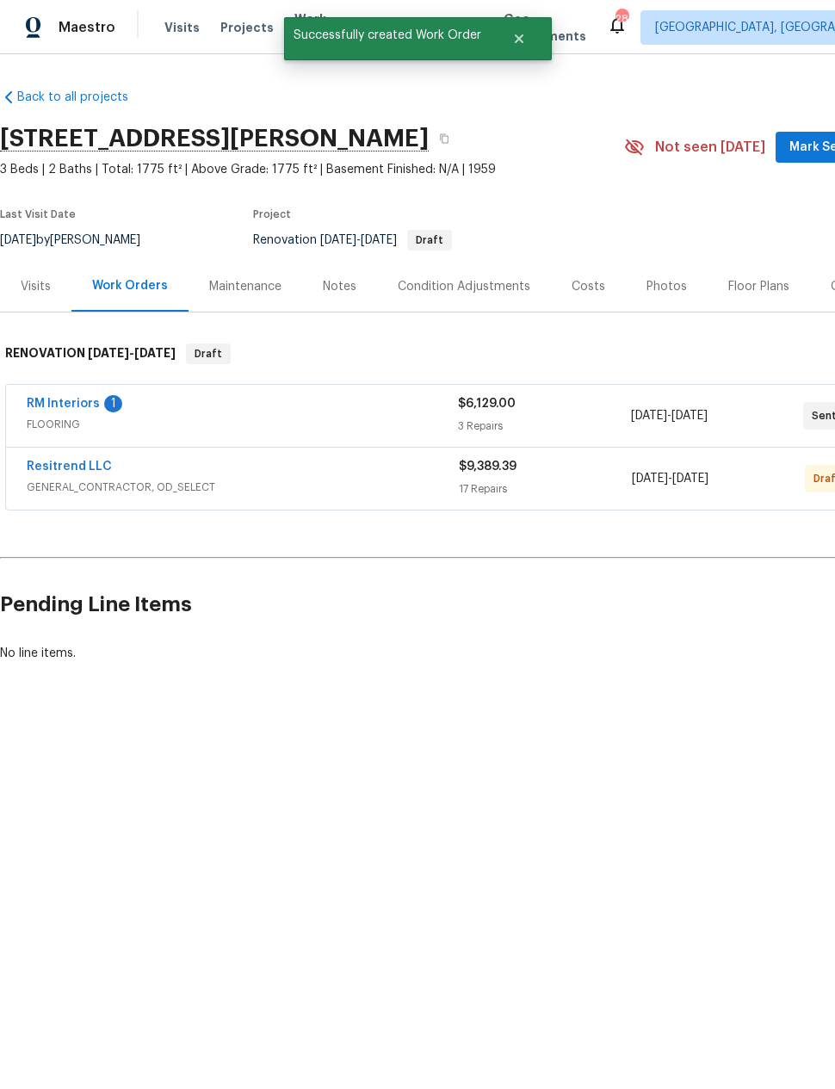
click at [84, 398] on link "RM Interiors" at bounding box center [63, 404] width 73 height 12
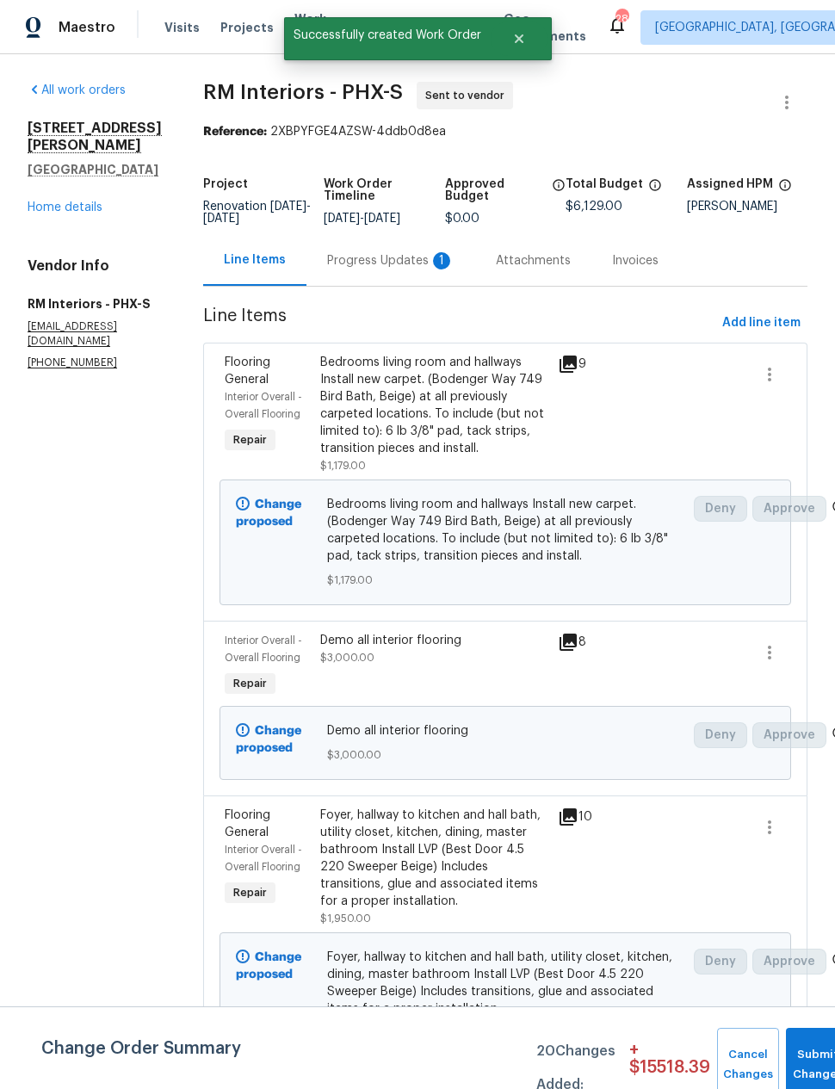
click at [410, 269] on div "Progress Updates 1" at bounding box center [390, 260] width 127 height 17
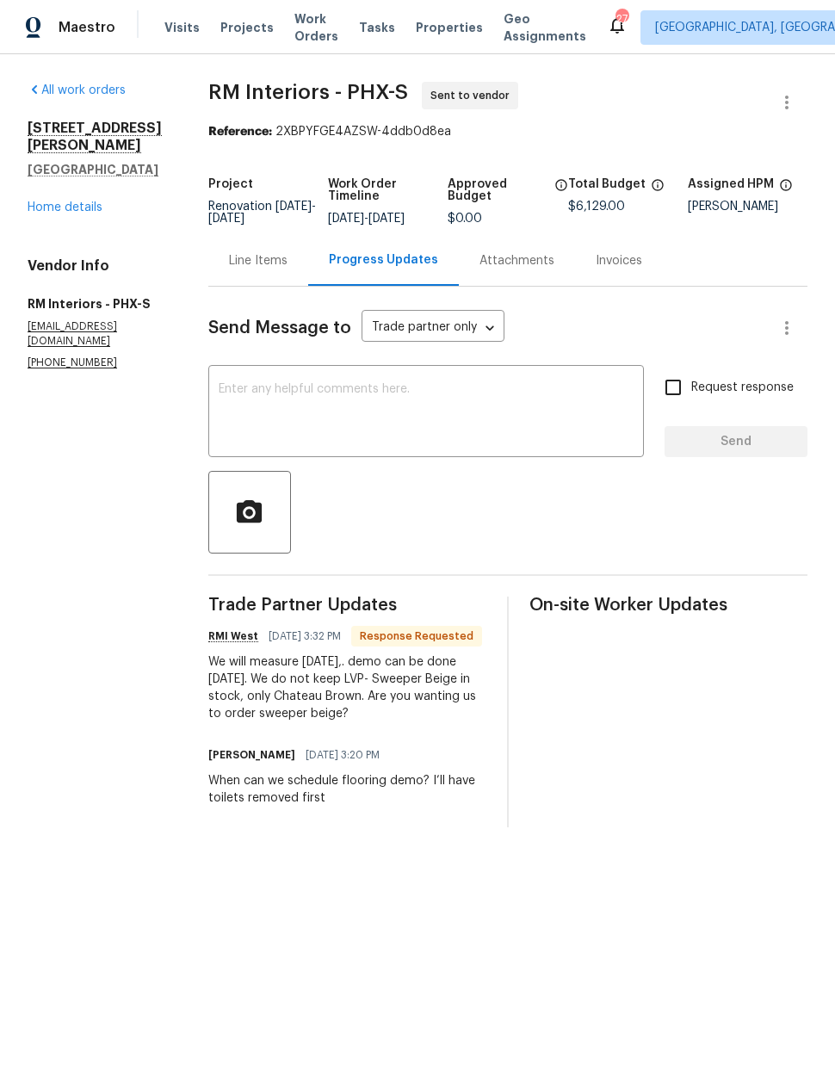
click at [486, 417] on textarea at bounding box center [426, 413] width 415 height 60
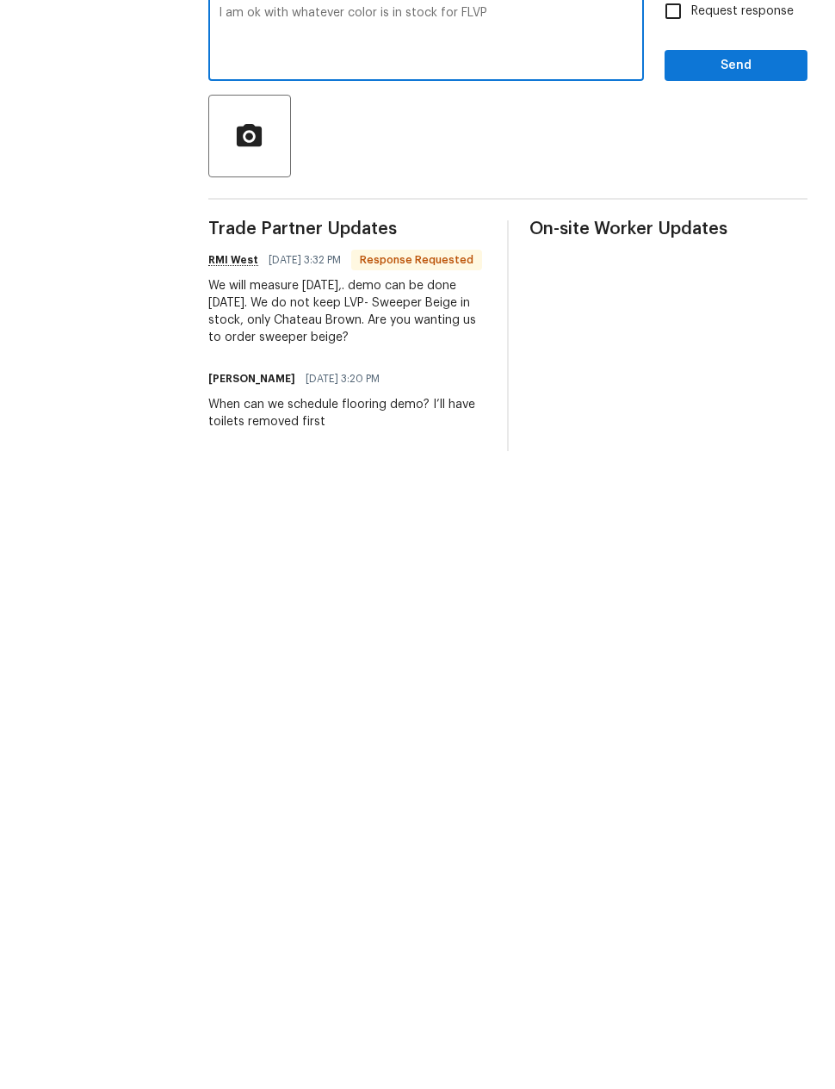
click at [658, 533] on html "Maestro Visits Projects Work Orders Tasks Properties Geo Assignments 27 Albuque…" at bounding box center [417, 427] width 835 height 855
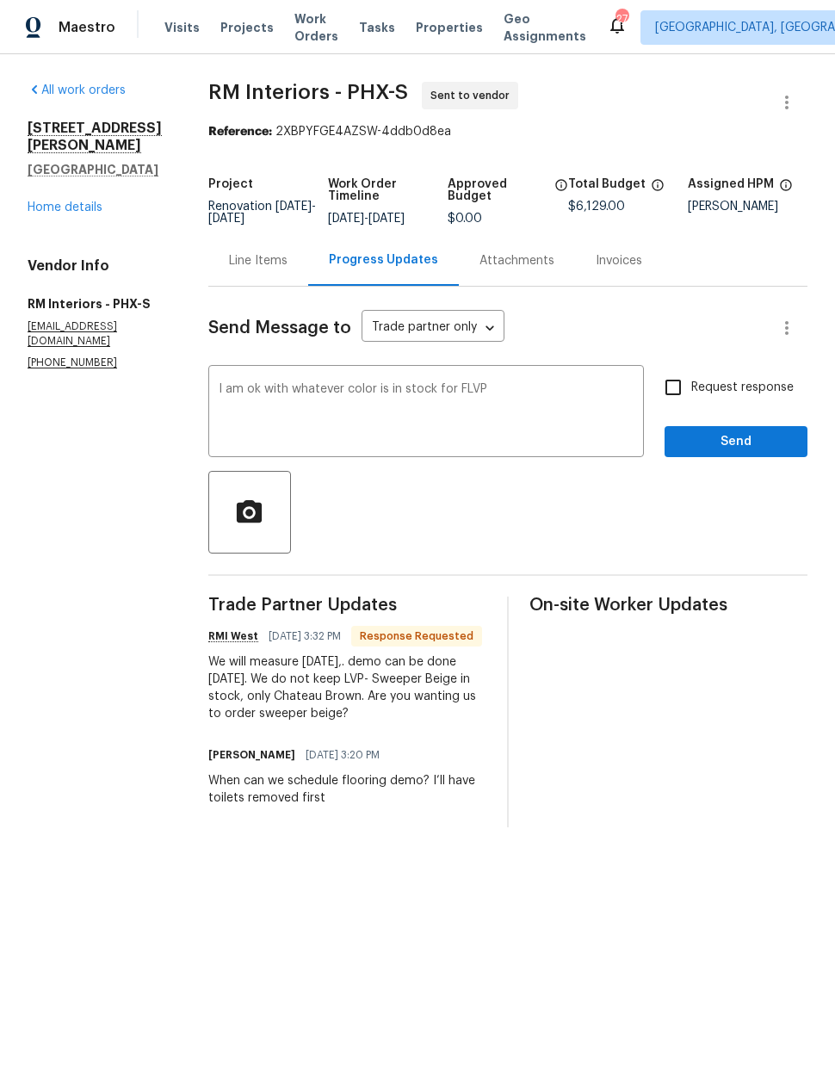
click at [559, 399] on textarea "I am ok with whatever color is in stock for FLVP" at bounding box center [426, 413] width 415 height 60
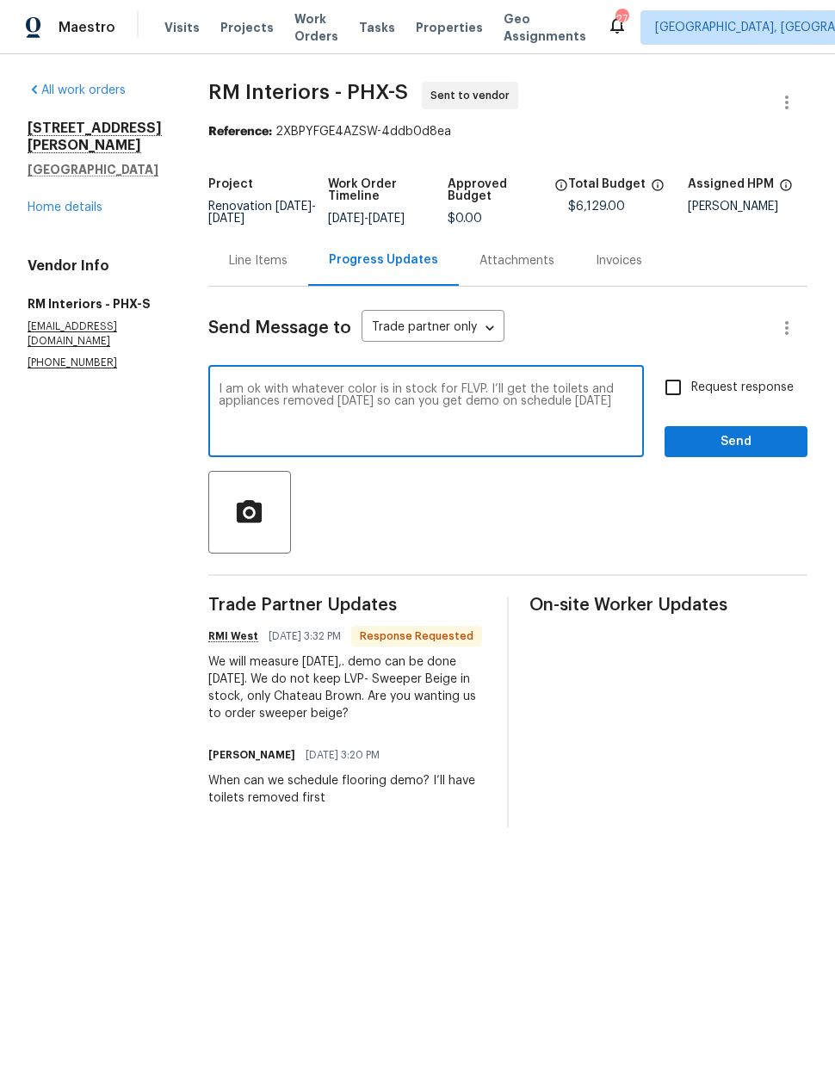
type textarea "I am ok with whatever color is in stock for FLVP. I’ll get the toilets and appl…"
click at [743, 453] on span "Send" at bounding box center [735, 442] width 115 height 22
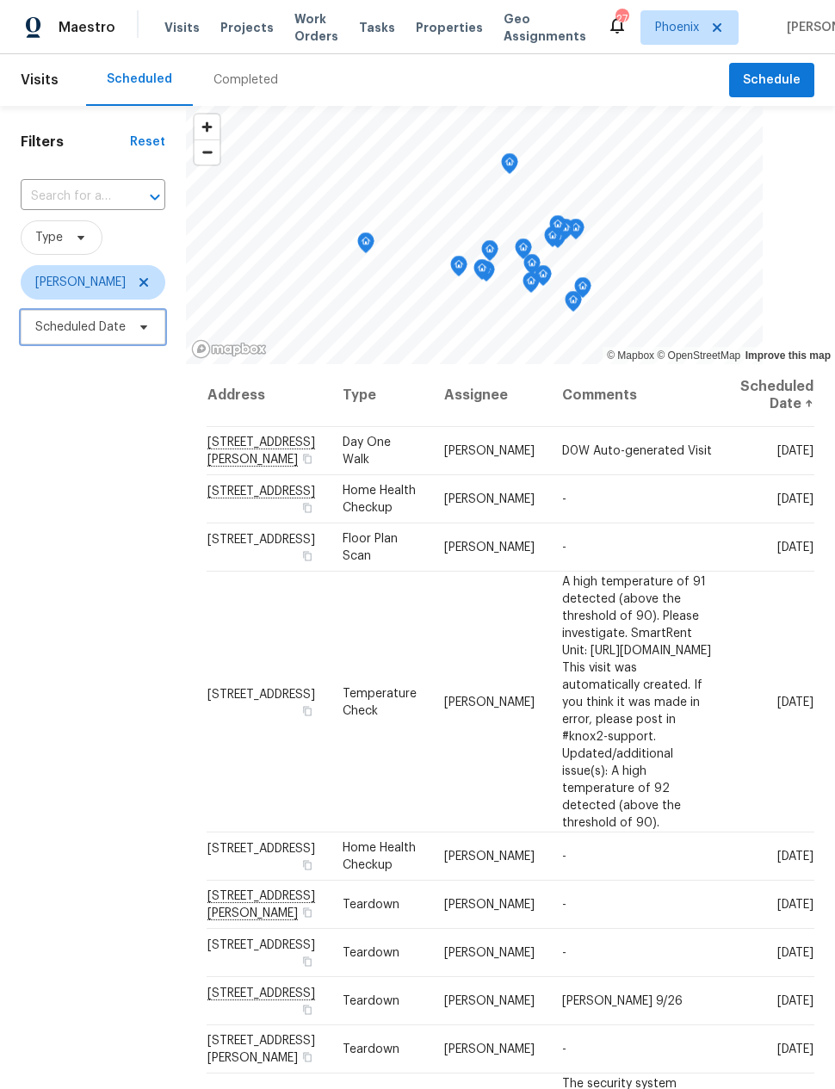
click at [120, 321] on span "Scheduled Date" at bounding box center [80, 327] width 90 height 17
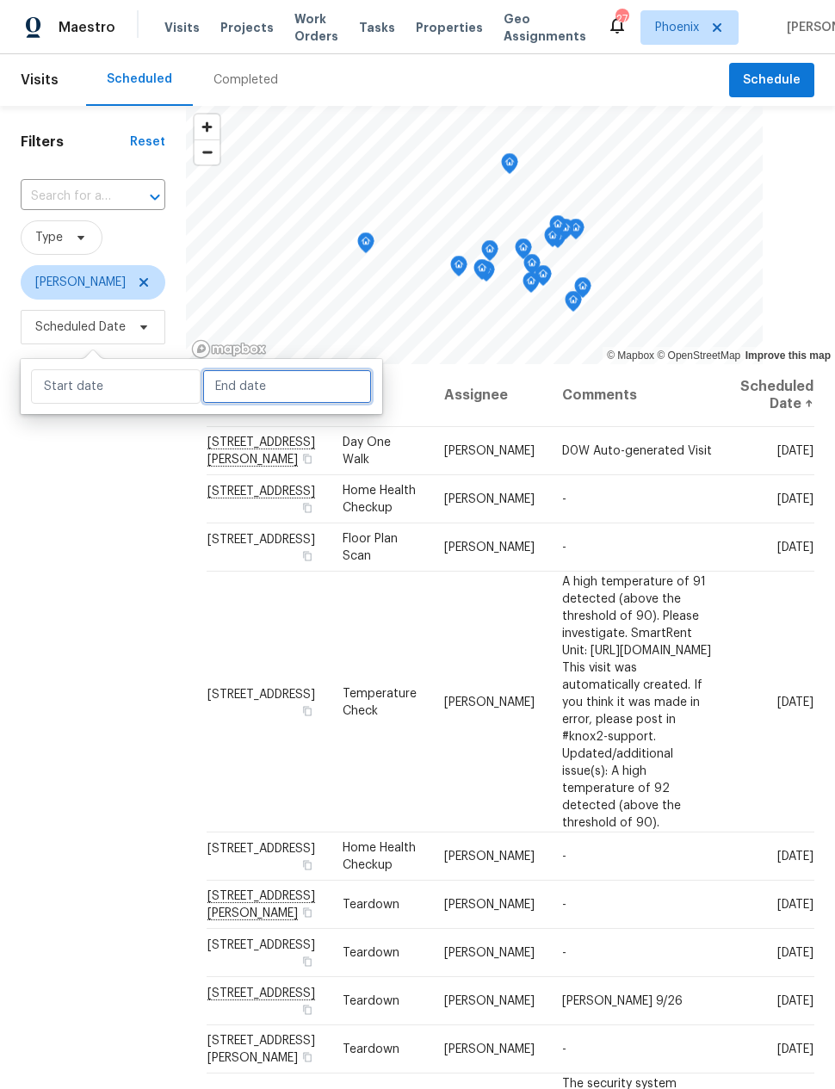
click at [281, 389] on input "text" at bounding box center [287, 386] width 170 height 34
select select "8"
select select "2025"
select select "9"
select select "2025"
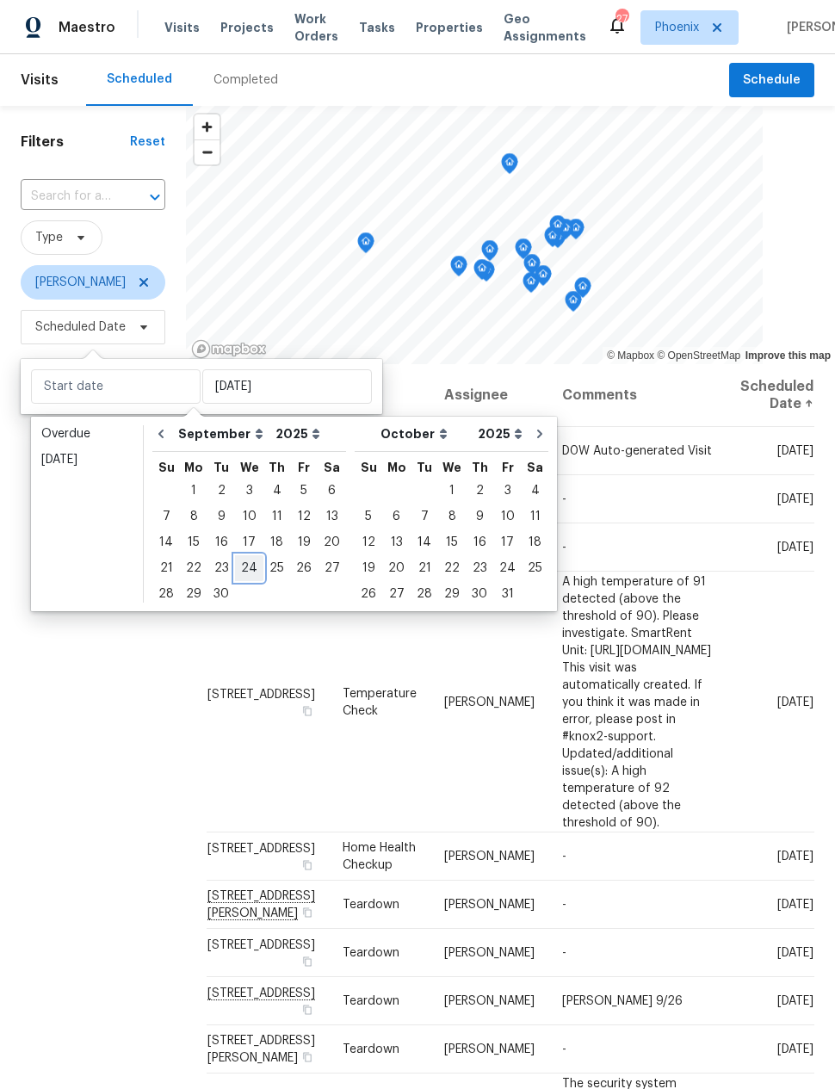
click at [251, 566] on div "24" at bounding box center [249, 568] width 28 height 24
type input "[DATE]"
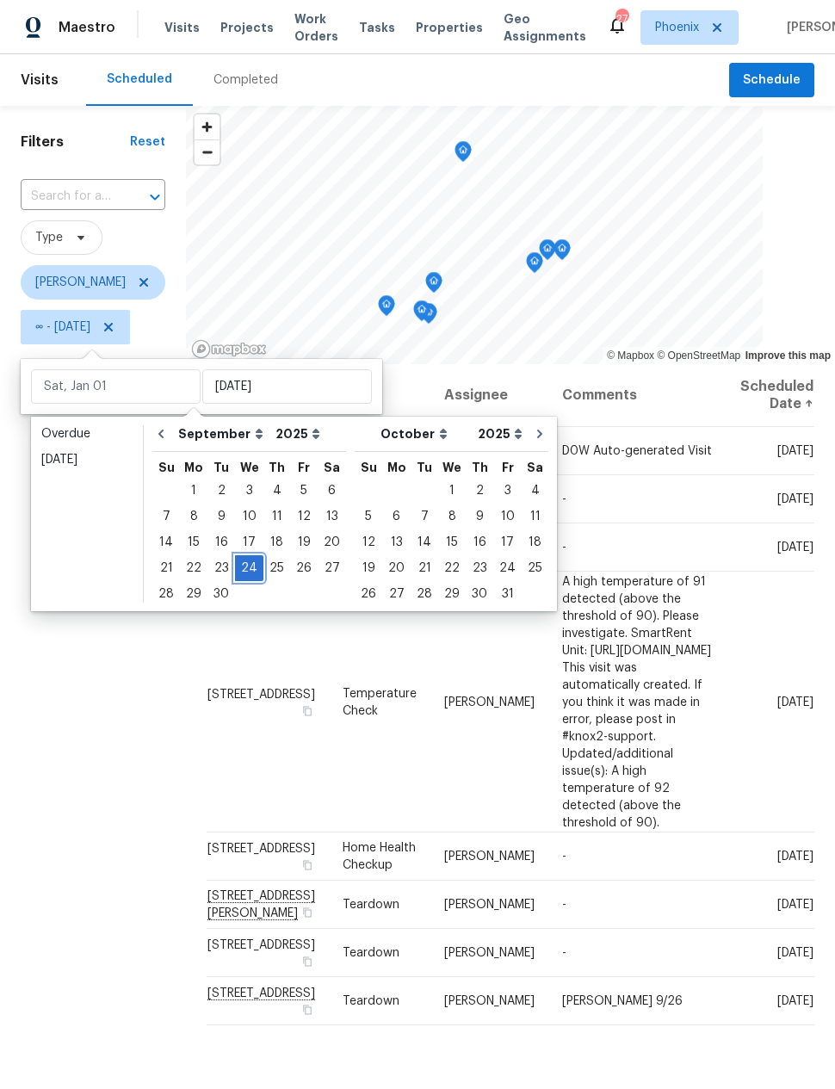
click at [252, 570] on div "24" at bounding box center [249, 568] width 28 height 24
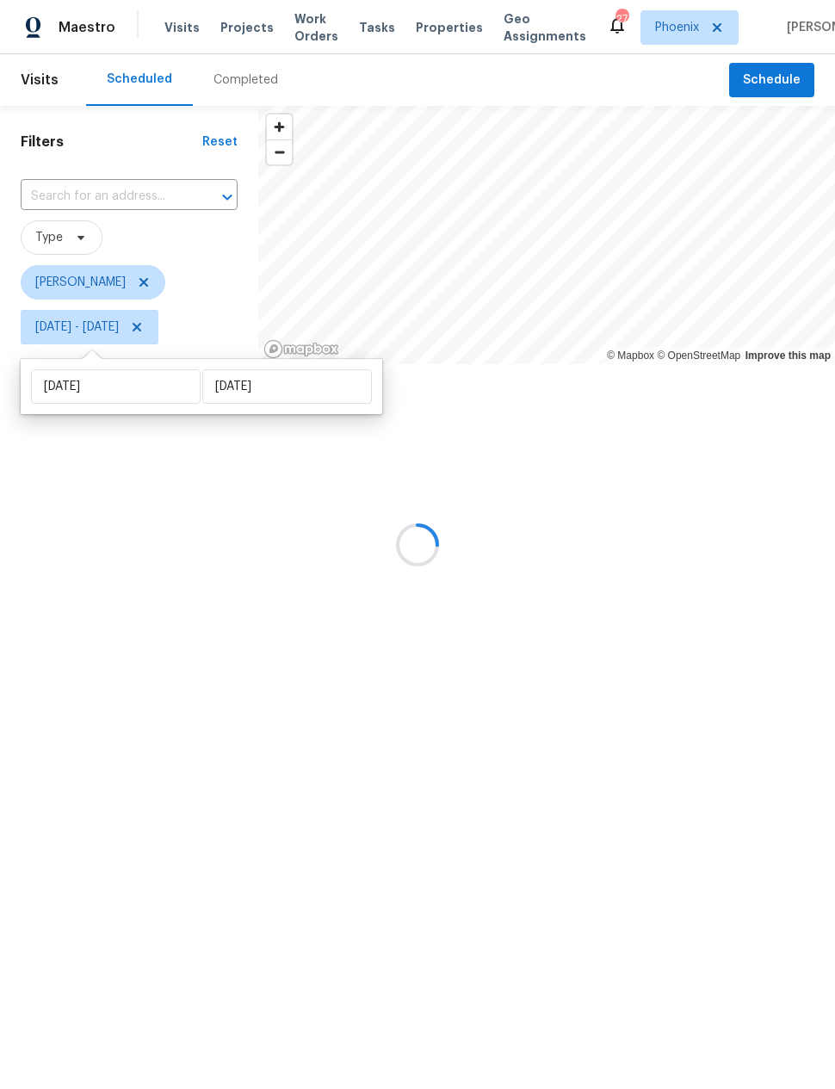
type input "[DATE]"
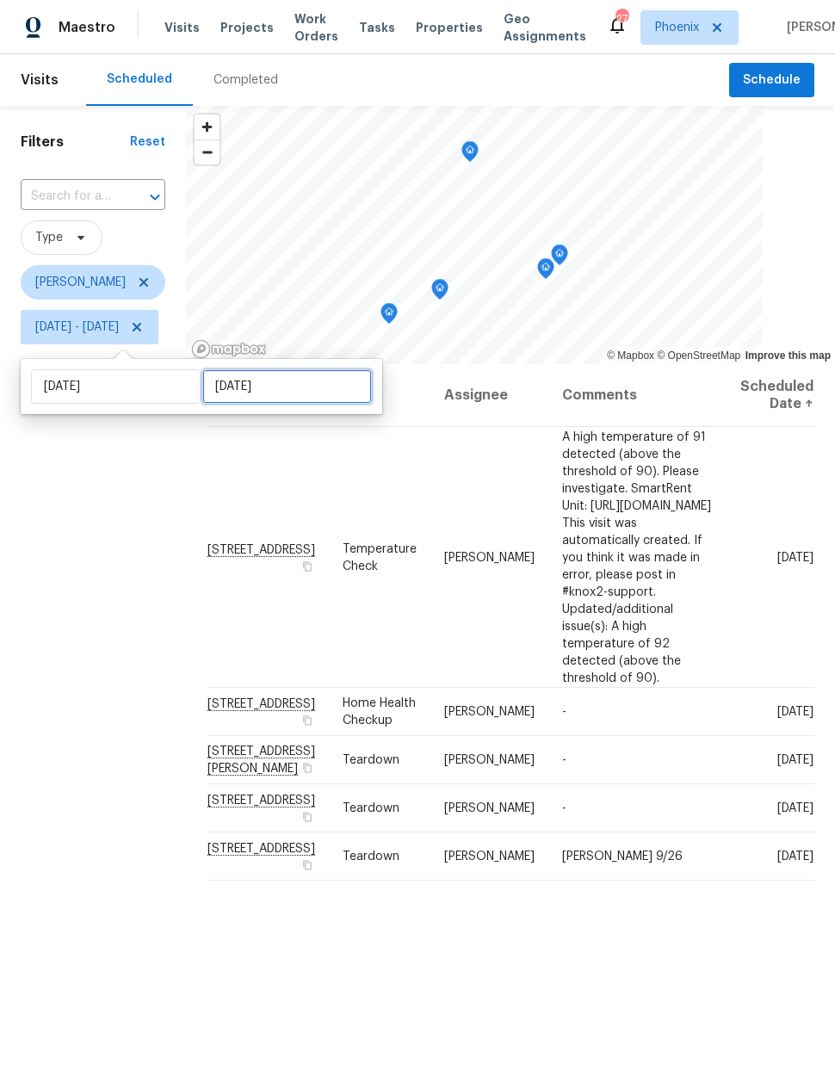
click at [292, 384] on input "[DATE]" at bounding box center [287, 386] width 170 height 34
select select "8"
select select "2025"
select select "9"
select select "2025"
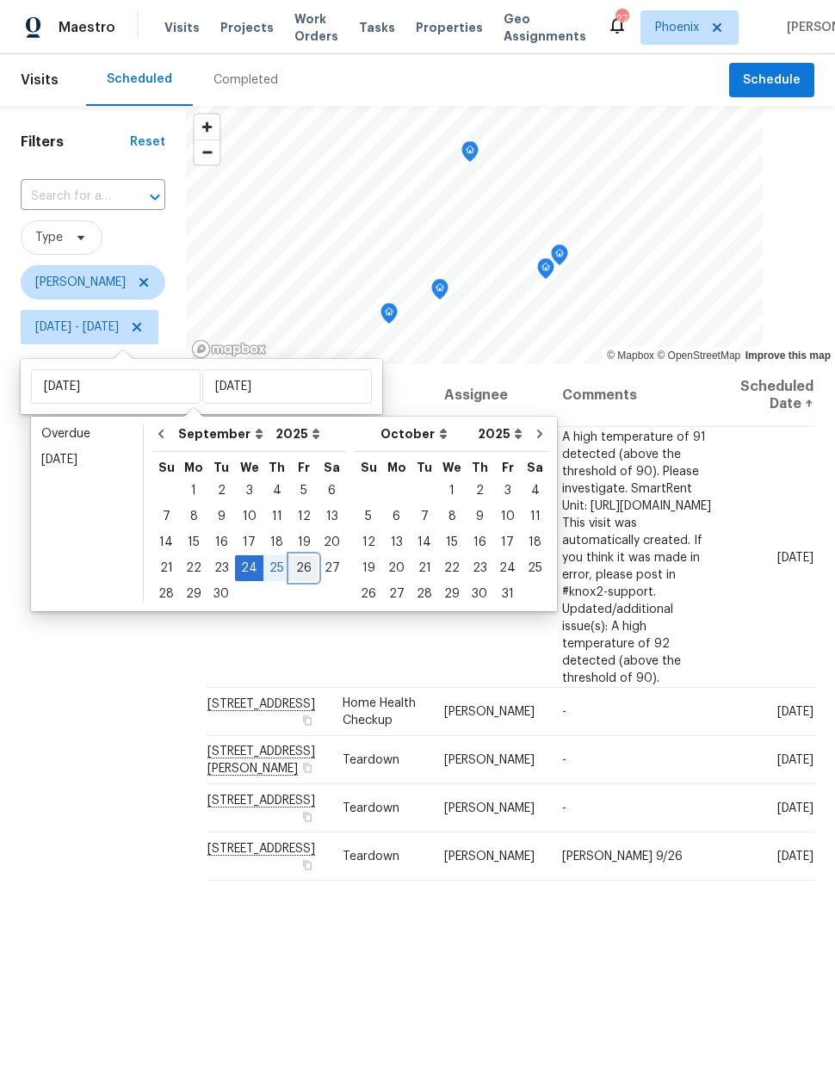
click at [306, 570] on div "26" at bounding box center [304, 568] width 28 height 24
type input "[DATE]"
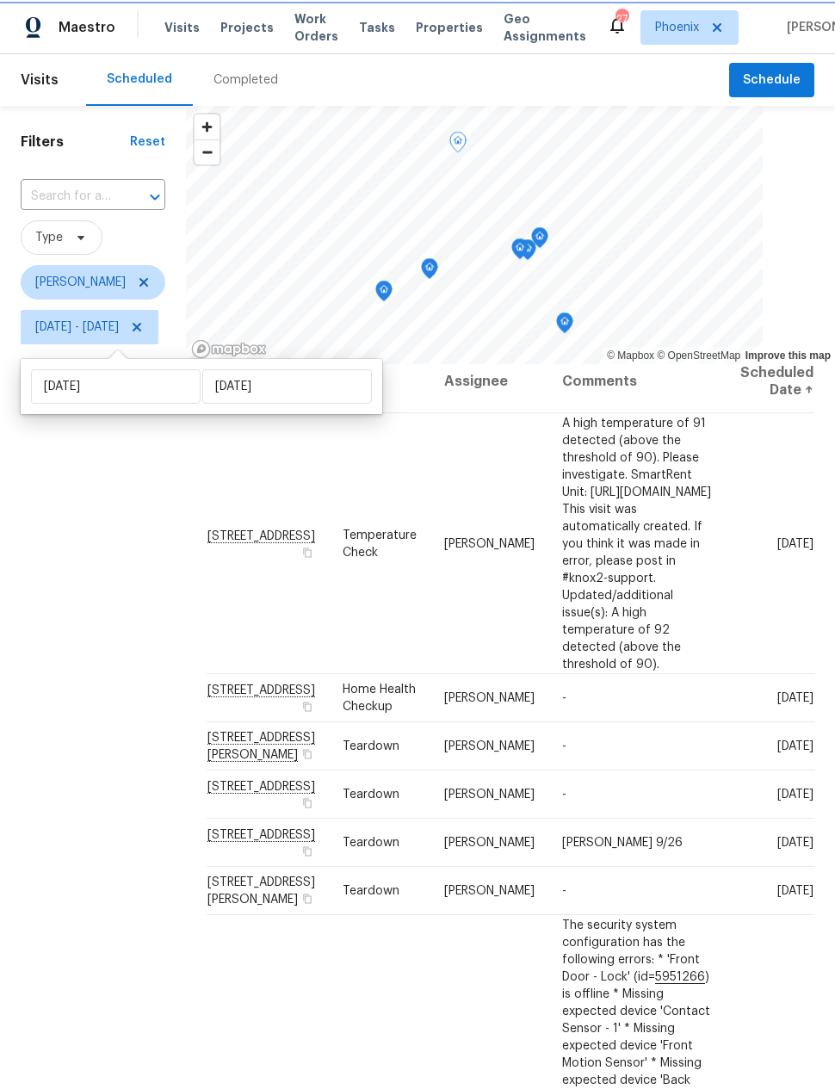
scroll to position [13, 0]
click at [98, 630] on div "Filters Reset ​ Type [PERSON_NAME] [DATE] - [DATE]" at bounding box center [93, 670] width 186 height 1129
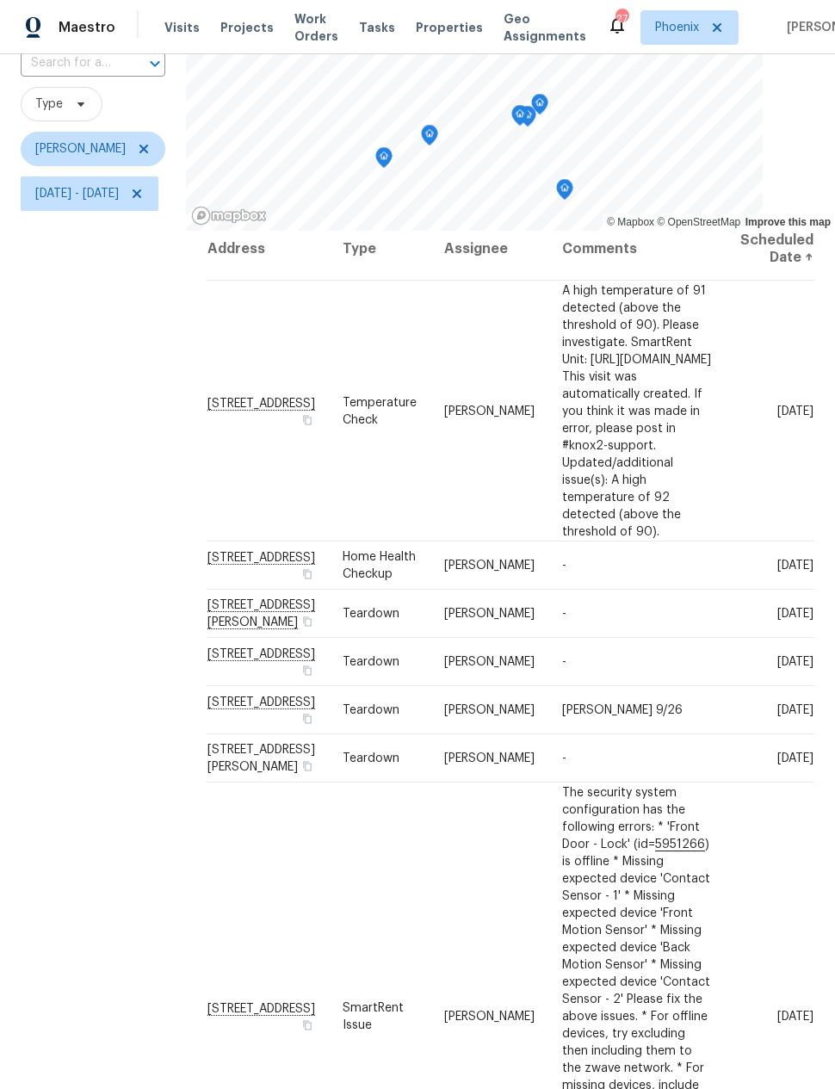
scroll to position [133, 0]
click at [93, 615] on div "Filters Reset ​ Type [PERSON_NAME] [DATE] - [DATE]" at bounding box center [93, 537] width 186 height 1129
click at [96, 618] on div "Filters Reset ​ Type [PERSON_NAME] [DATE] - [DATE]" at bounding box center [93, 537] width 186 height 1129
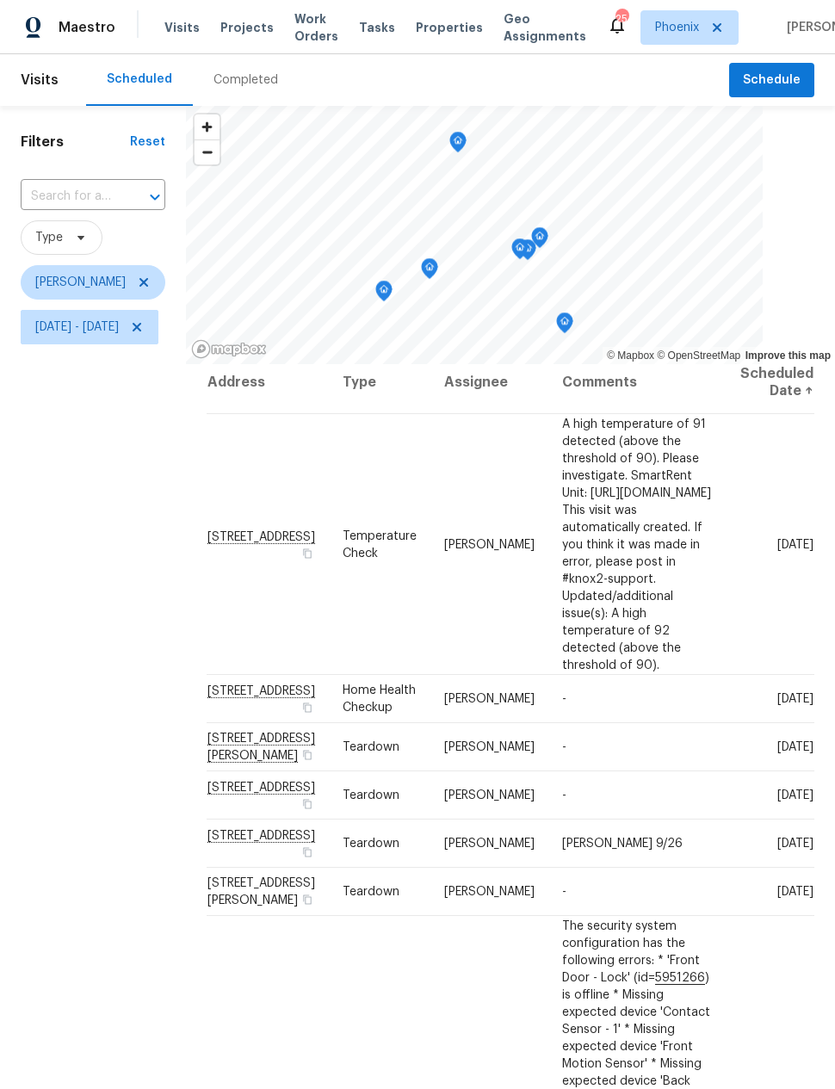
scroll to position [0, 0]
